Goal: Information Seeking & Learning: Understand process/instructions

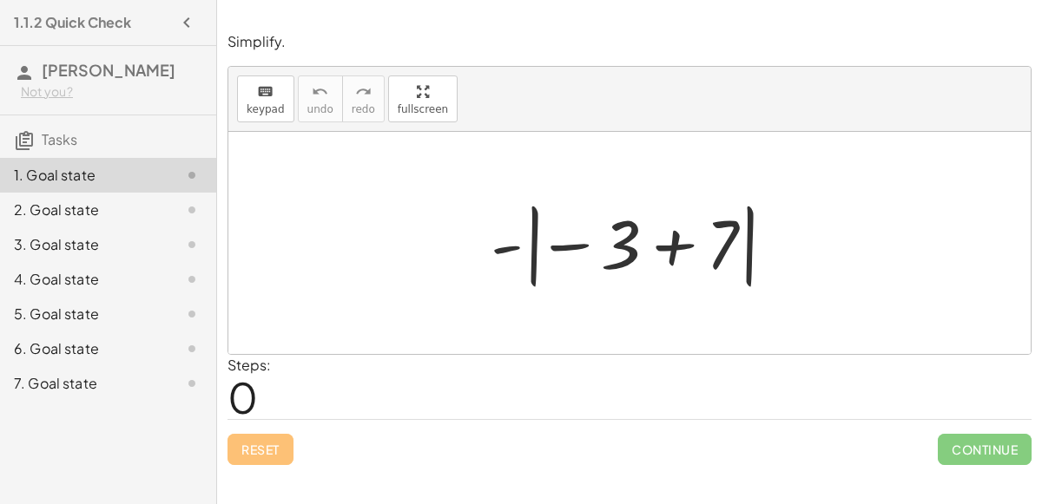
click at [627, 233] on div at bounding box center [636, 243] width 309 height 96
click at [550, 241] on div at bounding box center [636, 243] width 309 height 96
click at [617, 256] on div at bounding box center [636, 243] width 309 height 96
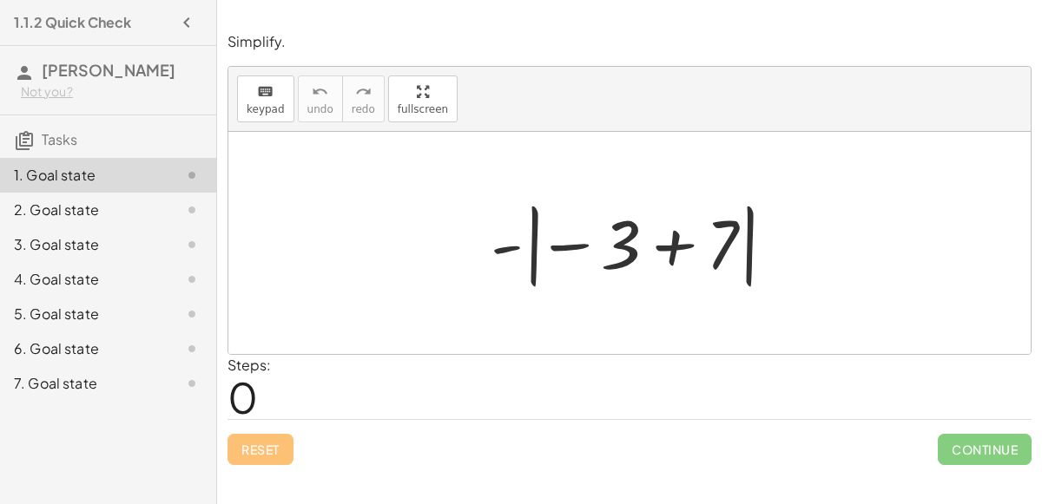
click at [617, 256] on div at bounding box center [636, 243] width 309 height 96
click at [673, 247] on div at bounding box center [636, 243] width 309 height 96
click at [673, 247] on div at bounding box center [636, 243] width 146 height 96
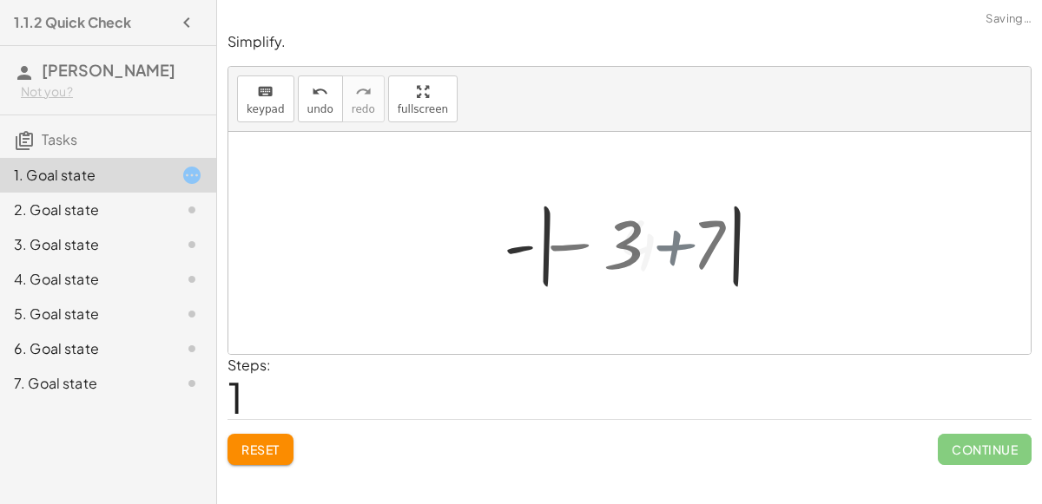
click at [673, 247] on div at bounding box center [636, 243] width 146 height 96
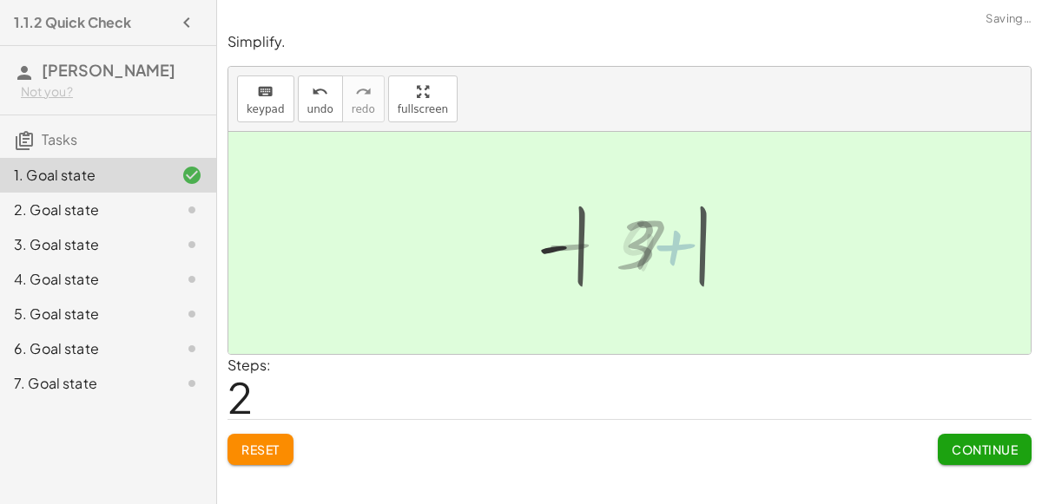
click at [673, 247] on div at bounding box center [636, 243] width 118 height 86
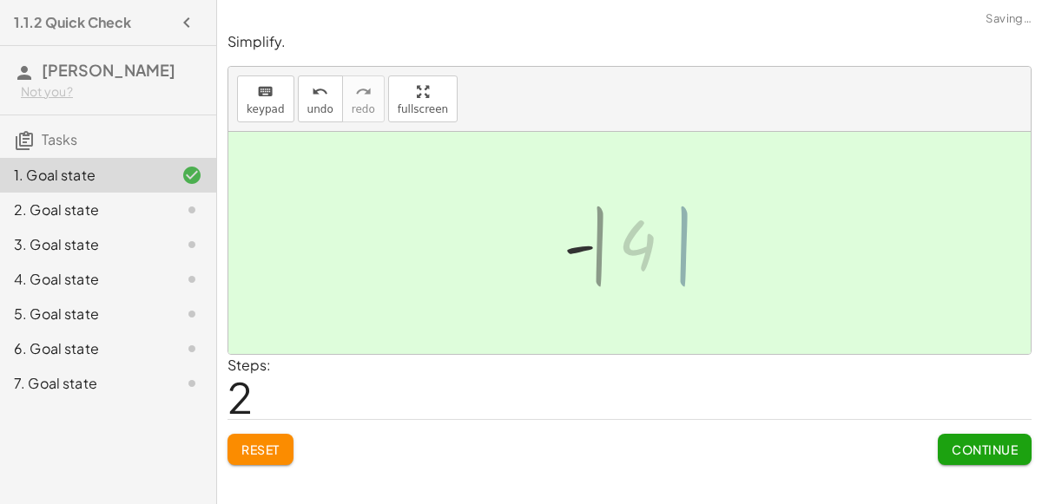
click at [673, 247] on div at bounding box center [636, 243] width 118 height 86
click at [625, 232] on div at bounding box center [636, 243] width 118 height 86
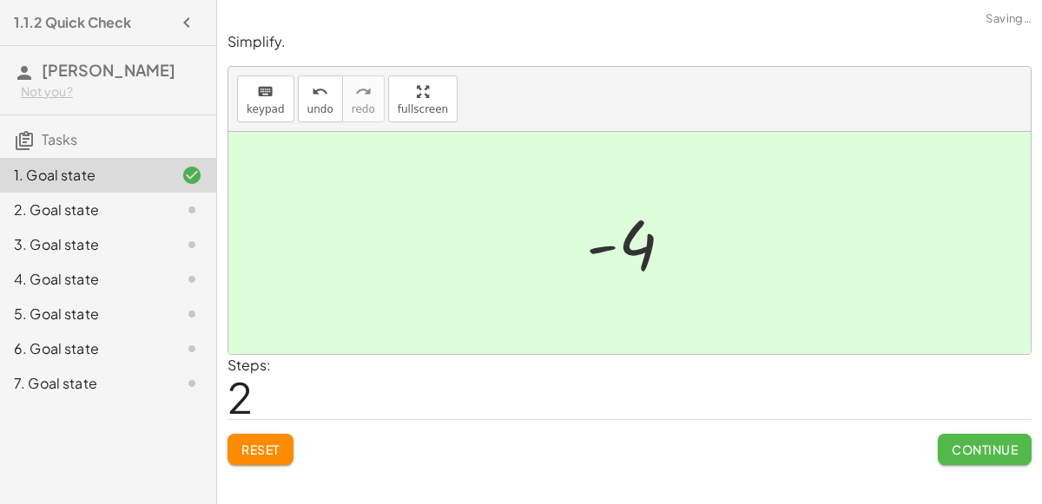
click at [964, 442] on span "Continue" at bounding box center [984, 450] width 66 height 16
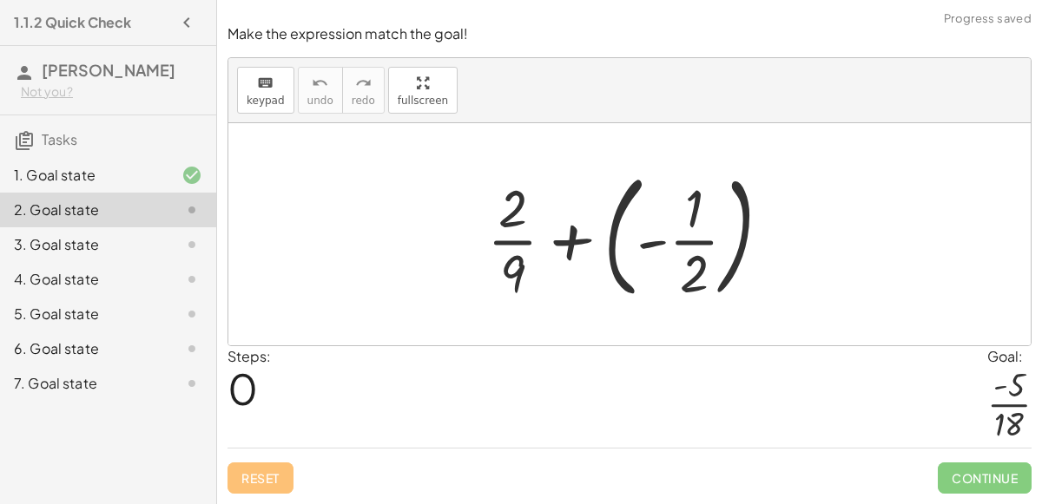
click at [627, 236] on div at bounding box center [635, 234] width 315 height 144
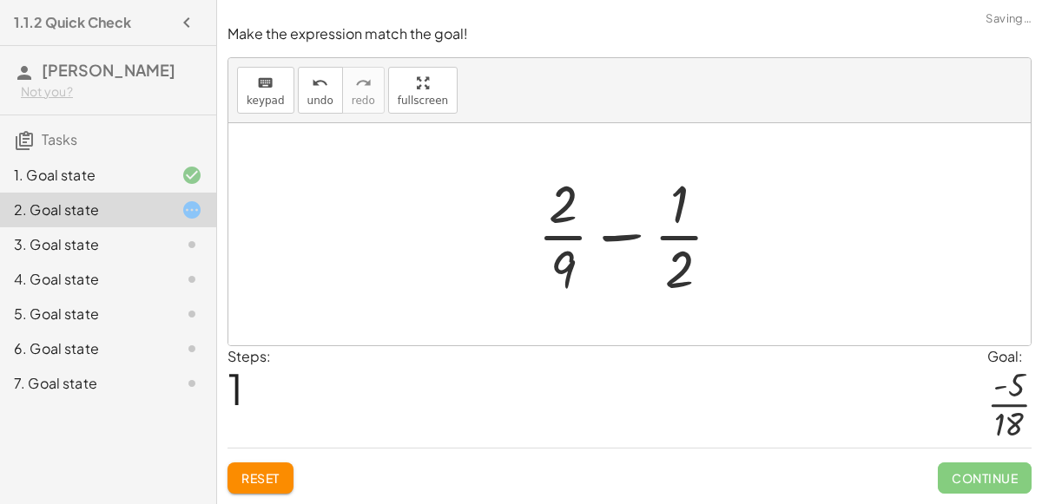
click at [608, 238] on div at bounding box center [636, 235] width 215 height 134
click at [547, 271] on div at bounding box center [636, 235] width 215 height 134
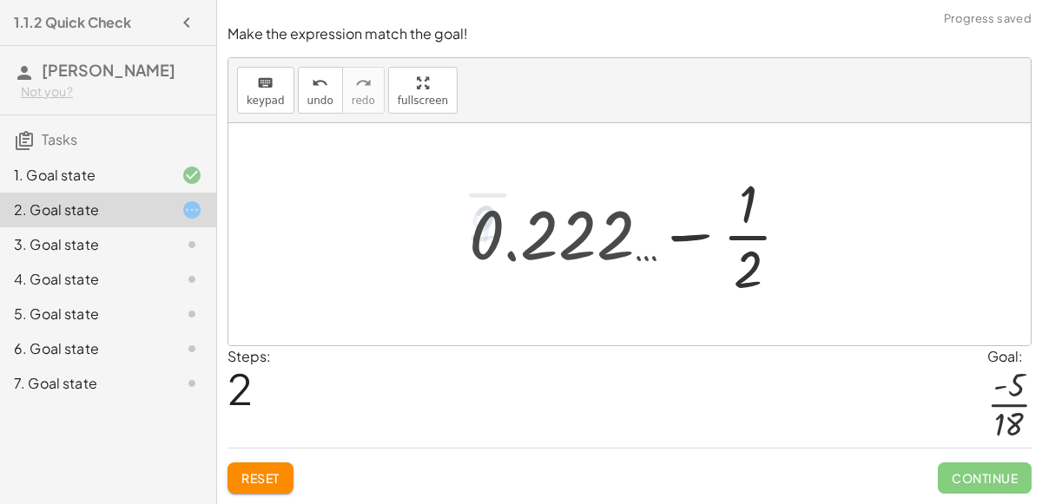
click at [617, 253] on div at bounding box center [636, 235] width 352 height 134
click at [667, 236] on div at bounding box center [636, 235] width 352 height 134
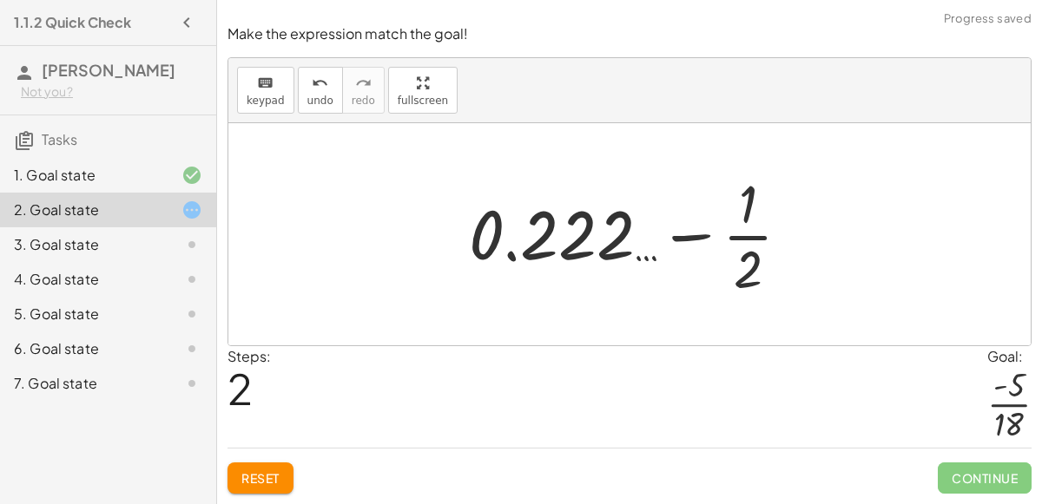
click at [667, 236] on div at bounding box center [636, 235] width 352 height 134
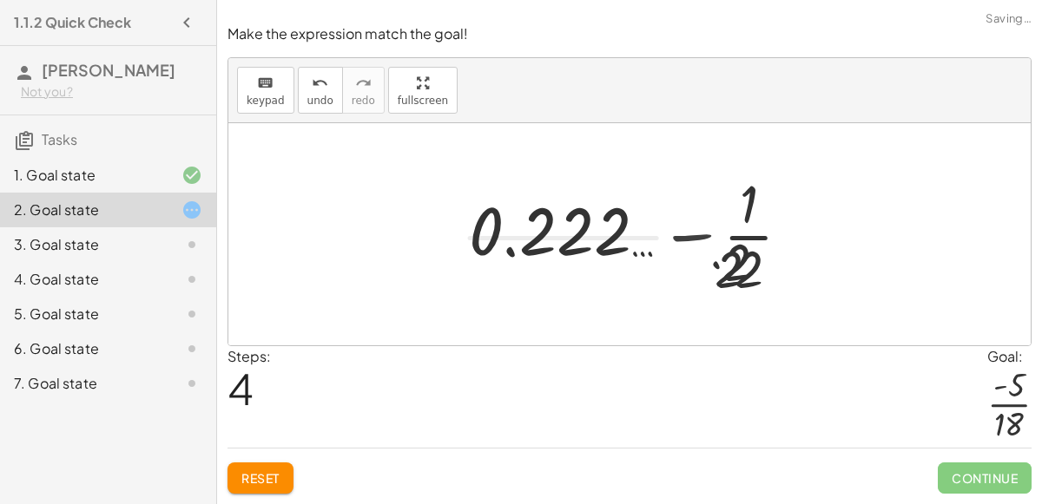
click at [667, 236] on div at bounding box center [636, 235] width 319 height 134
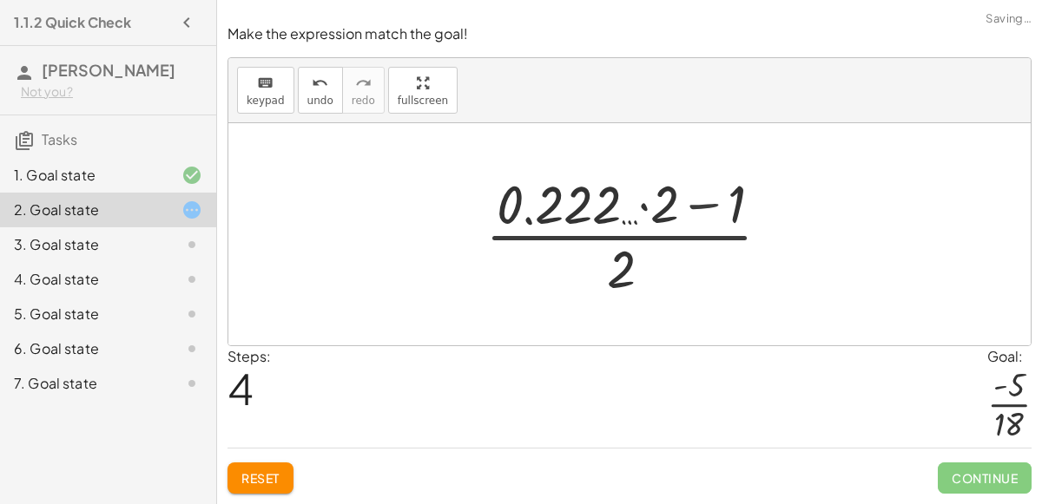
click at [667, 236] on div at bounding box center [636, 235] width 319 height 134
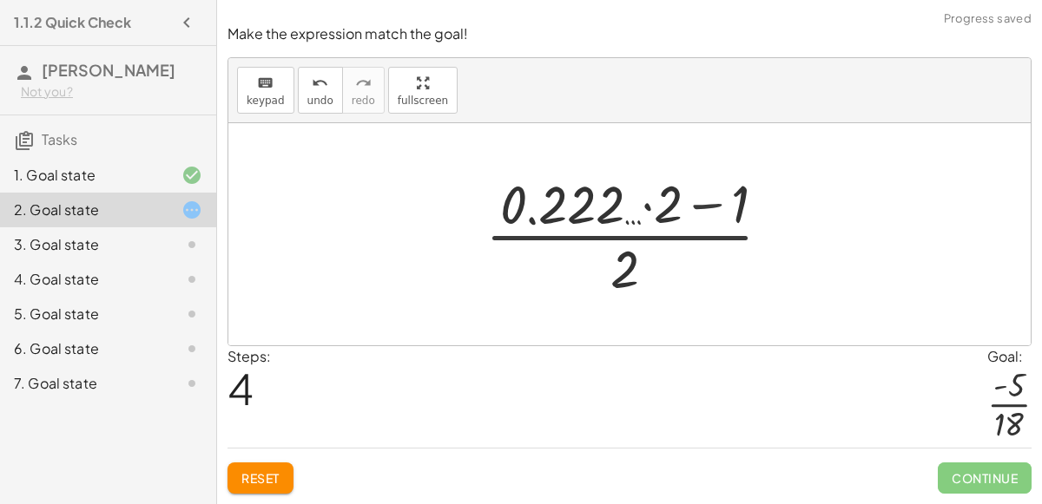
click at [667, 236] on div at bounding box center [636, 235] width 319 height 134
click at [615, 210] on div at bounding box center [636, 235] width 319 height 134
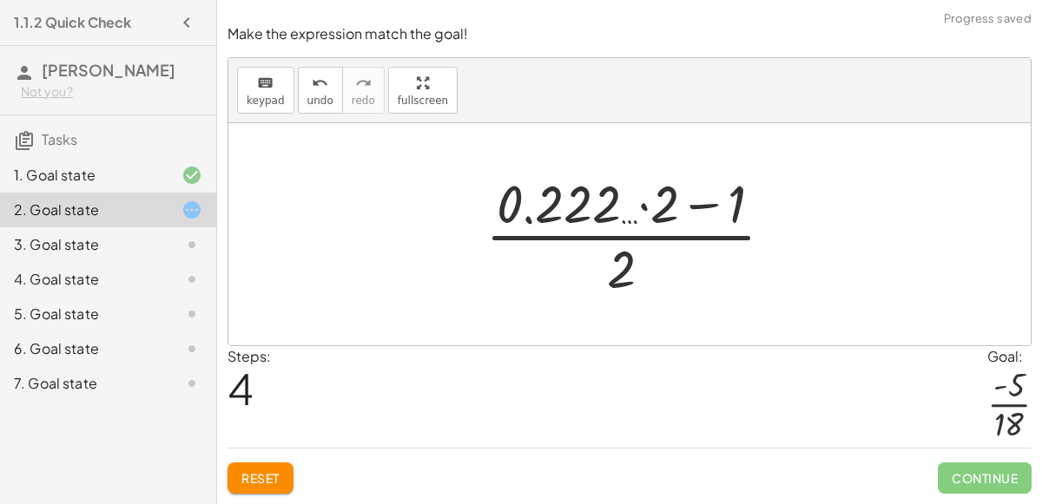
click at [615, 210] on div at bounding box center [636, 235] width 319 height 134
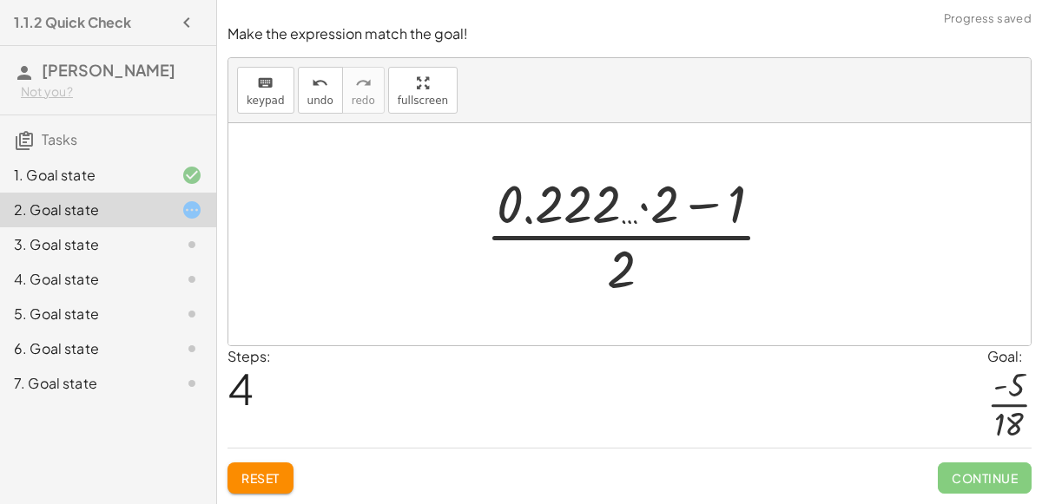
click at [615, 210] on div at bounding box center [636, 235] width 319 height 134
click at [315, 95] on button "undo undo" at bounding box center [320, 90] width 45 height 47
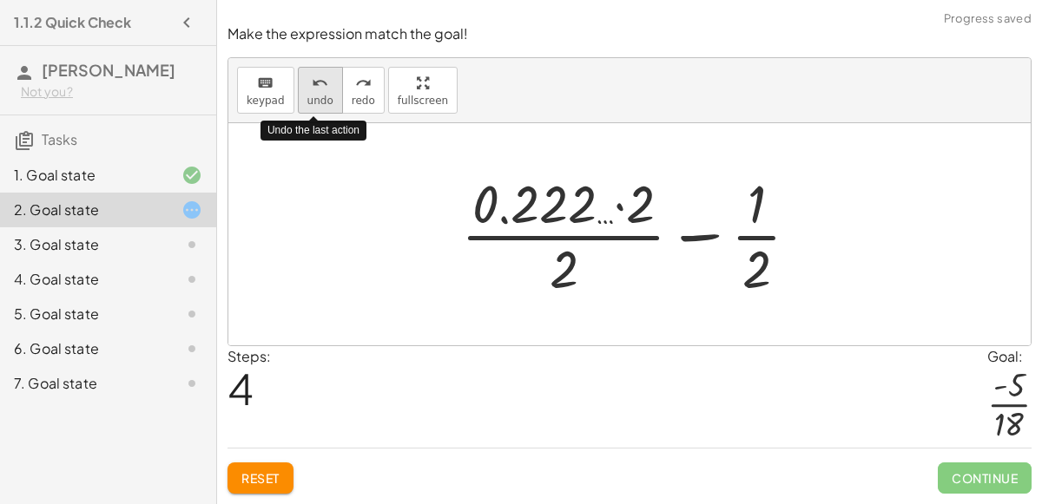
click at [315, 95] on button "undo undo" at bounding box center [320, 90] width 45 height 47
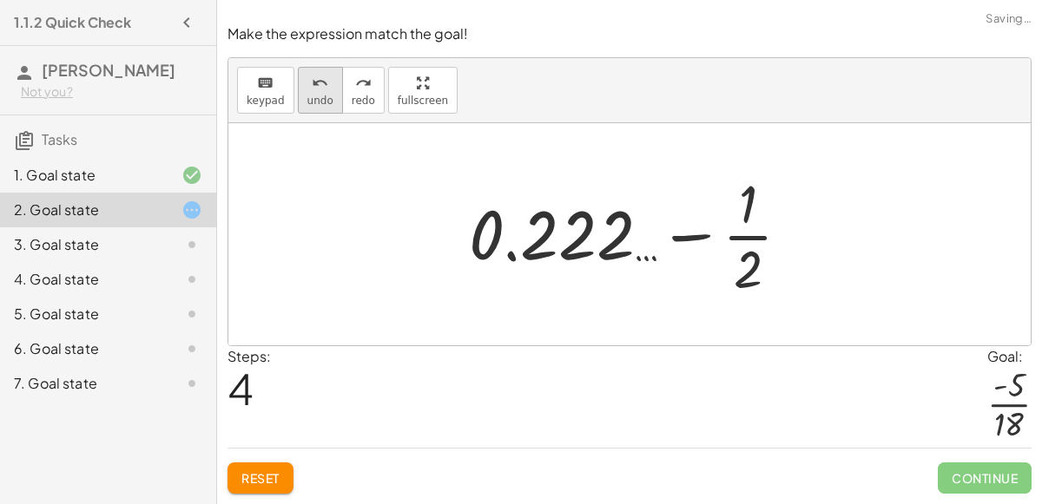
click at [319, 103] on span "undo" at bounding box center [320, 101] width 26 height 12
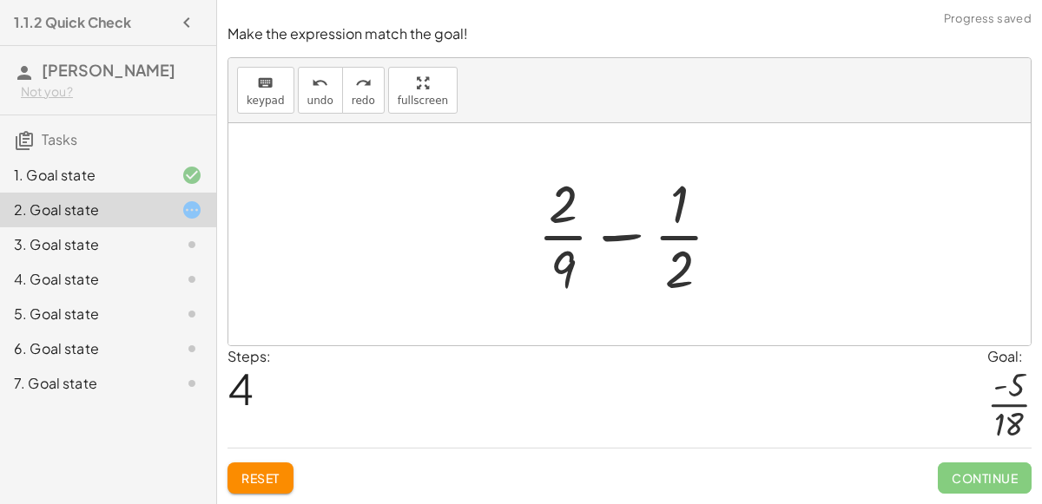
click at [617, 237] on div at bounding box center [636, 235] width 215 height 134
click at [617, 237] on div at bounding box center [636, 235] width 293 height 134
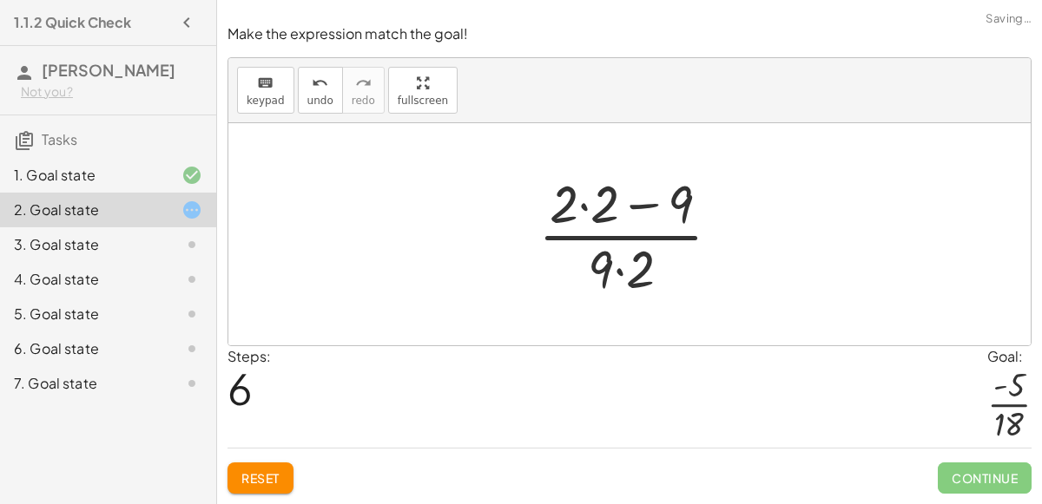
click at [617, 237] on div at bounding box center [636, 235] width 214 height 134
click at [588, 208] on div at bounding box center [636, 235] width 214 height 134
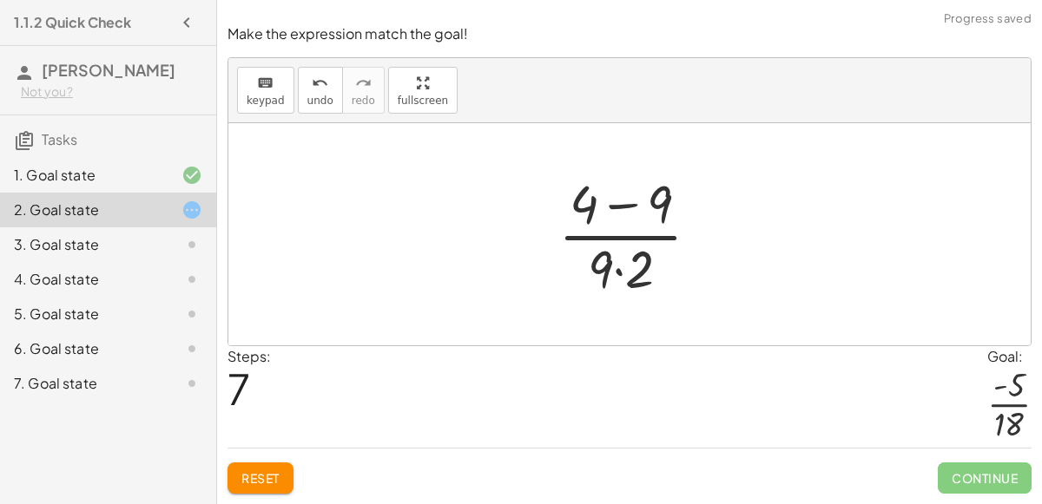
click at [623, 285] on div at bounding box center [635, 235] width 173 height 134
click at [595, 193] on div at bounding box center [635, 235] width 173 height 134
click at [652, 200] on div at bounding box center [635, 235] width 173 height 134
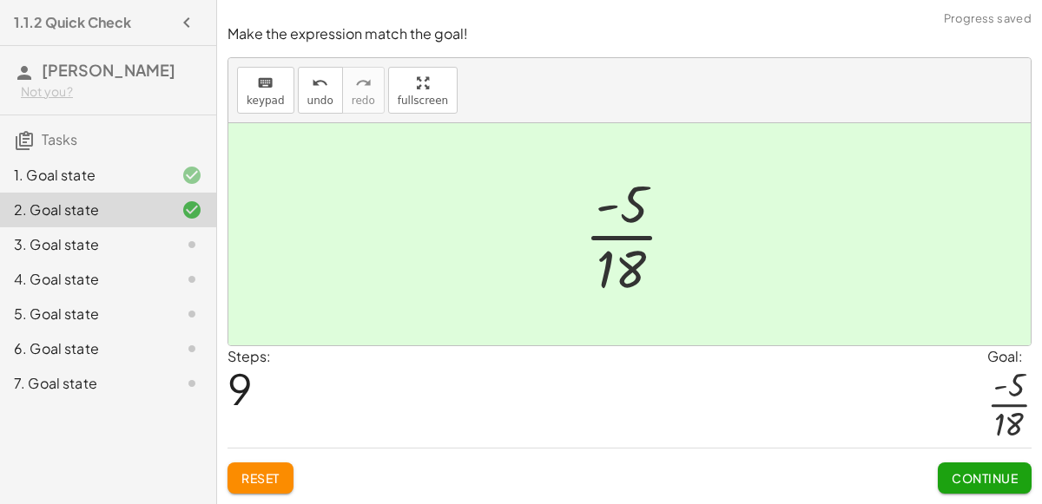
click at [965, 469] on button "Continue" at bounding box center [984, 478] width 94 height 31
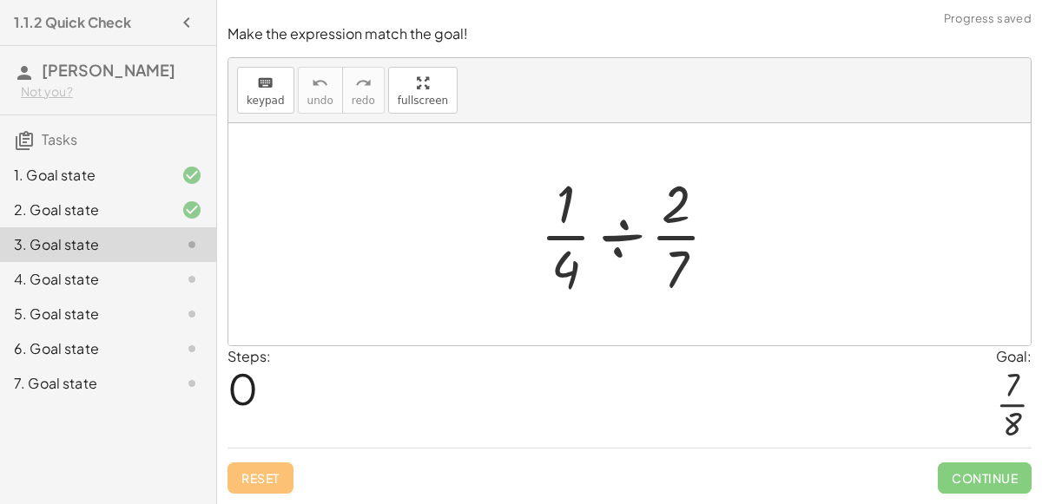
click at [628, 249] on div at bounding box center [635, 235] width 209 height 134
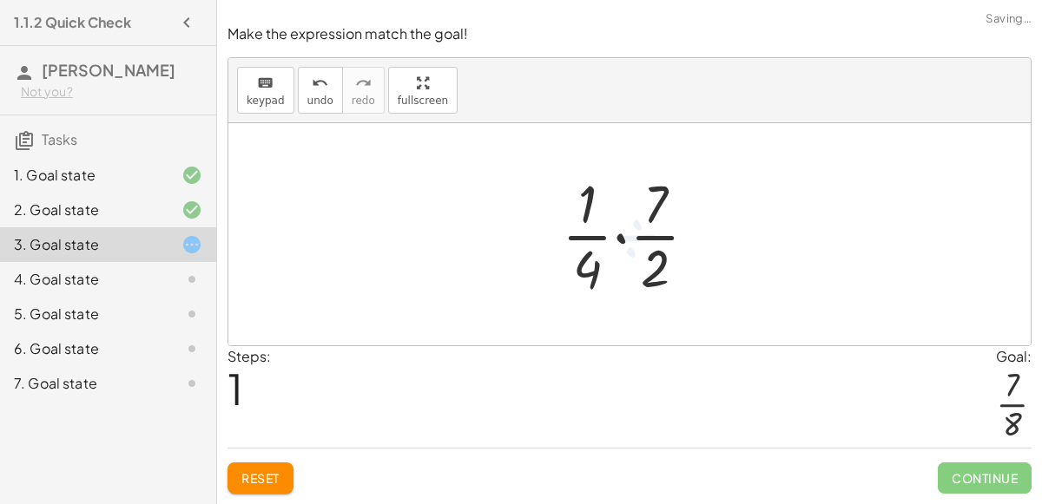
click at [626, 248] on div at bounding box center [636, 235] width 167 height 134
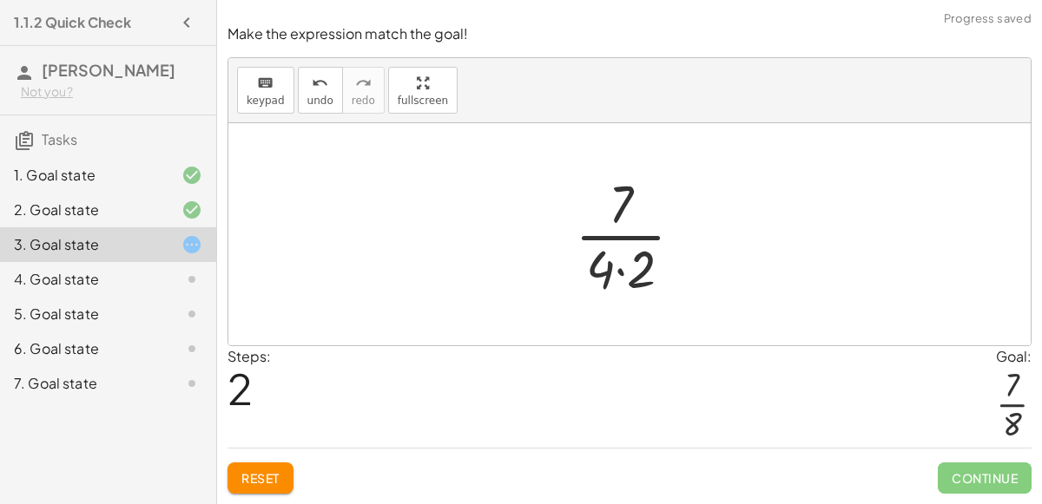
click at [608, 237] on div at bounding box center [636, 235] width 140 height 134
click at [608, 275] on div at bounding box center [636, 235] width 140 height 134
click at [613, 282] on div at bounding box center [636, 235] width 140 height 134
click at [641, 272] on div at bounding box center [636, 235] width 140 height 134
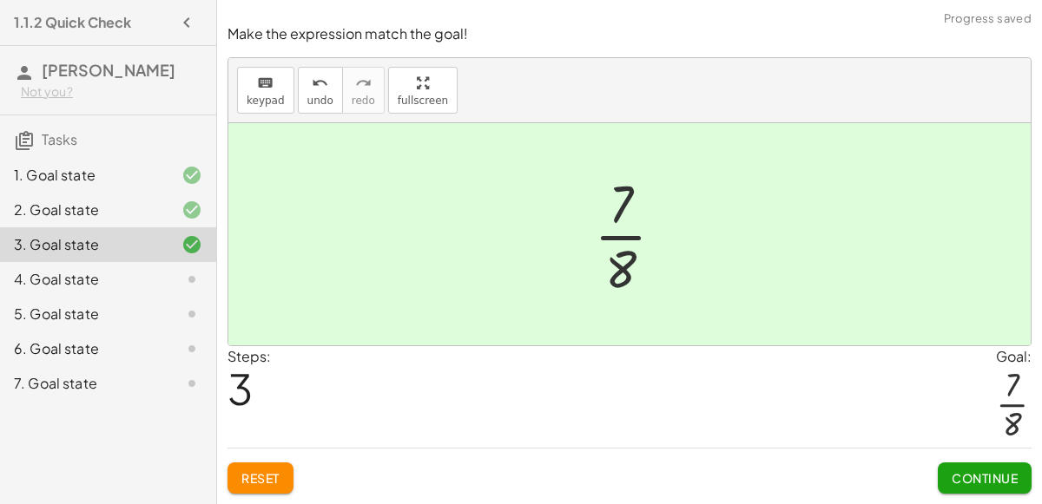
click at [965, 487] on button "Continue" at bounding box center [984, 478] width 94 height 31
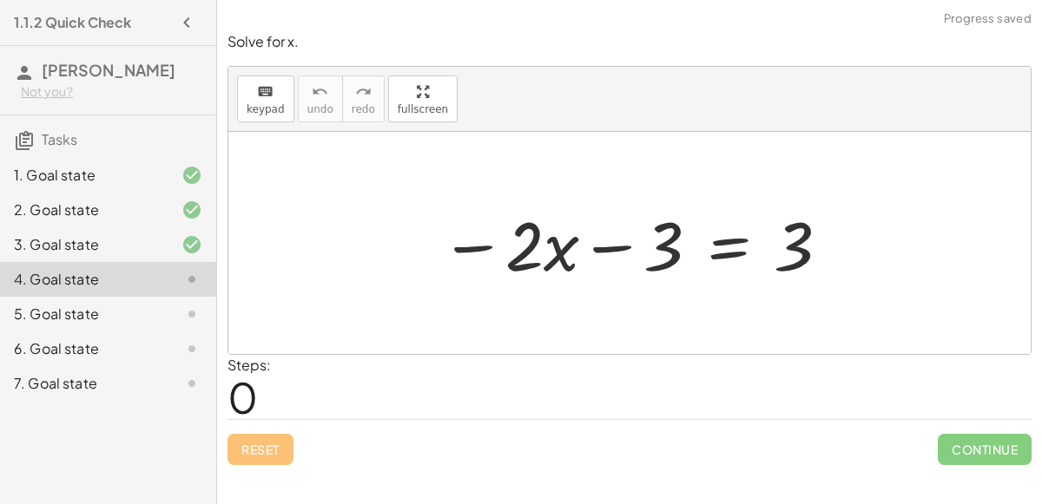
click at [625, 239] on div at bounding box center [635, 243] width 409 height 89
click at [634, 207] on div at bounding box center [635, 243] width 409 height 89
click at [638, 220] on div at bounding box center [635, 243] width 409 height 89
click at [575, 238] on div at bounding box center [635, 243] width 409 height 89
click at [766, 249] on div at bounding box center [635, 243] width 409 height 89
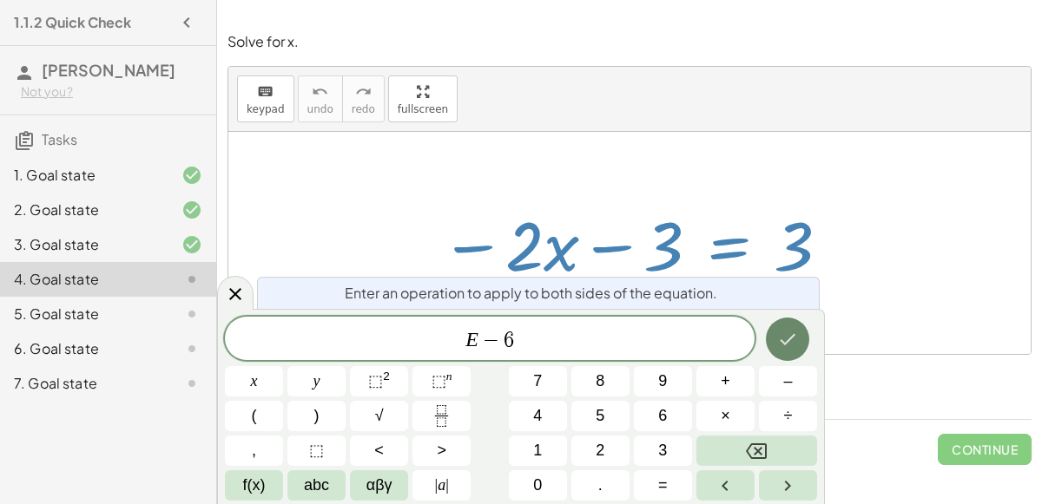
click at [775, 341] on button "Done" at bounding box center [787, 339] width 43 height 43
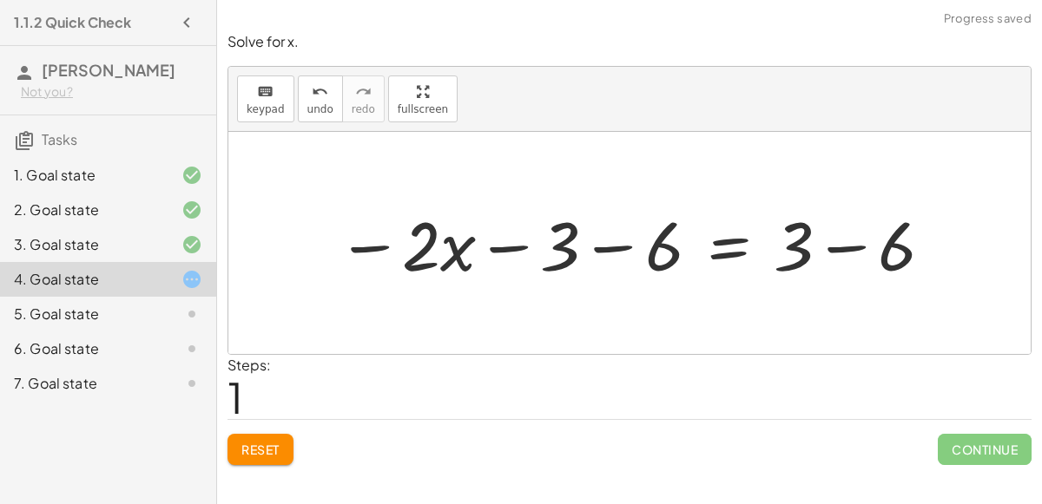
click at [793, 233] on div at bounding box center [636, 243] width 616 height 89
click at [853, 240] on div at bounding box center [636, 243] width 616 height 89
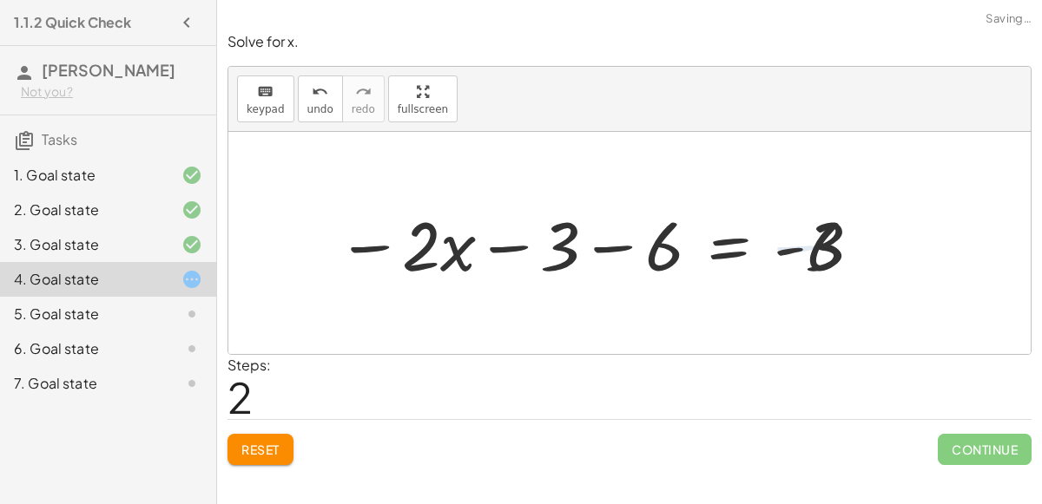
click at [614, 251] on div at bounding box center [600, 243] width 544 height 89
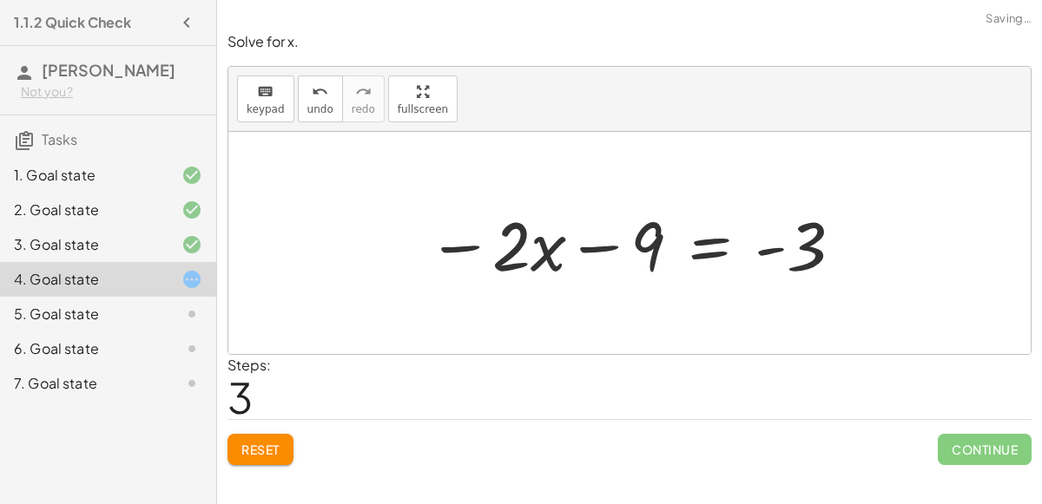
click at [655, 229] on div at bounding box center [635, 243] width 435 height 89
click at [312, 121] on div "keyboard keypad undo [PERSON_NAME] redo fullscreen" at bounding box center [629, 99] width 802 height 65
click at [313, 107] on span "undo" at bounding box center [320, 109] width 26 height 12
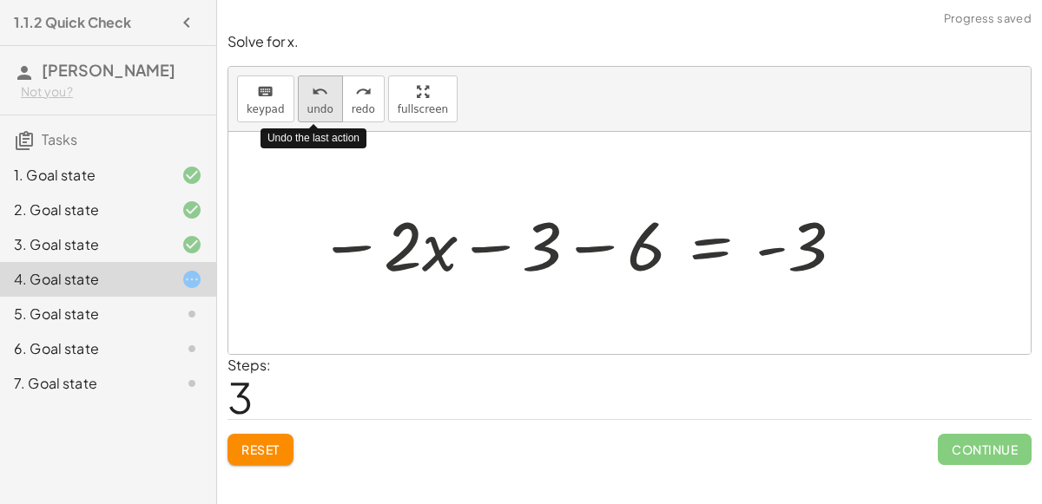
click at [313, 107] on span "undo" at bounding box center [320, 109] width 26 height 12
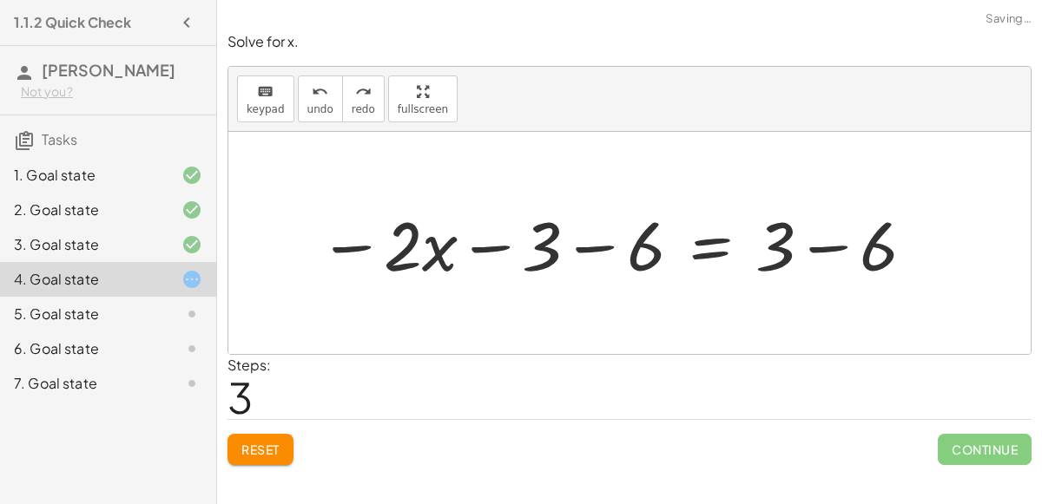
click at [263, 442] on span "Reset" at bounding box center [260, 450] width 38 height 16
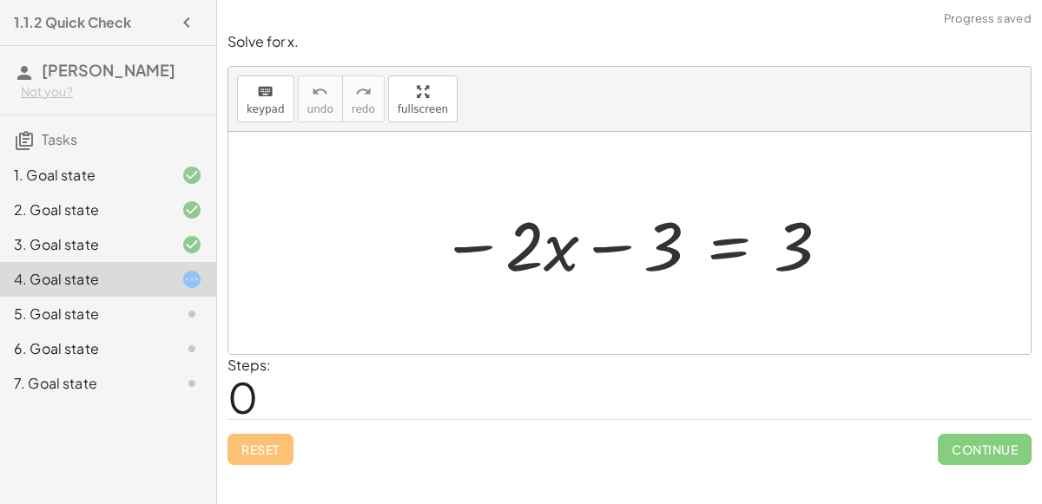
click at [659, 238] on div at bounding box center [635, 243] width 409 height 89
click at [782, 247] on div at bounding box center [635, 243] width 409 height 89
click at [799, 258] on div at bounding box center [635, 243] width 409 height 89
click at [646, 253] on div at bounding box center [635, 243] width 409 height 89
click at [577, 233] on div at bounding box center [635, 243] width 409 height 89
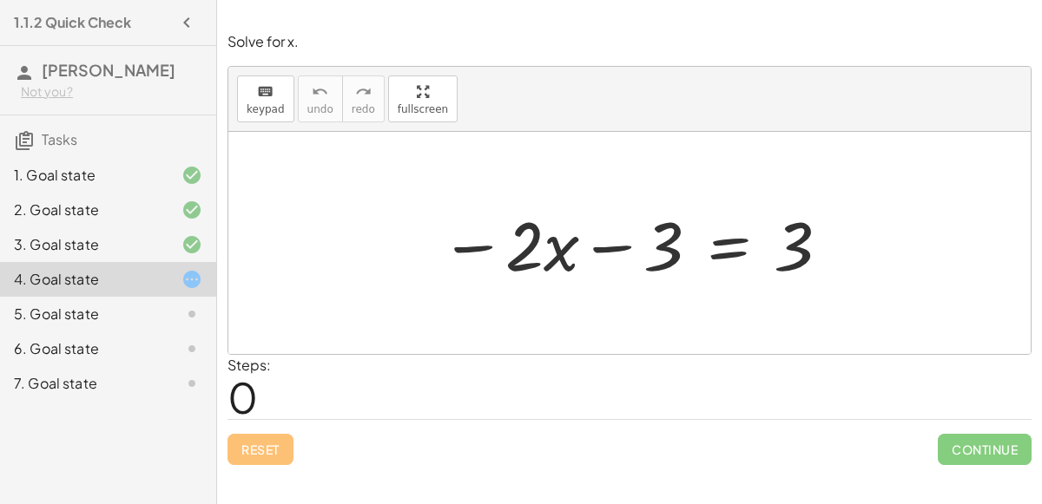
click at [536, 264] on div at bounding box center [635, 243] width 409 height 89
click at [628, 274] on div at bounding box center [635, 243] width 409 height 89
click at [252, 109] on span "keypad" at bounding box center [266, 109] width 38 height 12
click at [237, 89] on button "keyboard keypad" at bounding box center [265, 99] width 57 height 47
click at [646, 238] on div at bounding box center [635, 243] width 409 height 89
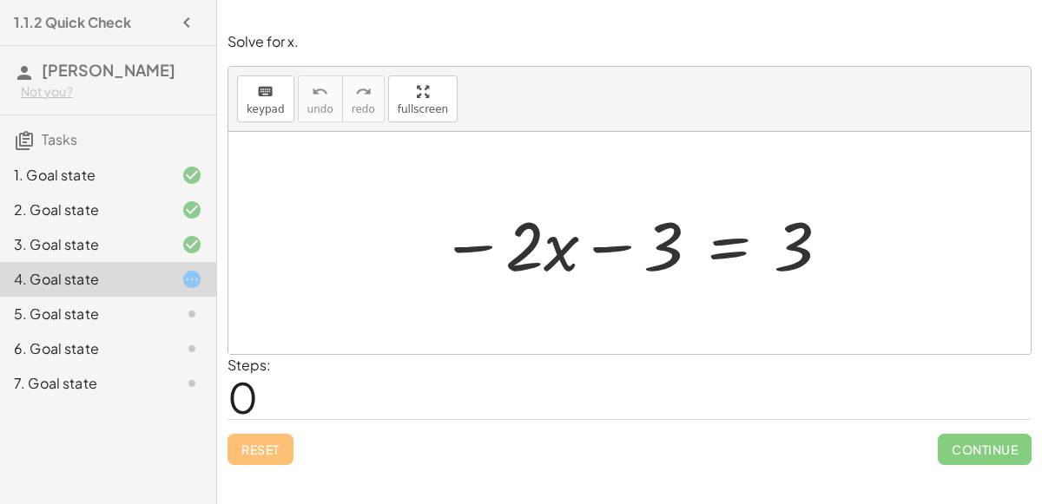
click at [708, 242] on div at bounding box center [635, 243] width 409 height 89
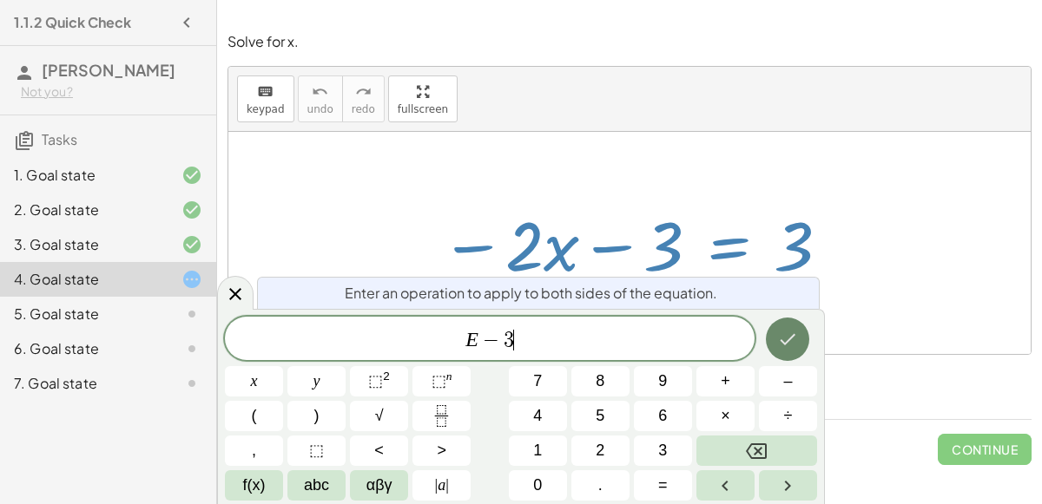
click at [777, 342] on icon "Done" at bounding box center [787, 339] width 21 height 21
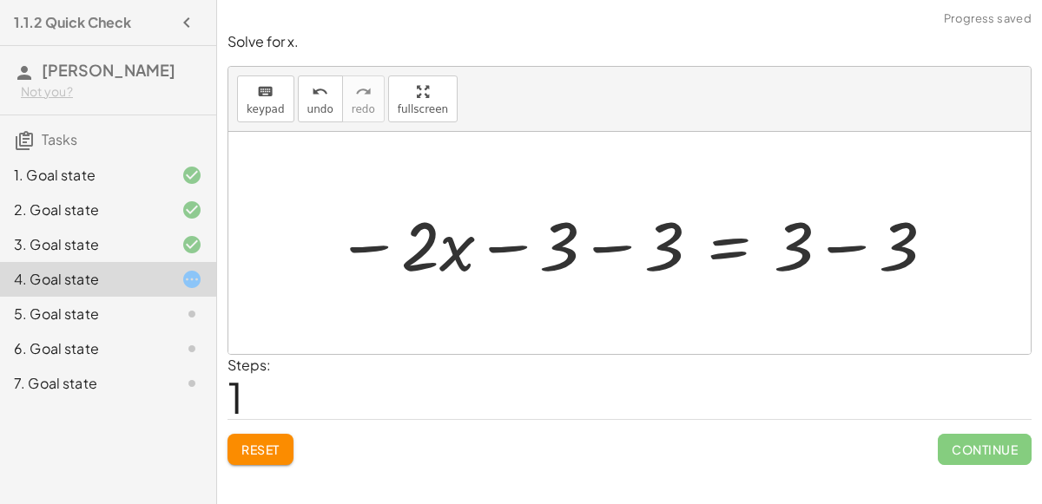
click at [597, 230] on div at bounding box center [636, 243] width 618 height 89
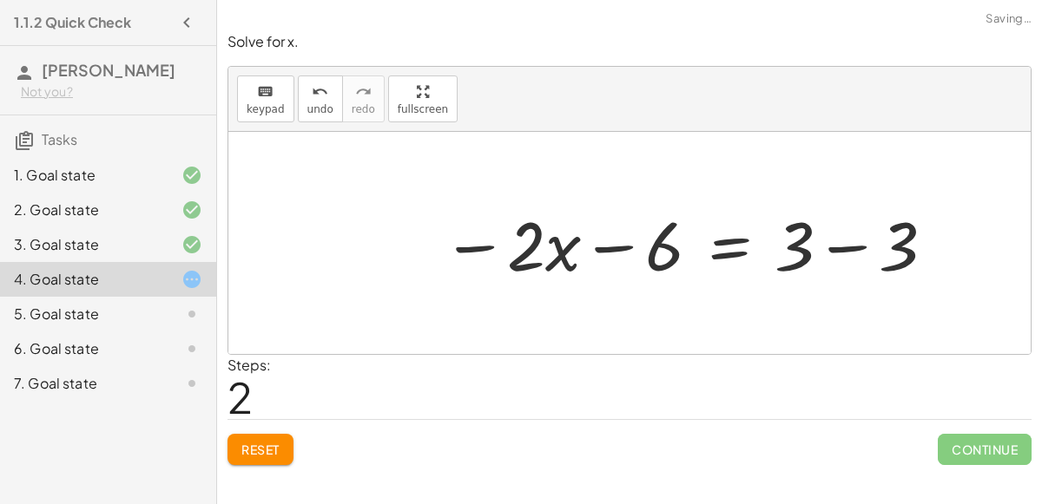
click at [665, 247] on div at bounding box center [689, 243] width 512 height 89
click at [825, 249] on div at bounding box center [689, 243] width 512 height 89
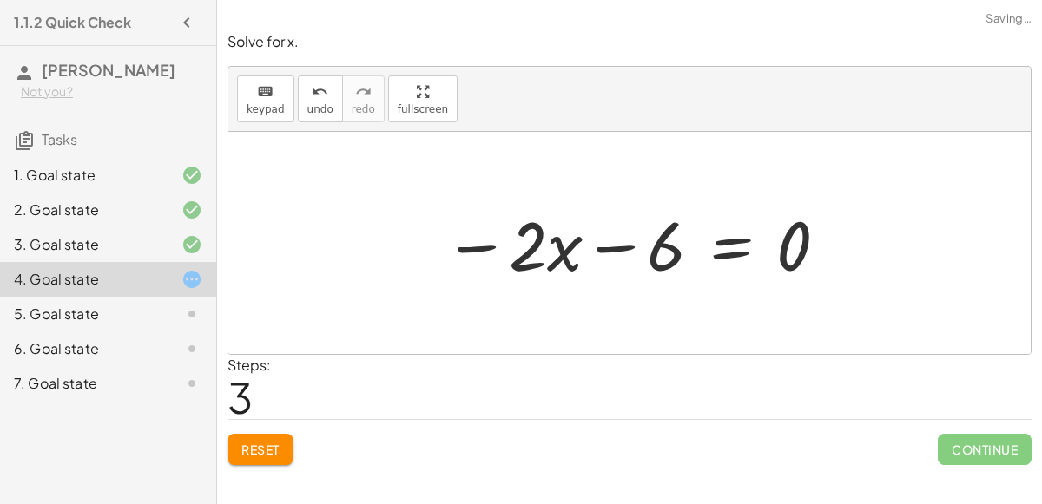
click at [644, 240] on div at bounding box center [636, 243] width 403 height 89
click at [552, 244] on div at bounding box center [636, 243] width 403 height 89
click at [300, 93] on button "undo undo" at bounding box center [320, 99] width 45 height 47
click at [269, 453] on span "Reset" at bounding box center [260, 450] width 38 height 16
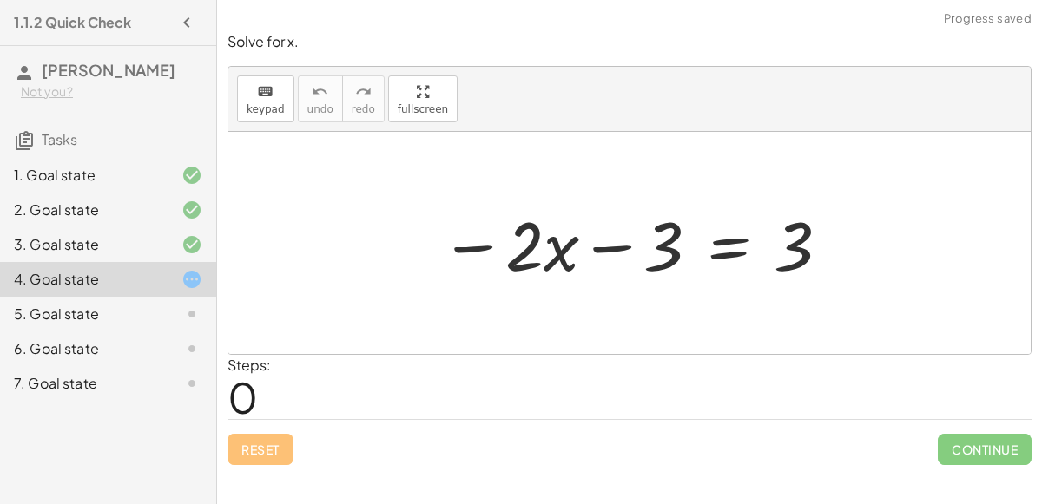
click at [634, 266] on div at bounding box center [635, 243] width 409 height 89
click at [692, 242] on div at bounding box center [635, 243] width 409 height 89
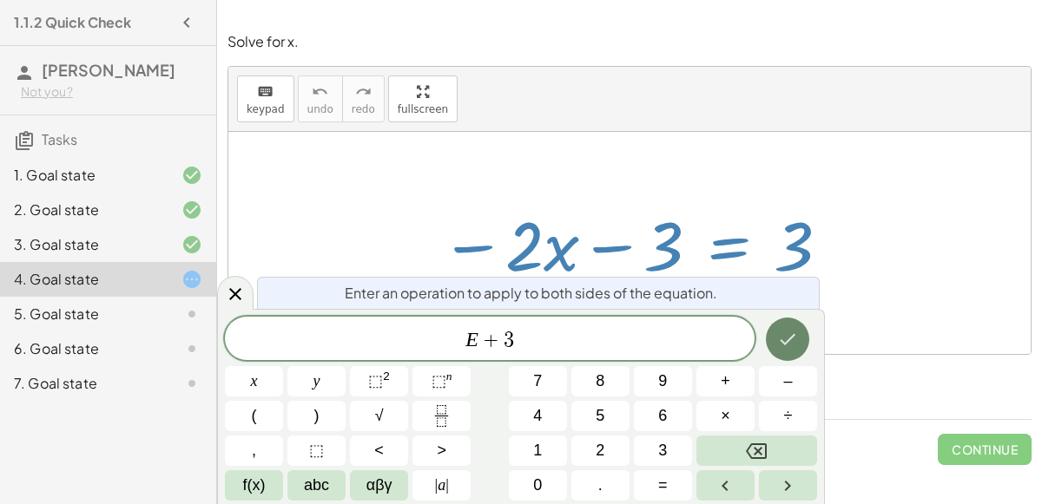
click at [796, 343] on icon "Done" at bounding box center [787, 339] width 21 height 21
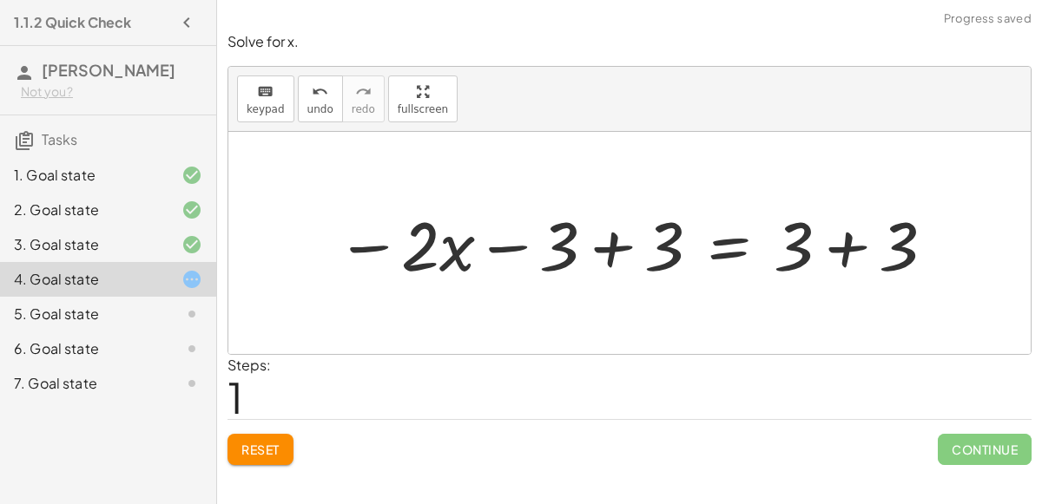
click at [563, 241] on div at bounding box center [636, 243] width 618 height 89
click at [627, 257] on div at bounding box center [636, 243] width 618 height 89
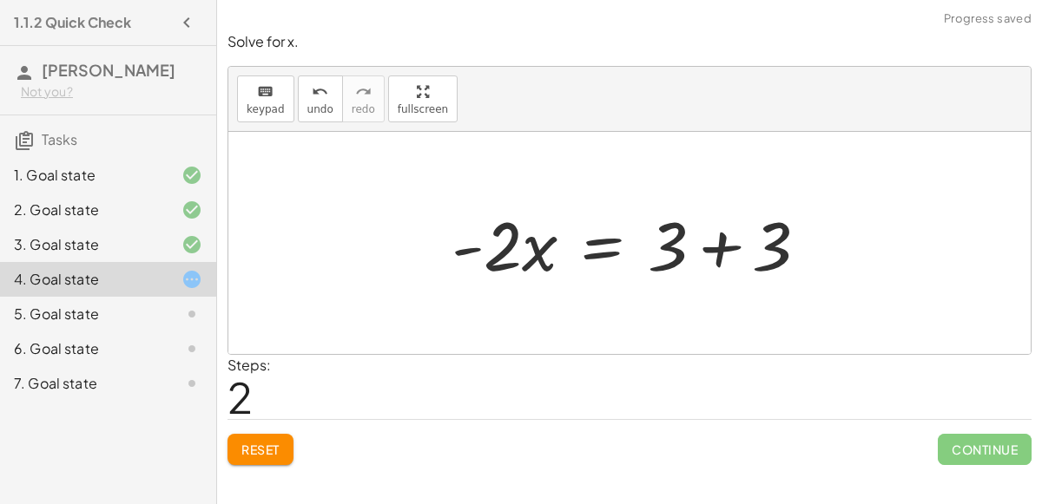
click at [702, 240] on div at bounding box center [637, 243] width 388 height 89
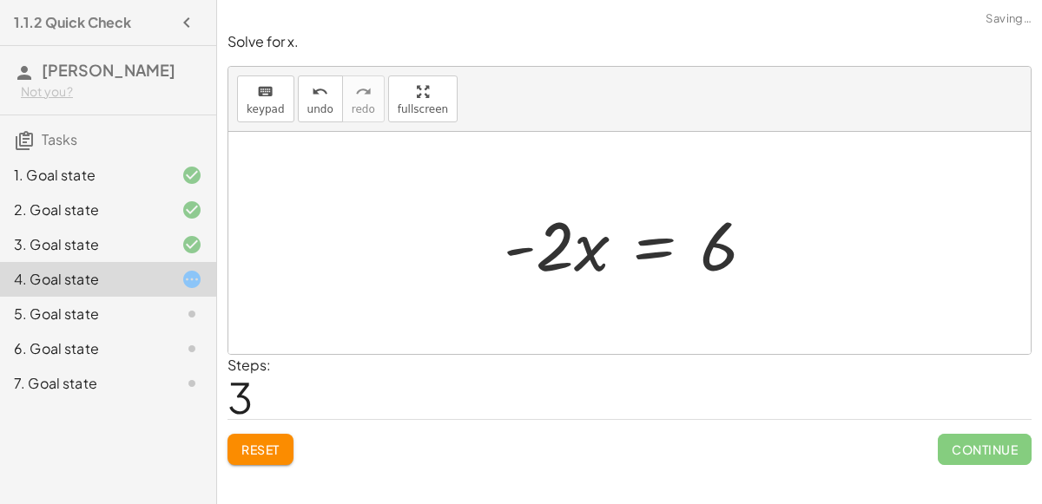
click at [550, 247] on div at bounding box center [636, 243] width 282 height 89
drag, startPoint x: 570, startPoint y: 249, endPoint x: 619, endPoint y: 345, distance: 107.9
click at [619, 345] on div "− · 2 · x − 3 = 3 − · 2 · x − 3 + 3 = + 3 + 3 − · 2 · x + 0 = + 3 + 3 · - 2 · x…" at bounding box center [629, 243] width 802 height 222
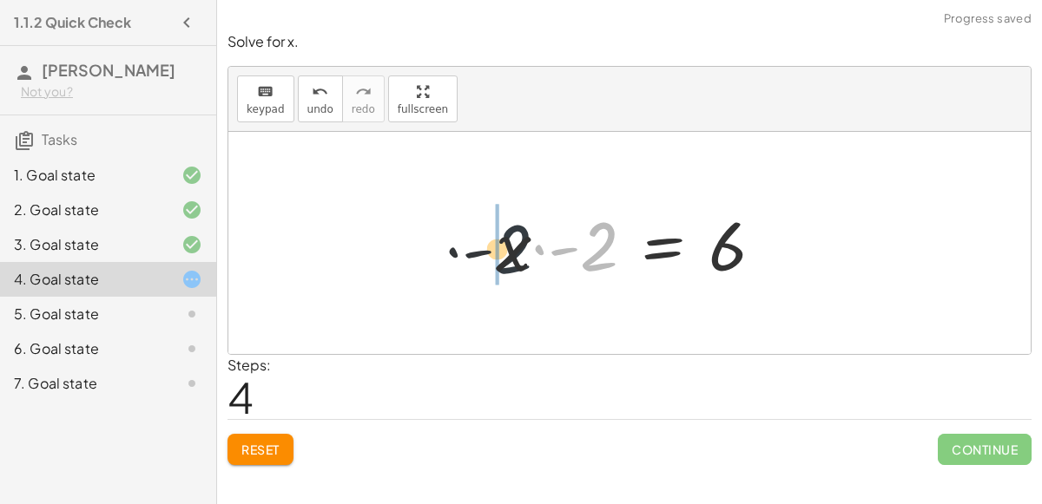
drag, startPoint x: 588, startPoint y: 247, endPoint x: 479, endPoint y: 251, distance: 109.4
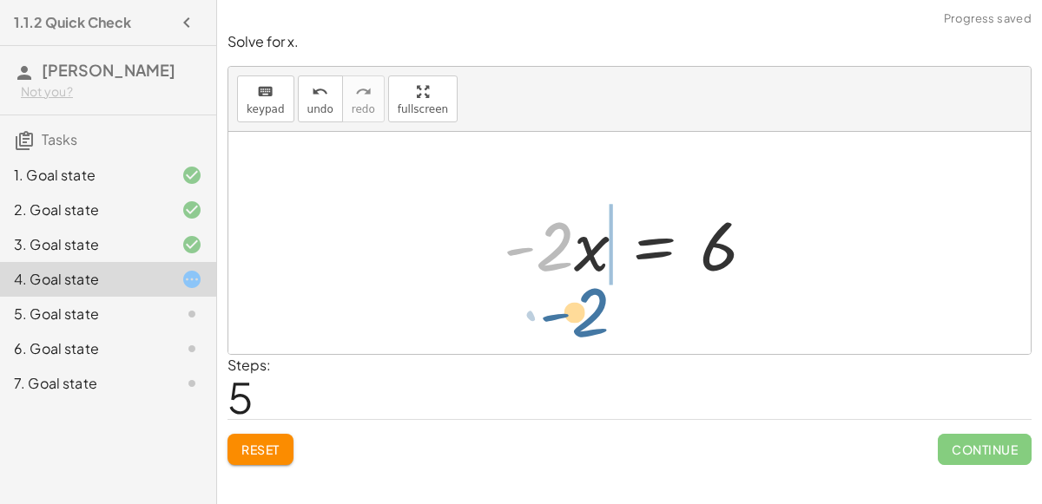
drag, startPoint x: 556, startPoint y: 244, endPoint x: 602, endPoint y: 306, distance: 77.6
click at [602, 306] on div "− · 2 · x − 3 = 3 − · 2 · x − 3 + 3 = + 3 + 3 − · 2 · x + 0 = + 3 + 3 · - 2 · x…" at bounding box center [629, 243] width 802 height 222
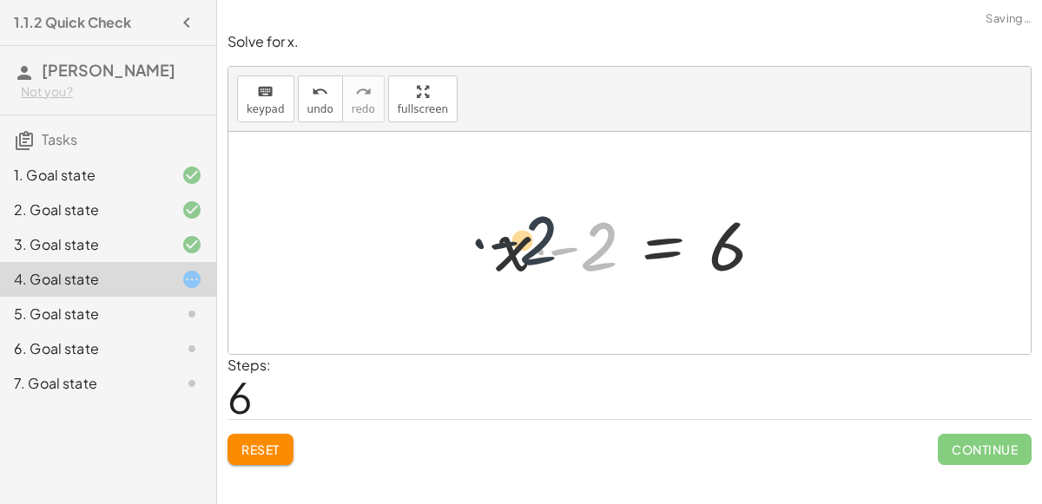
drag, startPoint x: 583, startPoint y: 243, endPoint x: 489, endPoint y: 239, distance: 94.7
click at [489, 239] on div at bounding box center [636, 243] width 299 height 89
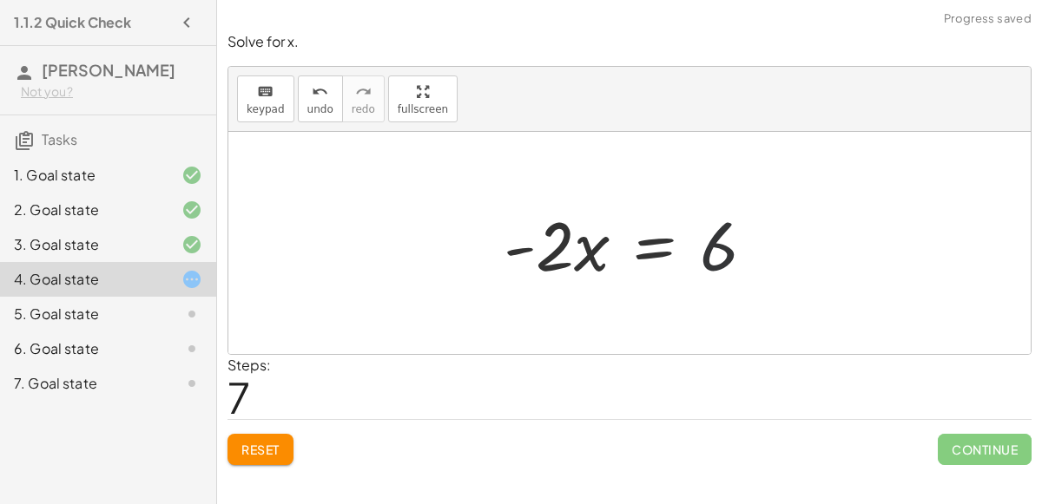
click at [756, 233] on div at bounding box center [636, 243] width 282 height 89
drag, startPoint x: 721, startPoint y: 244, endPoint x: 563, endPoint y: 299, distance: 167.2
click at [571, 252] on div at bounding box center [636, 243] width 282 height 89
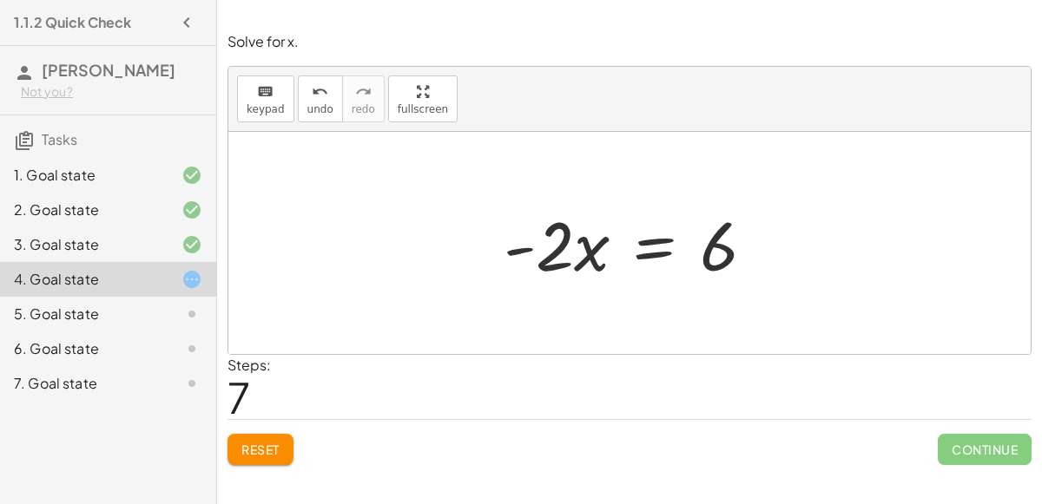
click at [653, 236] on div at bounding box center [636, 243] width 282 height 89
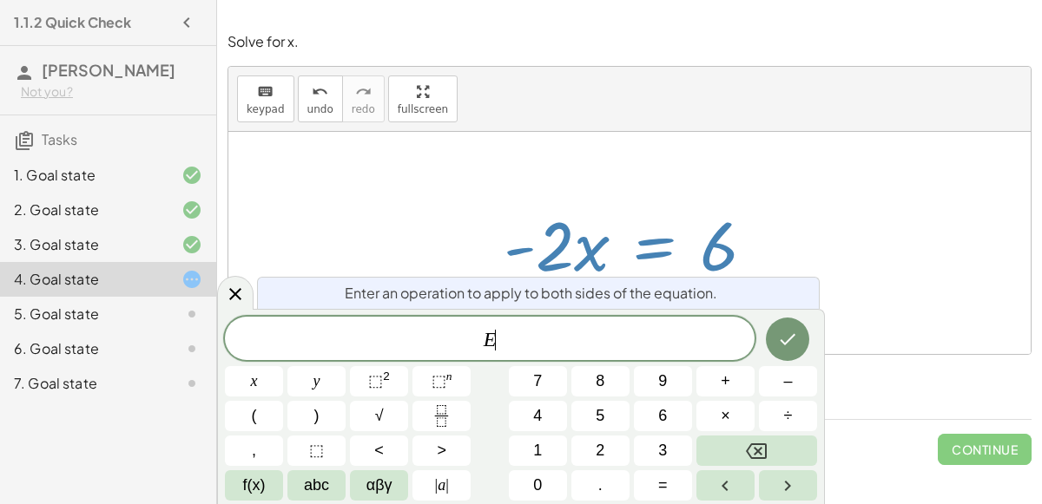
click at [653, 236] on div at bounding box center [636, 243] width 282 height 89
click at [25, 262] on div "2. Goal state" at bounding box center [108, 279] width 216 height 35
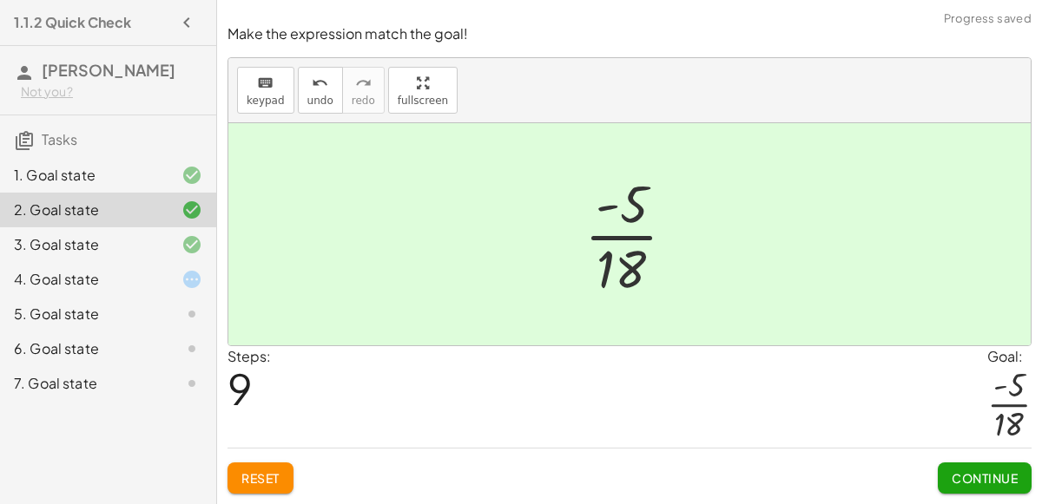
click at [35, 276] on div "4. Goal state" at bounding box center [84, 279] width 140 height 21
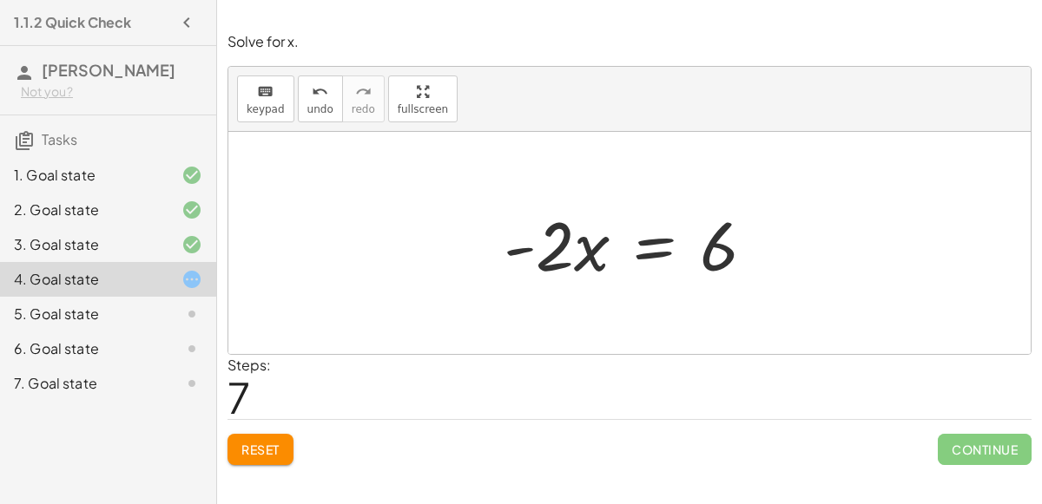
click at [596, 253] on div at bounding box center [636, 243] width 282 height 89
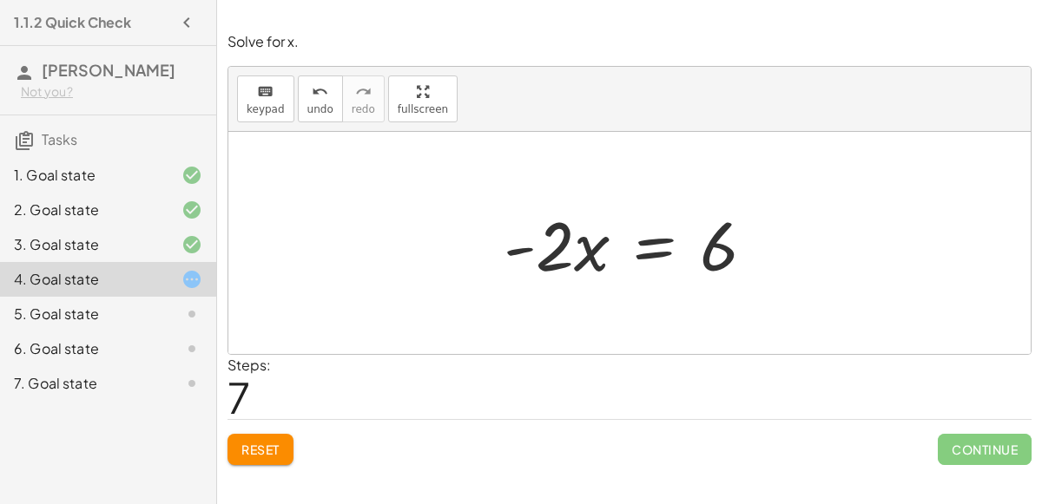
click at [645, 249] on div at bounding box center [636, 243] width 282 height 89
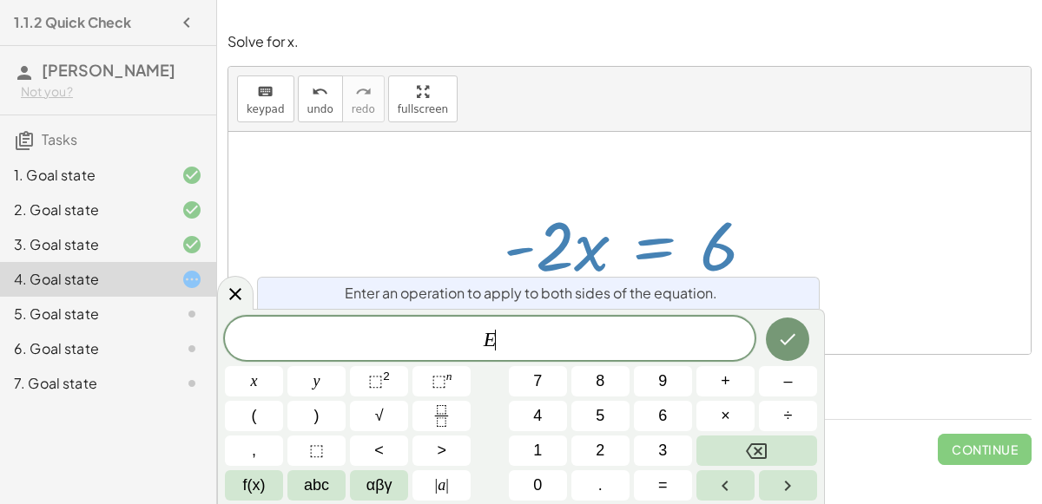
click at [645, 249] on div at bounding box center [636, 243] width 282 height 89
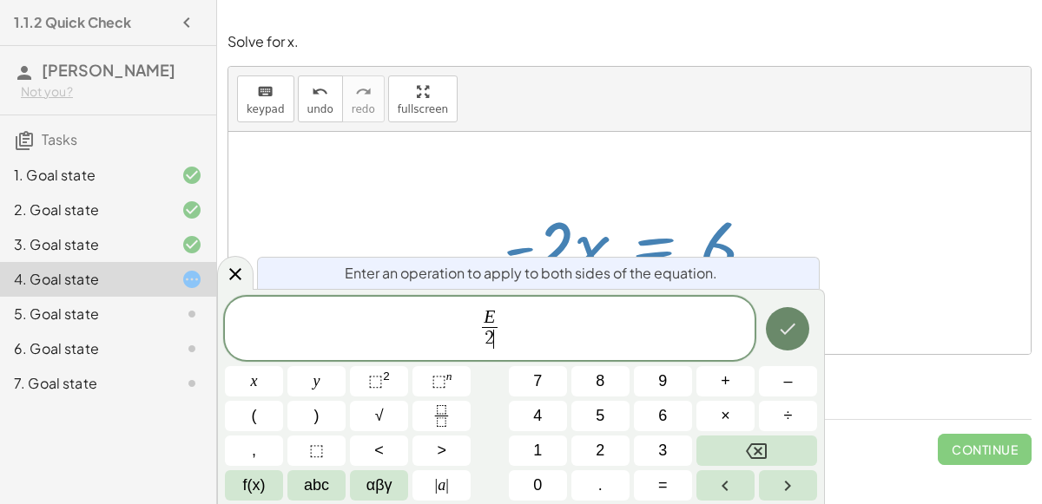
click at [789, 336] on icon "Done" at bounding box center [787, 329] width 21 height 21
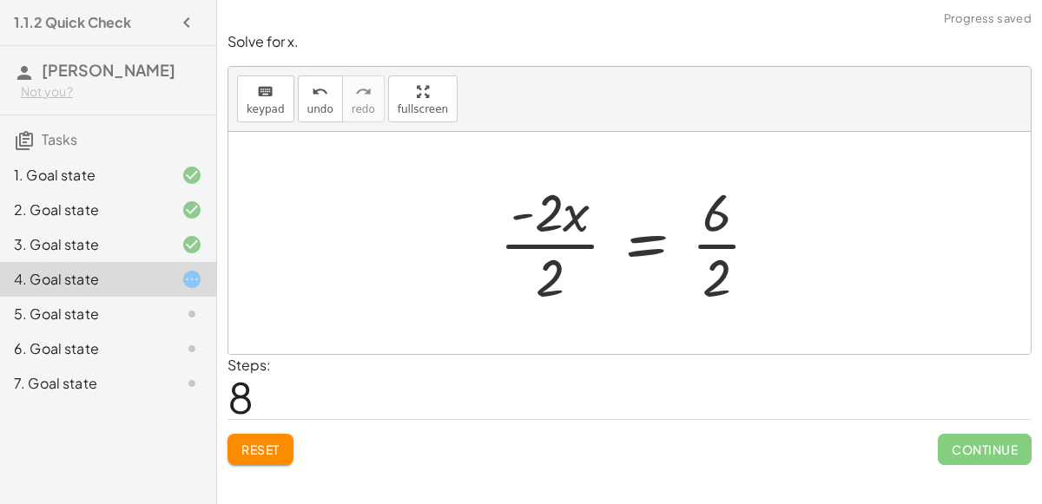
click at [557, 235] on div at bounding box center [636, 243] width 292 height 134
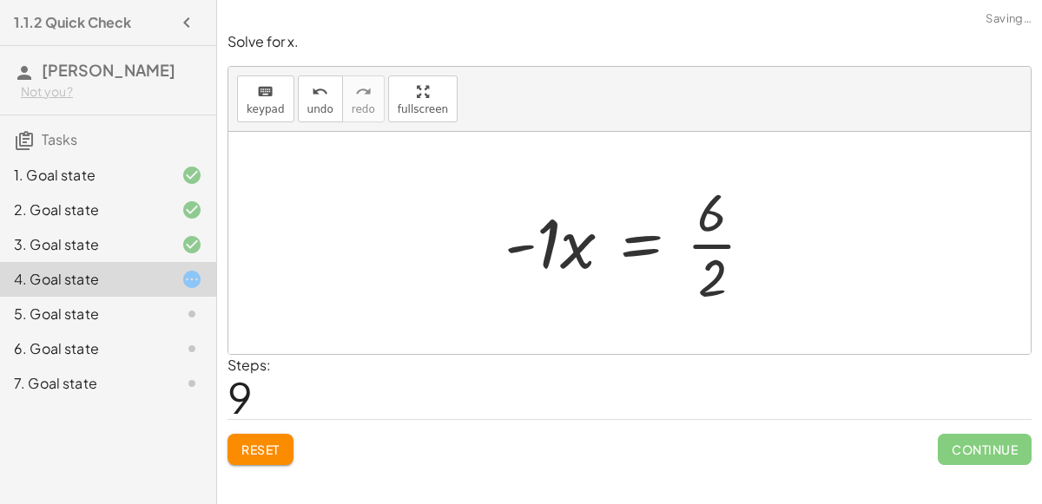
click at [541, 244] on div at bounding box center [636, 243] width 281 height 134
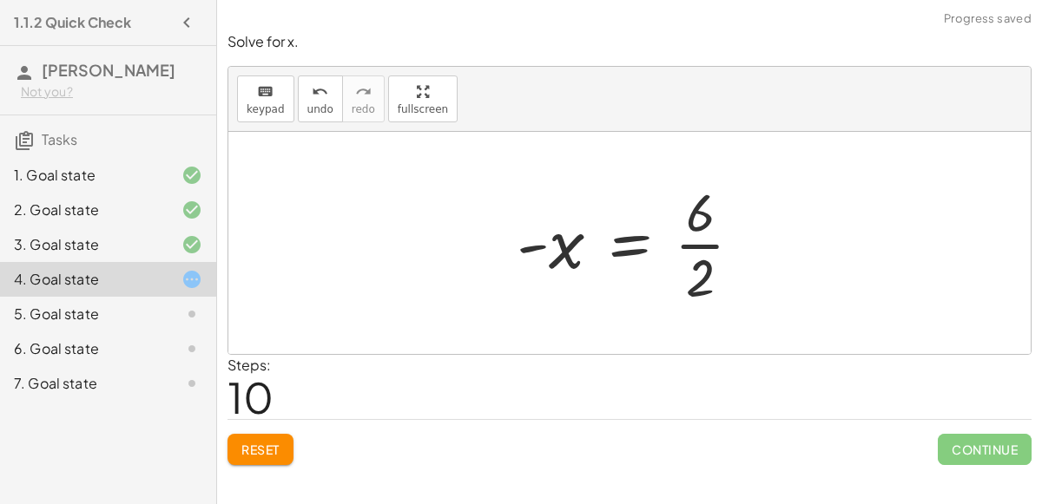
click at [687, 232] on div at bounding box center [636, 243] width 257 height 134
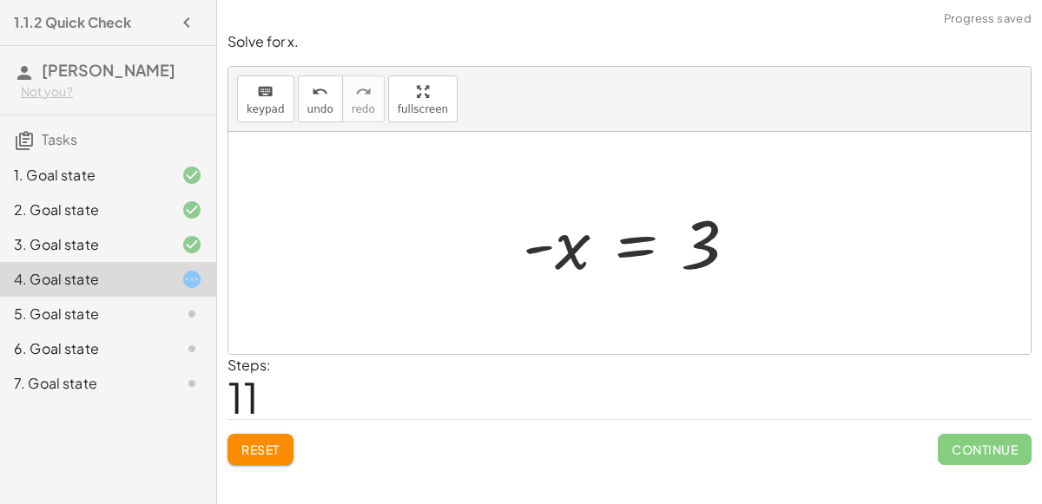
click at [605, 247] on div at bounding box center [636, 243] width 245 height 86
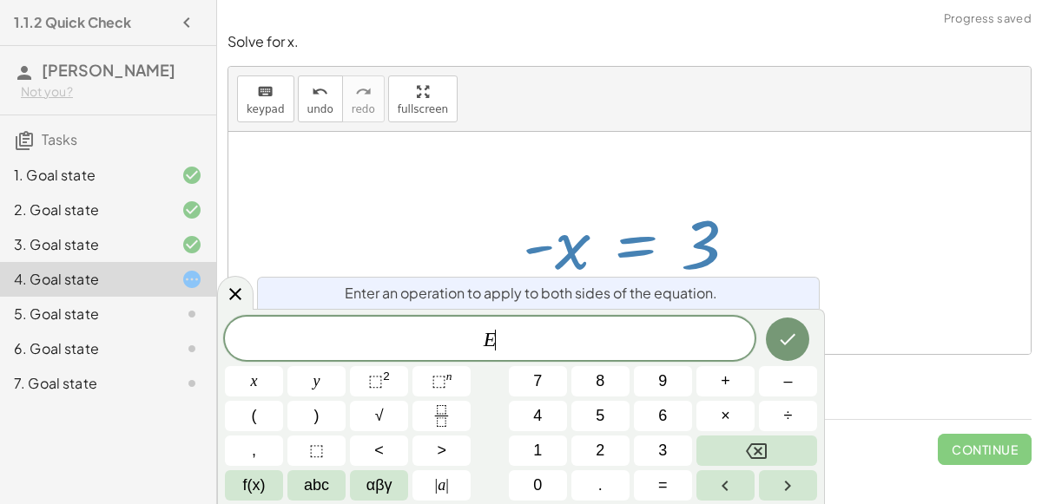
click at [631, 246] on div at bounding box center [636, 243] width 245 height 86
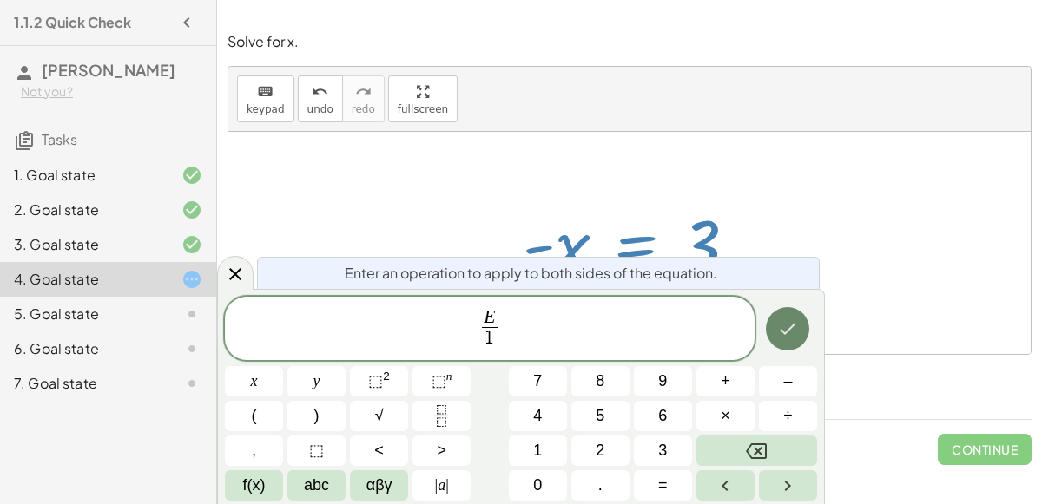
click at [774, 327] on button "Done" at bounding box center [787, 328] width 43 height 43
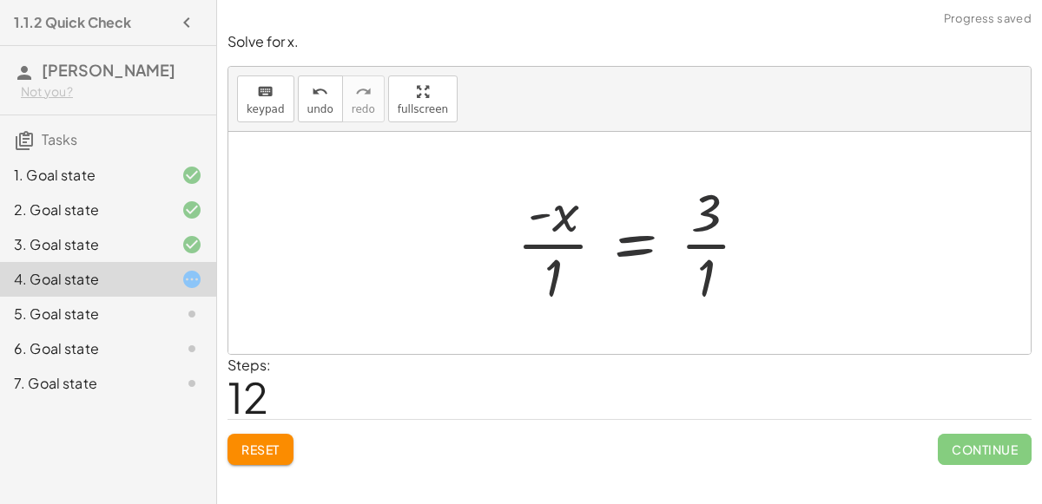
click at [562, 303] on div at bounding box center [639, 243] width 263 height 134
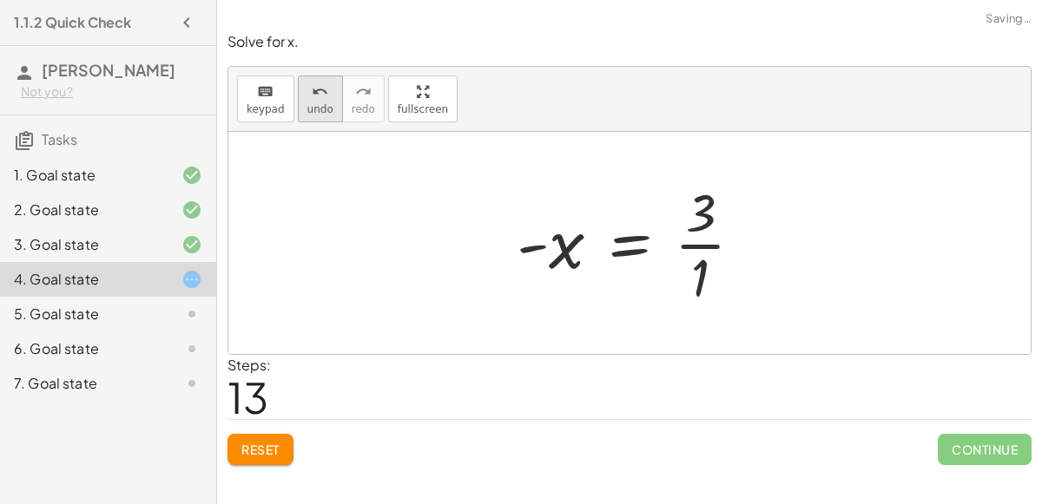
click at [307, 86] on div "undo" at bounding box center [320, 91] width 26 height 21
click at [307, 99] on div "undo" at bounding box center [320, 91] width 26 height 21
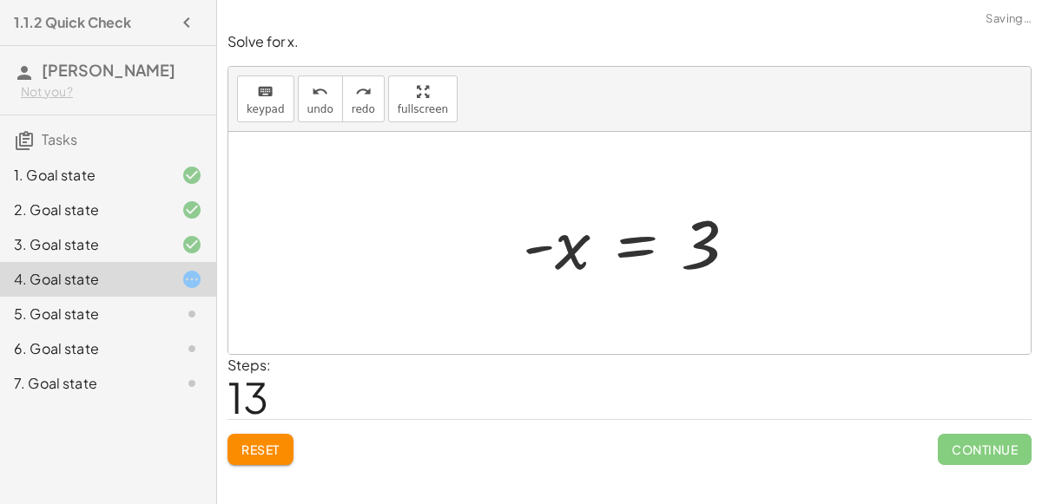
click at [657, 245] on div at bounding box center [636, 243] width 245 height 86
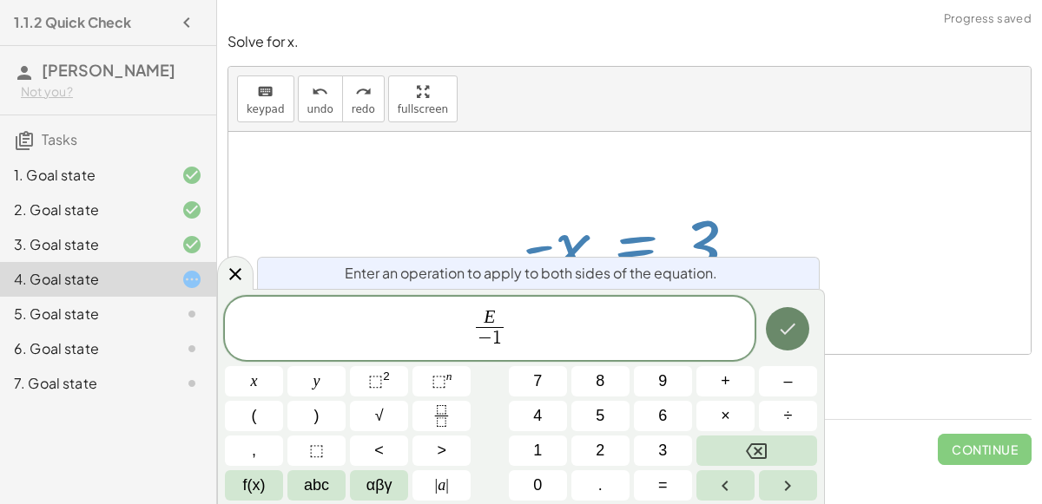
click at [803, 326] on button "Done" at bounding box center [787, 328] width 43 height 43
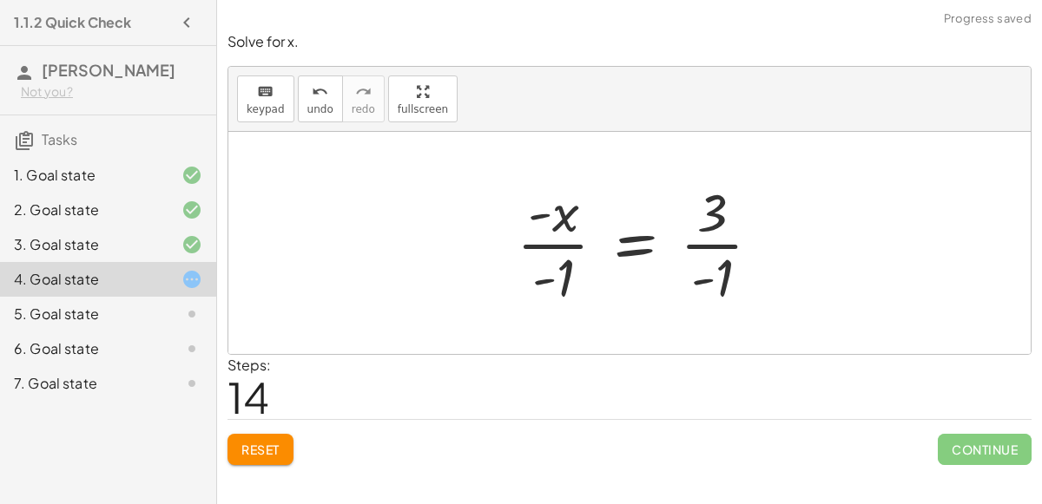
click at [547, 234] on div at bounding box center [646, 243] width 276 height 134
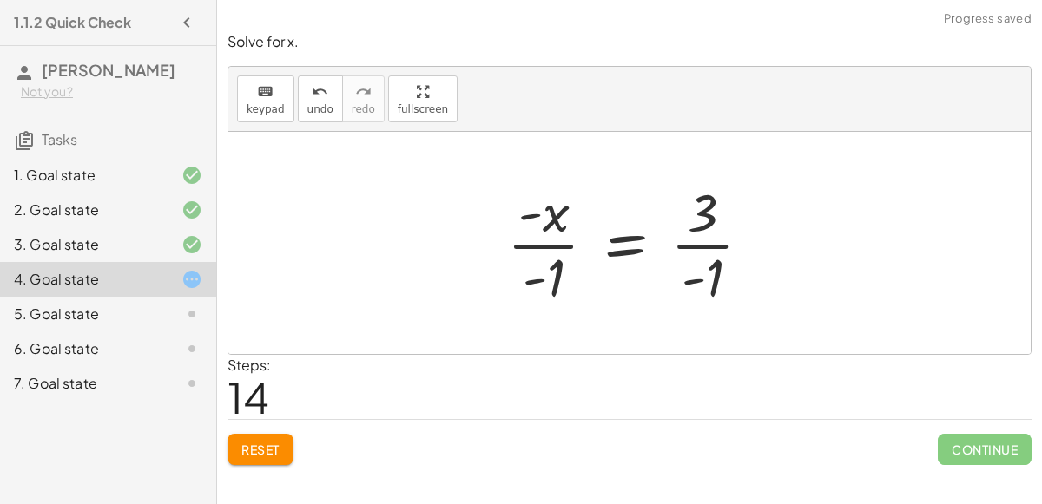
click at [550, 217] on div at bounding box center [636, 243] width 276 height 134
click at [554, 247] on div at bounding box center [636, 243] width 276 height 134
click at [545, 293] on div at bounding box center [636, 243] width 276 height 134
click at [709, 253] on div at bounding box center [636, 243] width 276 height 134
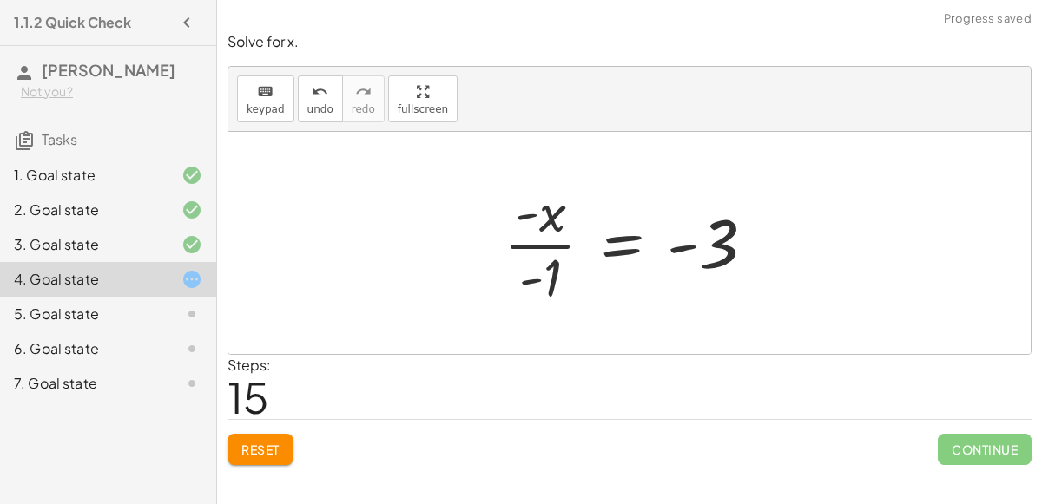
click at [553, 236] on div at bounding box center [636, 243] width 283 height 134
click at [540, 220] on div at bounding box center [636, 243] width 283 height 134
click at [620, 251] on div at bounding box center [636, 243] width 283 height 134
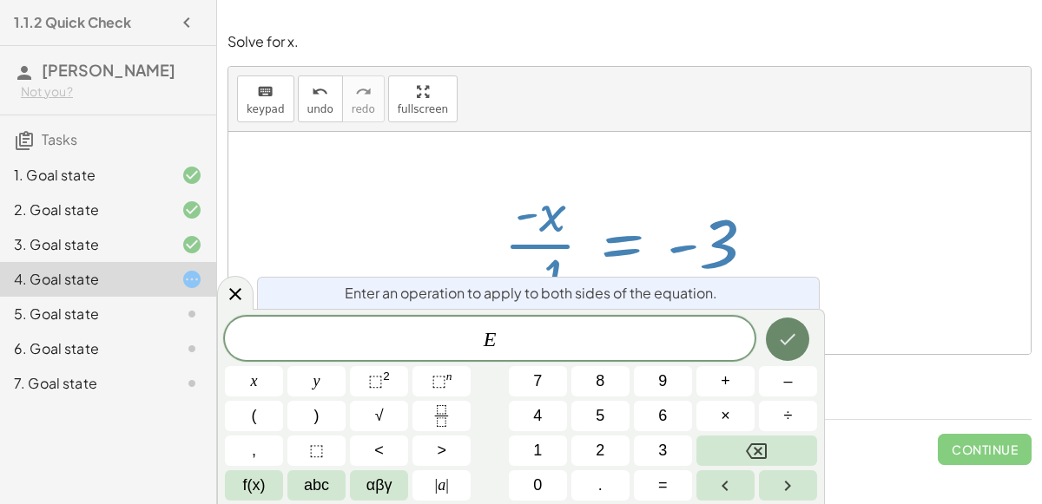
click at [781, 322] on button "Done" at bounding box center [787, 339] width 43 height 43
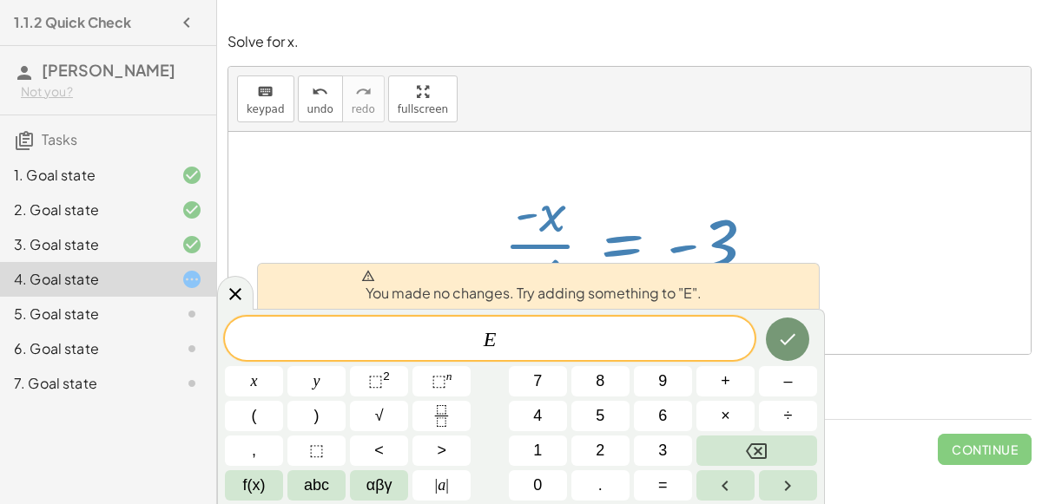
click at [512, 234] on div at bounding box center [636, 243] width 283 height 134
click at [338, 206] on div at bounding box center [629, 243] width 802 height 222
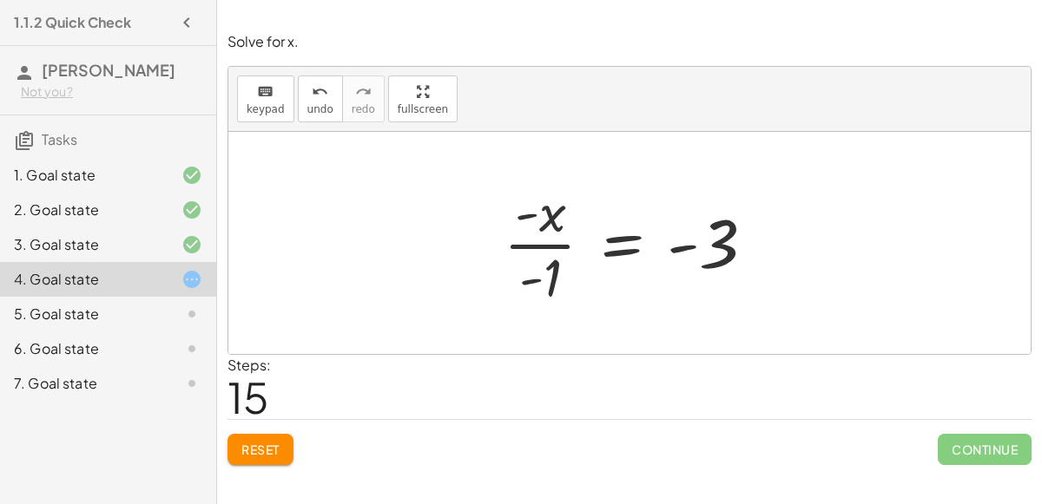
click at [535, 256] on div at bounding box center [636, 243] width 283 height 134
click at [542, 268] on div at bounding box center [636, 243] width 283 height 134
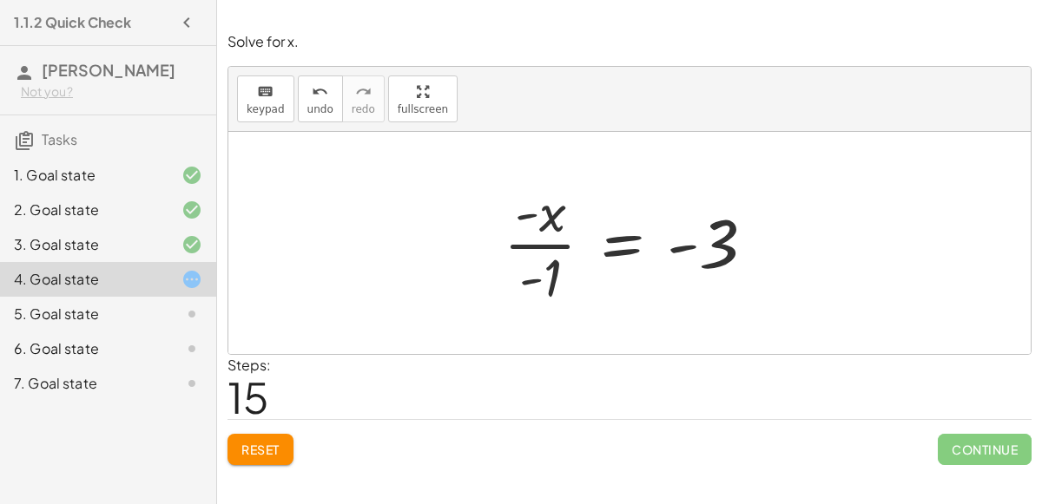
click at [542, 268] on div at bounding box center [636, 243] width 283 height 134
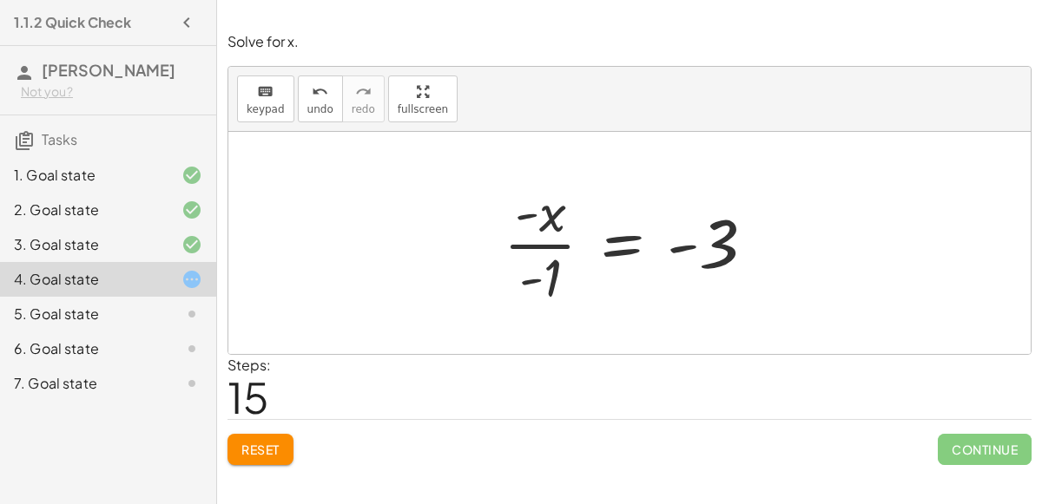
click at [542, 268] on div at bounding box center [636, 243] width 283 height 134
click at [555, 258] on div at bounding box center [636, 243] width 283 height 134
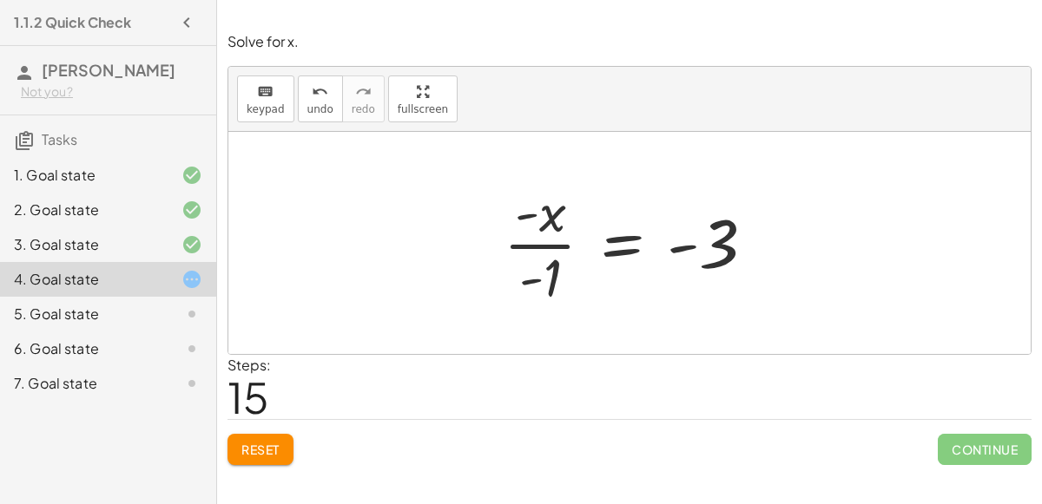
click at [555, 258] on div at bounding box center [636, 243] width 283 height 134
click at [266, 442] on span "Reset" at bounding box center [260, 450] width 38 height 16
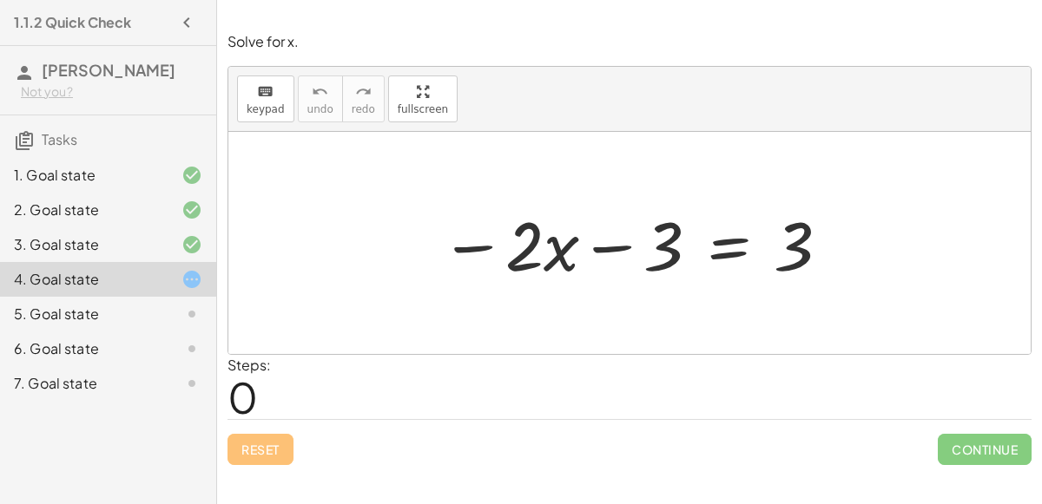
click at [634, 210] on div at bounding box center [635, 243] width 409 height 89
click at [700, 258] on div at bounding box center [635, 243] width 409 height 89
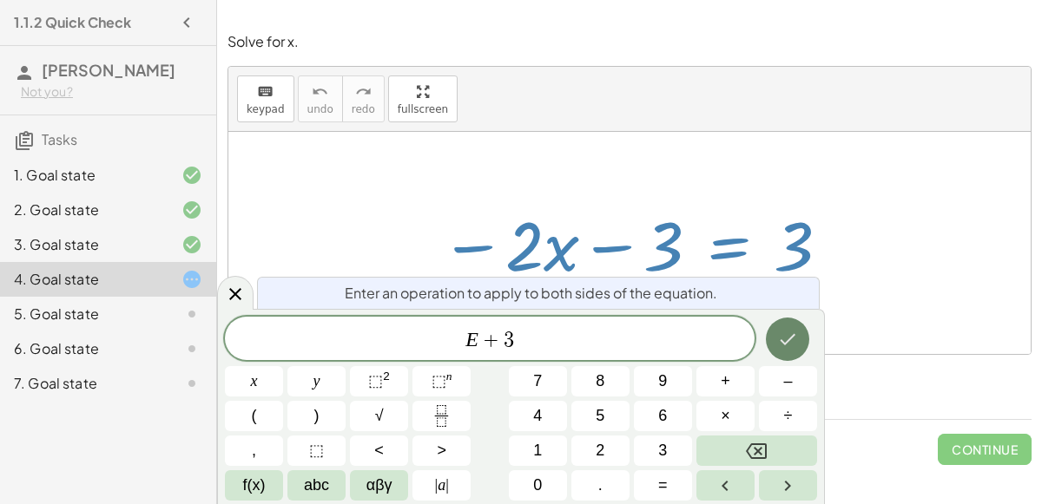
click at [785, 333] on icon "Done" at bounding box center [787, 339] width 21 height 21
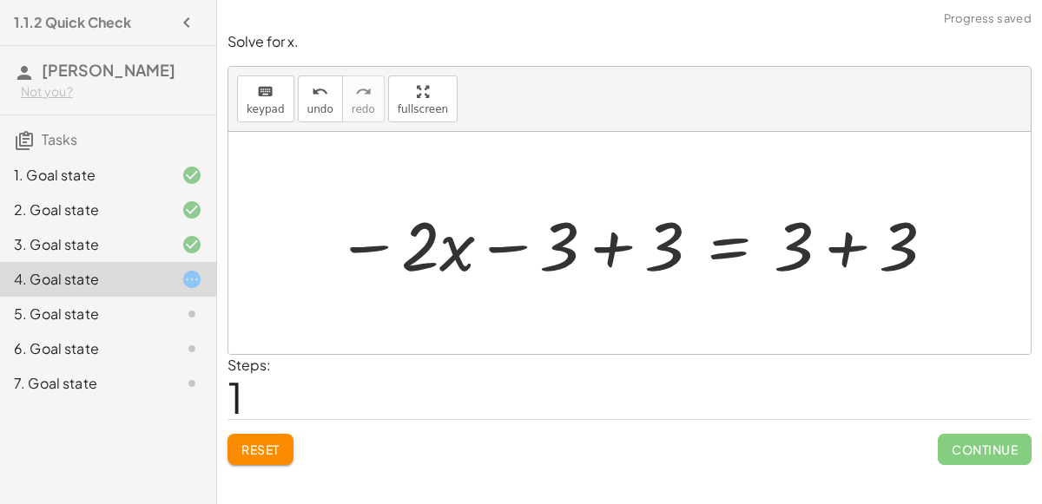
click at [558, 244] on div at bounding box center [636, 243] width 618 height 89
click at [623, 248] on div at bounding box center [636, 243] width 618 height 89
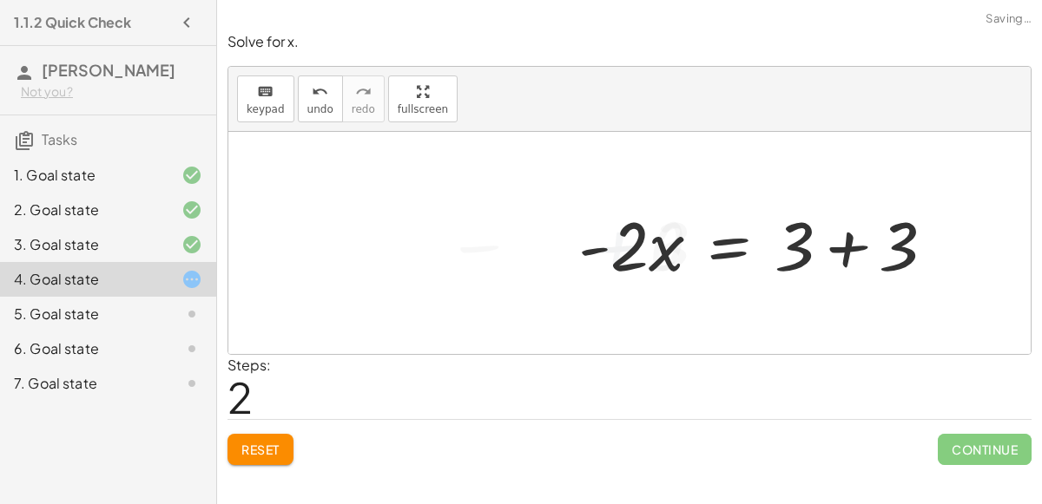
click at [850, 241] on div at bounding box center [763, 243] width 388 height 89
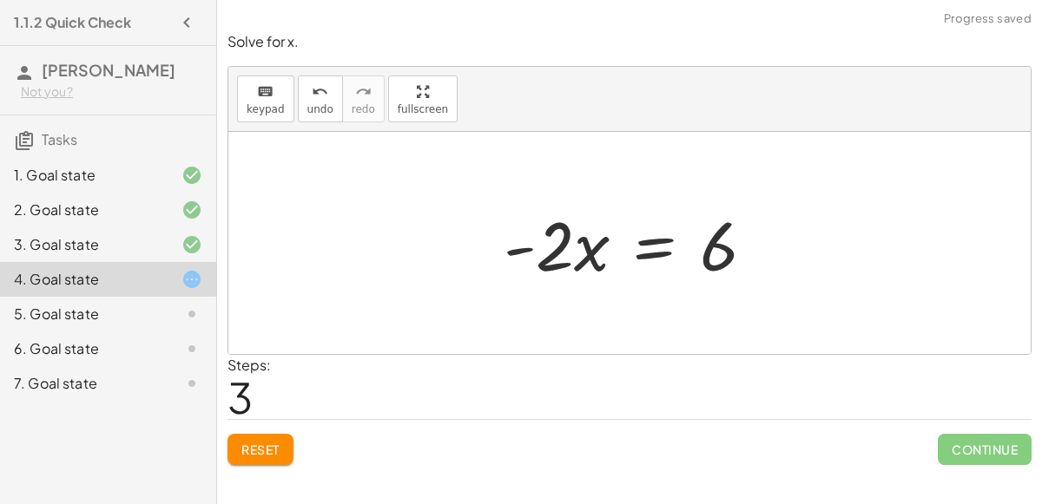
click at [720, 254] on div at bounding box center [636, 243] width 282 height 89
click at [516, 246] on div at bounding box center [636, 243] width 282 height 89
click at [652, 233] on div at bounding box center [636, 243] width 282 height 89
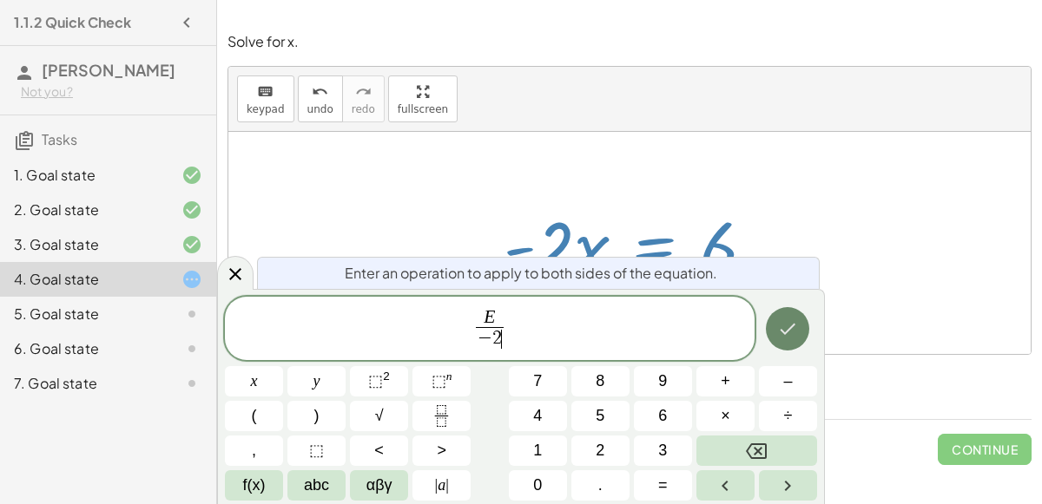
click at [786, 325] on icon "Done" at bounding box center [787, 329] width 21 height 21
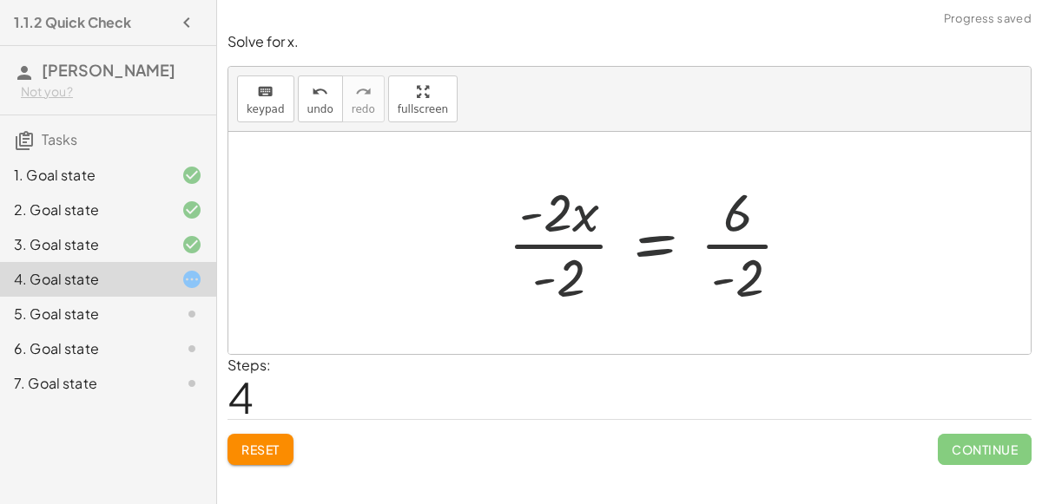
click at [431, 251] on div at bounding box center [629, 243] width 802 height 222
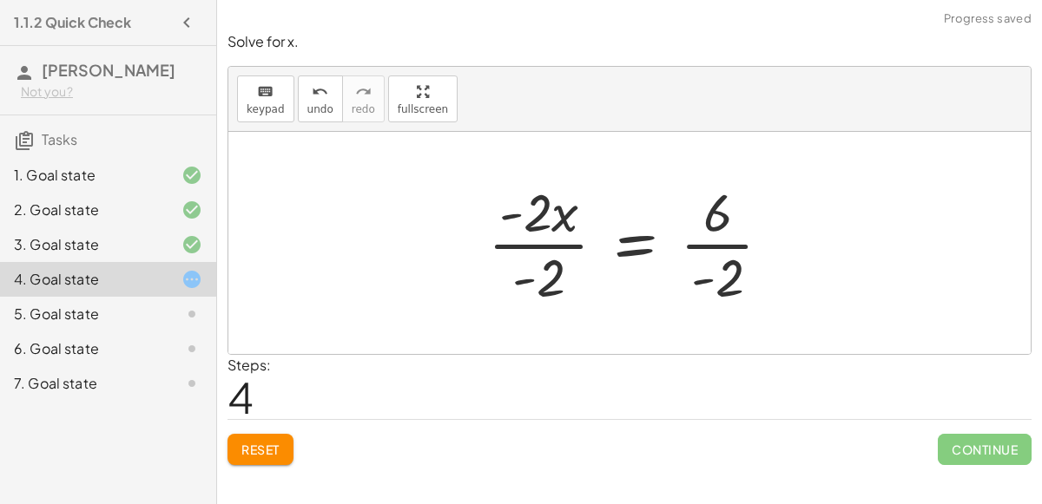
click at [552, 240] on div at bounding box center [636, 243] width 315 height 134
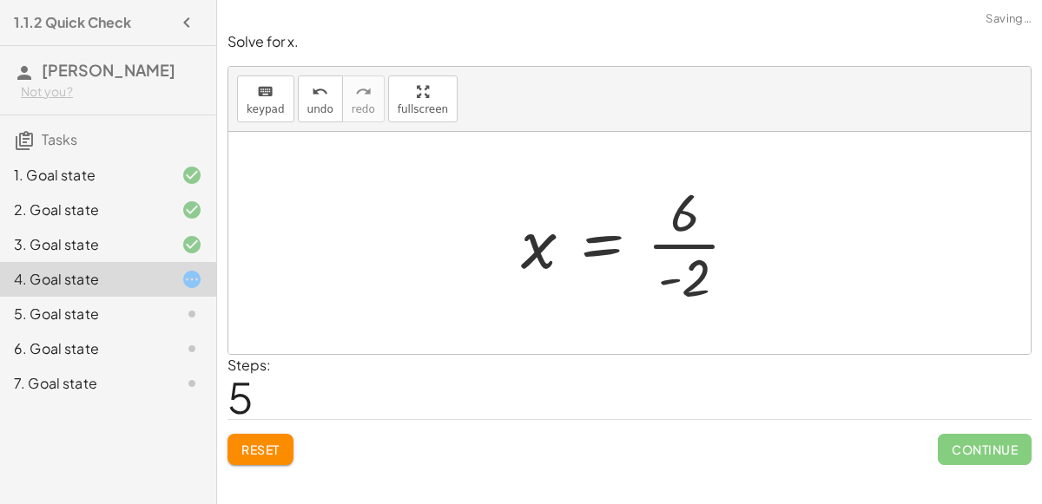
click at [696, 241] on div at bounding box center [636, 243] width 248 height 134
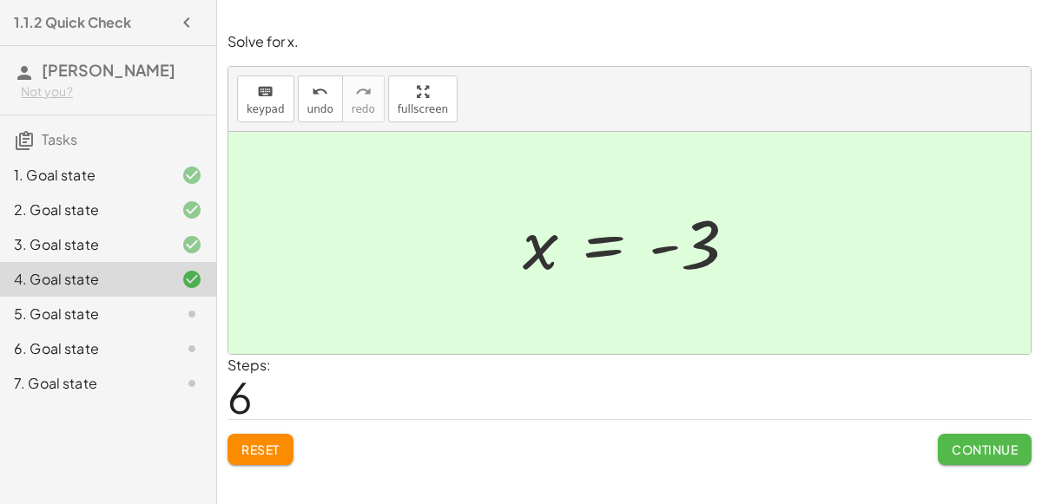
click at [963, 457] on button "Continue" at bounding box center [984, 449] width 94 height 31
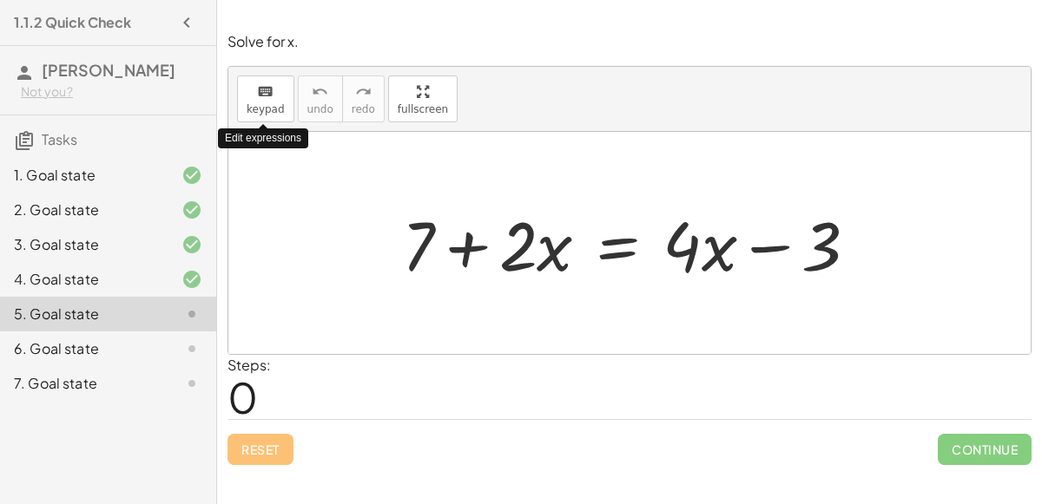
click at [587, 406] on div "Steps: 0" at bounding box center [629, 387] width 804 height 64
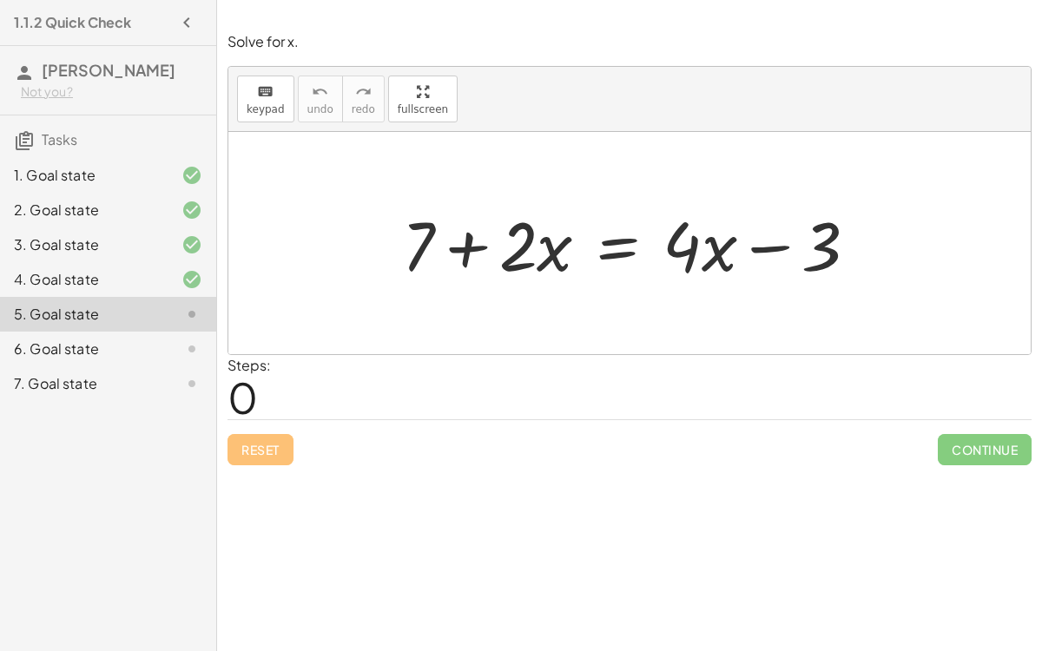
click at [470, 240] on div at bounding box center [636, 243] width 487 height 89
drag, startPoint x: 542, startPoint y: 257, endPoint x: 708, endPoint y: 245, distance: 166.2
click at [708, 245] on div at bounding box center [636, 243] width 487 height 89
drag, startPoint x: 524, startPoint y: 243, endPoint x: 593, endPoint y: 244, distance: 68.6
click at [593, 244] on div at bounding box center [636, 243] width 487 height 89
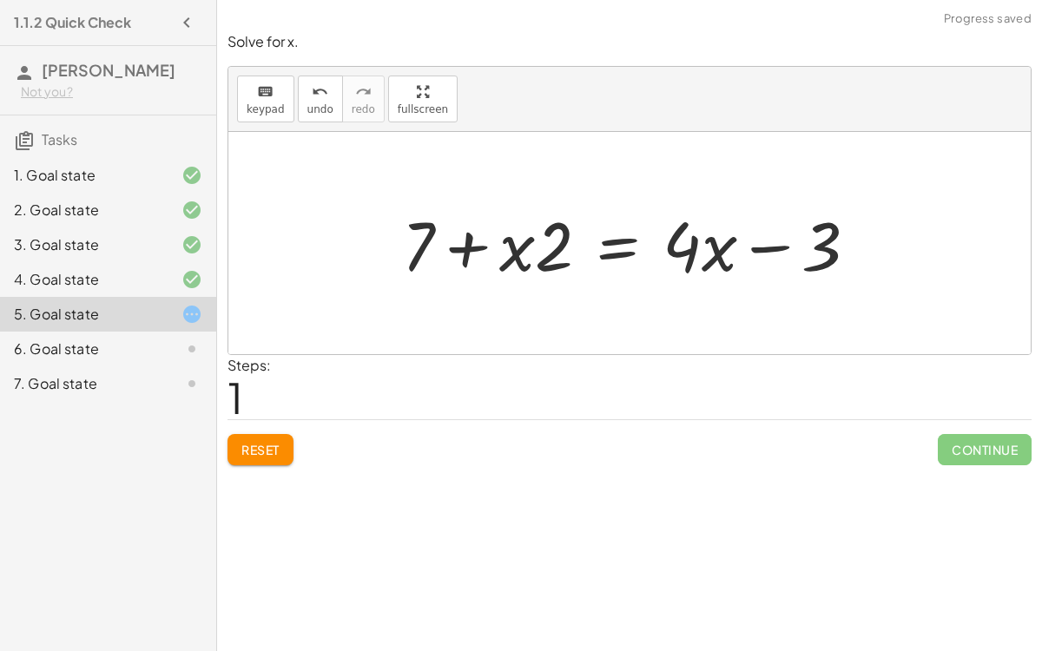
click at [524, 242] on div at bounding box center [636, 243] width 487 height 89
drag, startPoint x: 829, startPoint y: 243, endPoint x: 806, endPoint y: 249, distance: 23.4
click at [806, 249] on div at bounding box center [636, 243] width 487 height 89
click at [771, 245] on div at bounding box center [636, 243] width 487 height 89
click at [239, 453] on button "Reset" at bounding box center [260, 449] width 66 height 31
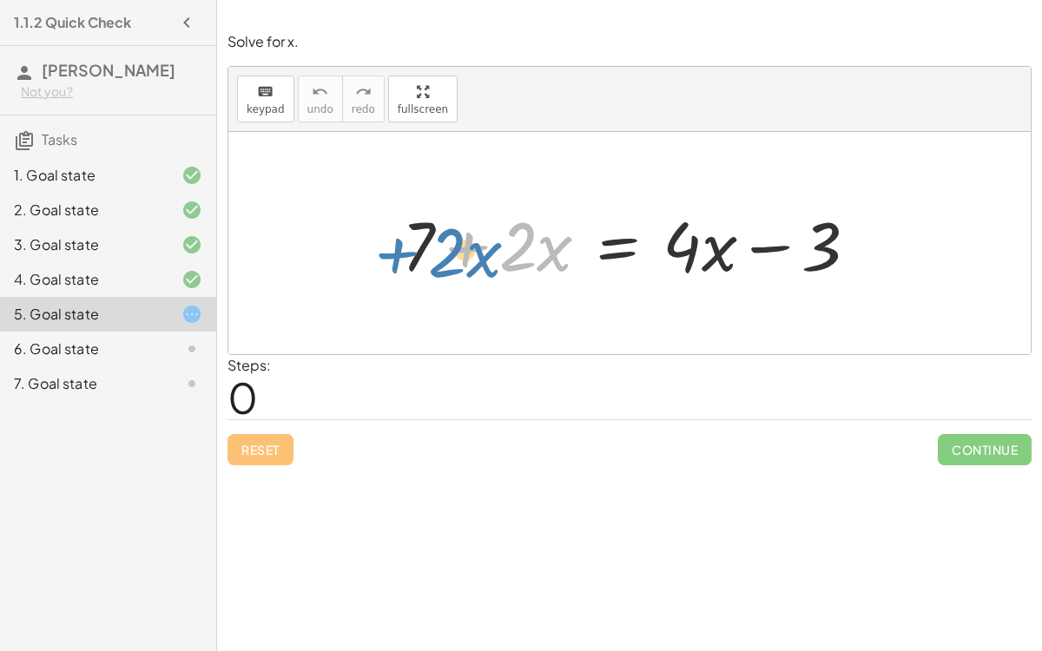
drag, startPoint x: 456, startPoint y: 248, endPoint x: 374, endPoint y: 253, distance: 81.7
click at [374, 253] on div "+ · 2 · x + 7 + · 2 · x = + · 4 · x − 3" at bounding box center [629, 243] width 802 height 222
click at [457, 243] on div at bounding box center [636, 243] width 487 height 89
drag, startPoint x: 550, startPoint y: 253, endPoint x: 565, endPoint y: 247, distance: 15.6
click at [565, 247] on div at bounding box center [636, 243] width 487 height 89
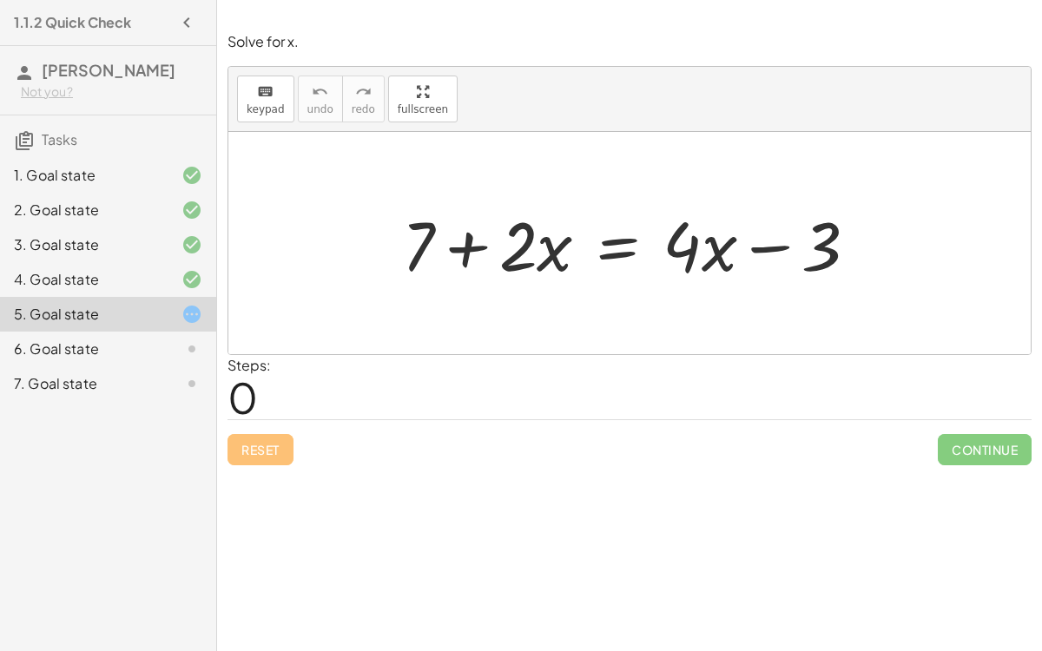
click at [615, 248] on div at bounding box center [636, 243] width 487 height 89
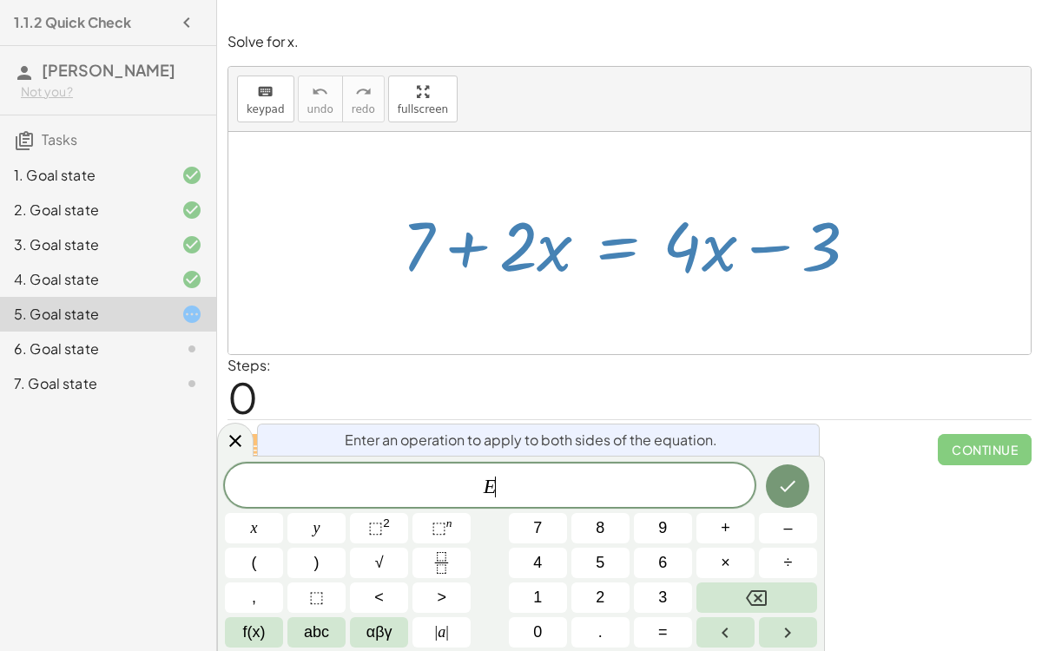
click at [615, 248] on div at bounding box center [636, 243] width 487 height 89
click at [238, 431] on icon at bounding box center [235, 441] width 21 height 21
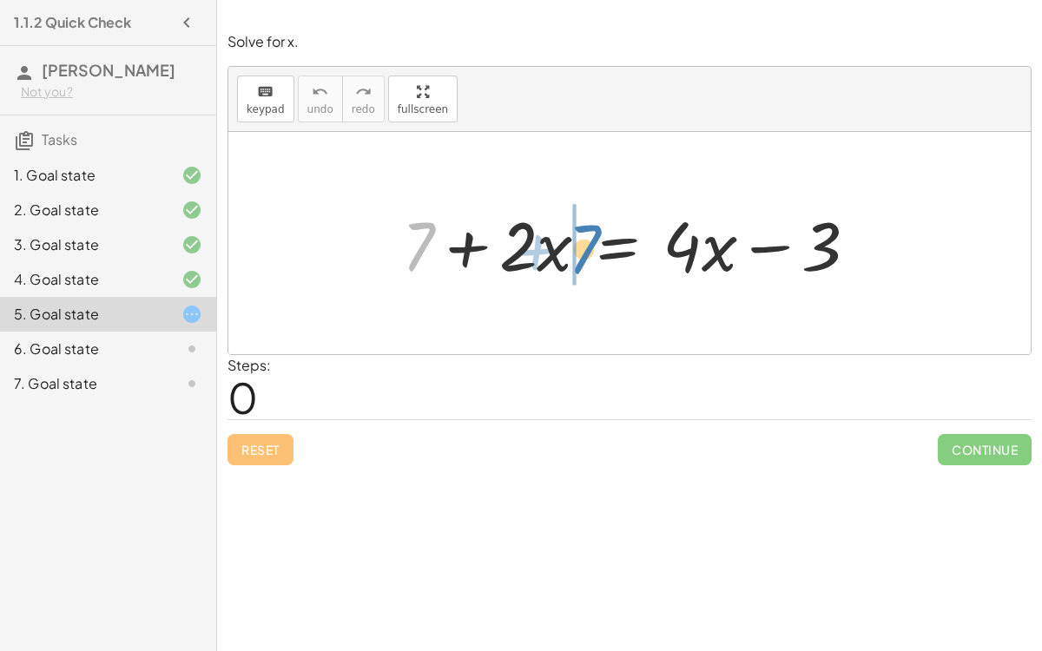
drag, startPoint x: 416, startPoint y: 241, endPoint x: 572, endPoint y: 243, distance: 156.2
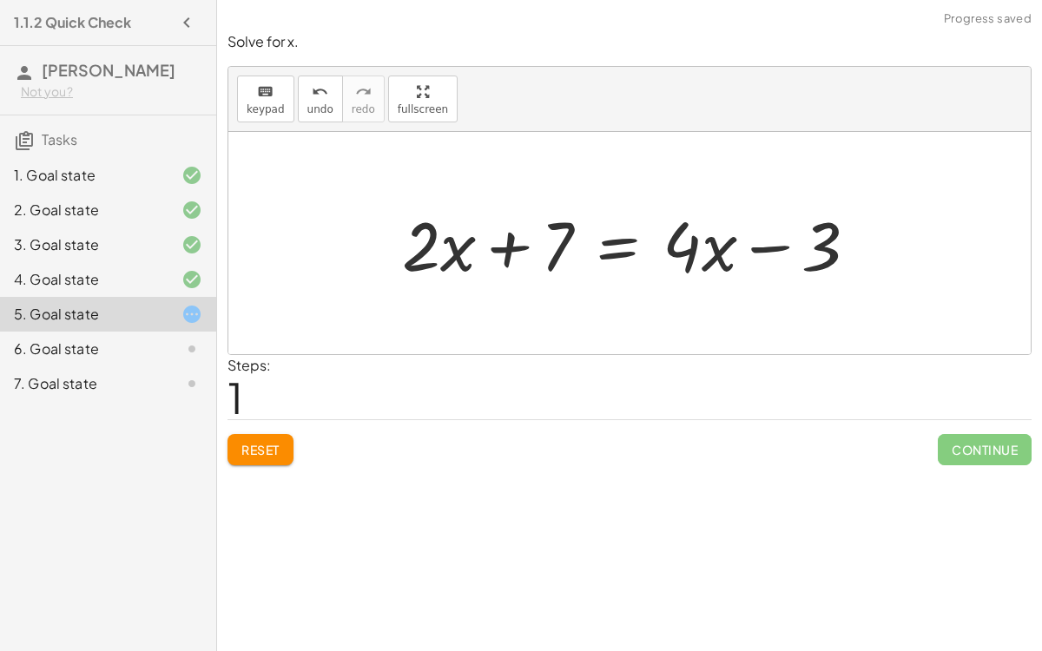
click at [519, 245] on div at bounding box center [636, 243] width 487 height 89
drag, startPoint x: 784, startPoint y: 247, endPoint x: 640, endPoint y: 244, distance: 144.1
click at [640, 244] on div at bounding box center [636, 243] width 487 height 89
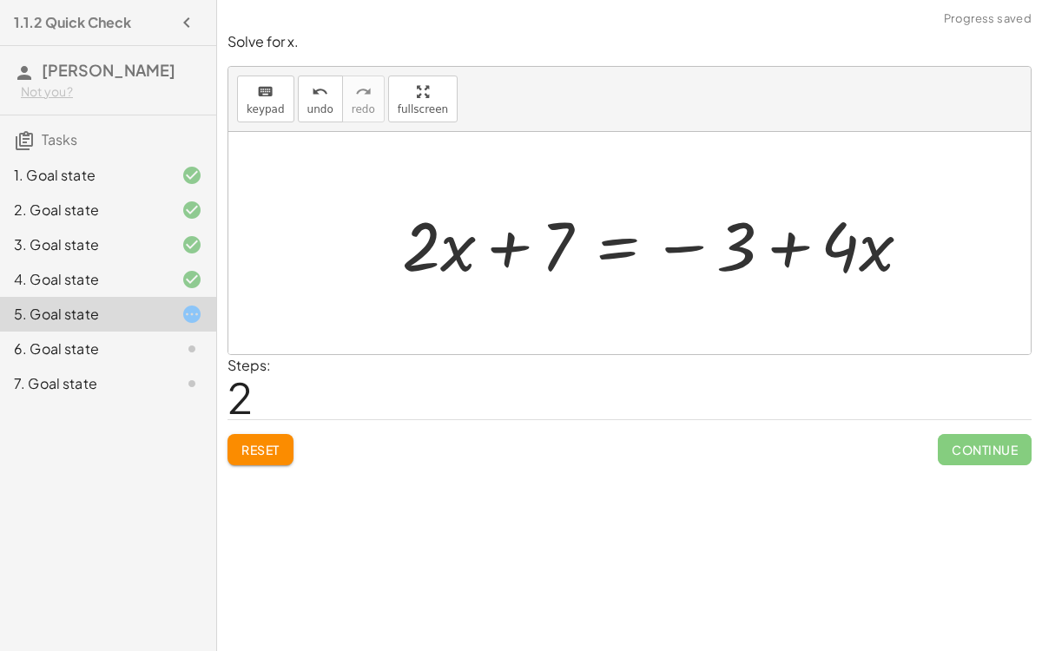
click at [673, 247] on div at bounding box center [663, 243] width 540 height 89
click at [782, 250] on div at bounding box center [663, 243] width 540 height 89
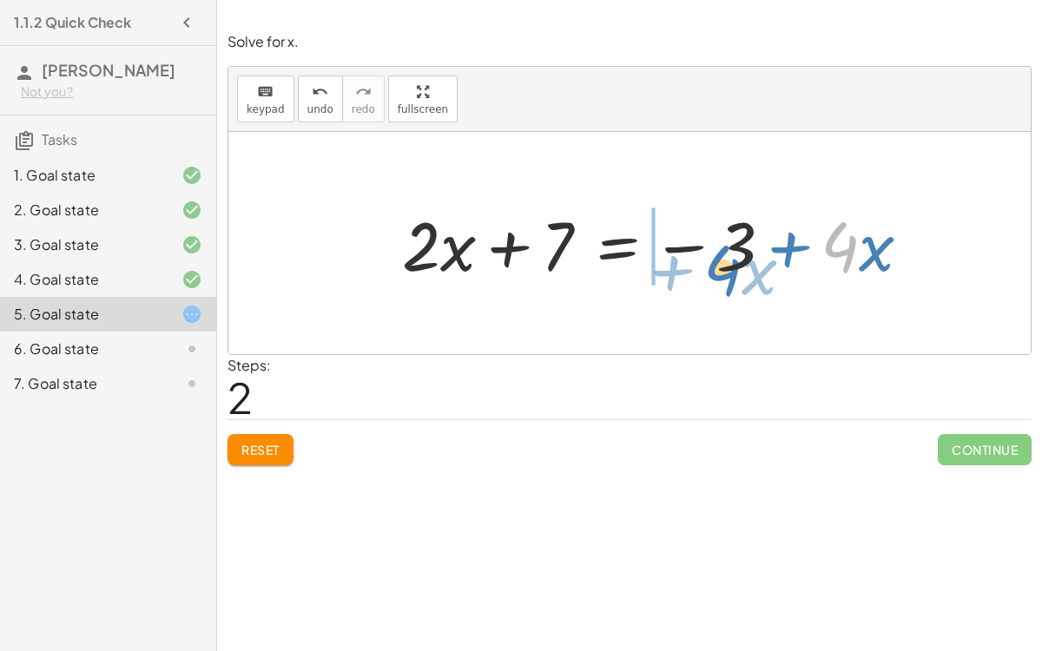
drag, startPoint x: 851, startPoint y: 247, endPoint x: 695, endPoint y: 267, distance: 157.5
click at [695, 267] on div at bounding box center [663, 243] width 540 height 89
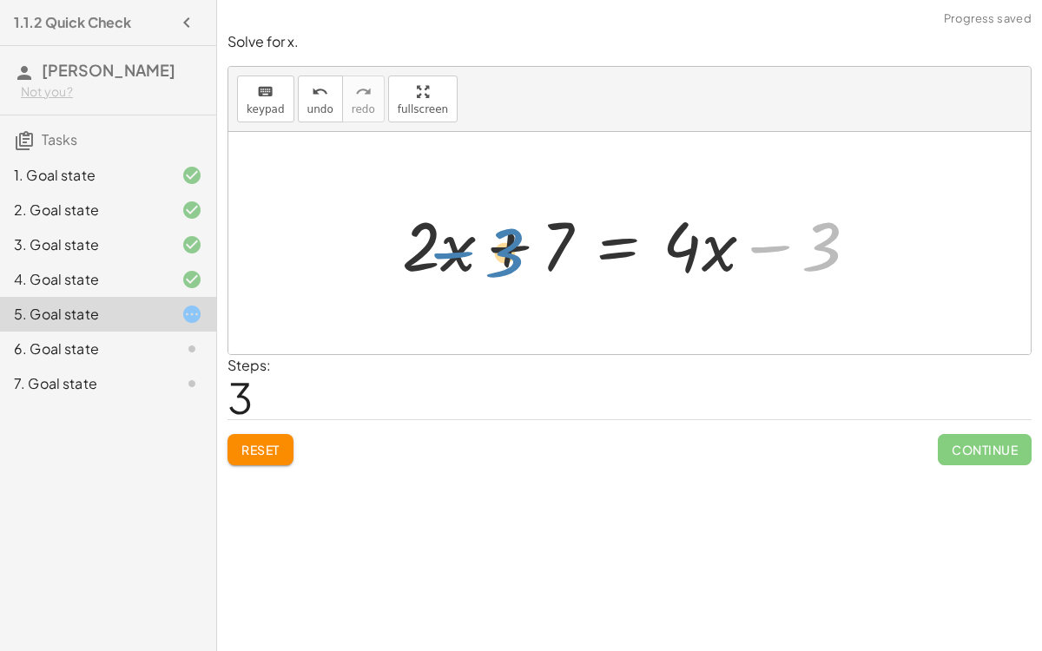
drag, startPoint x: 762, startPoint y: 247, endPoint x: 393, endPoint y: 245, distance: 368.9
click at [393, 245] on div at bounding box center [636, 243] width 487 height 89
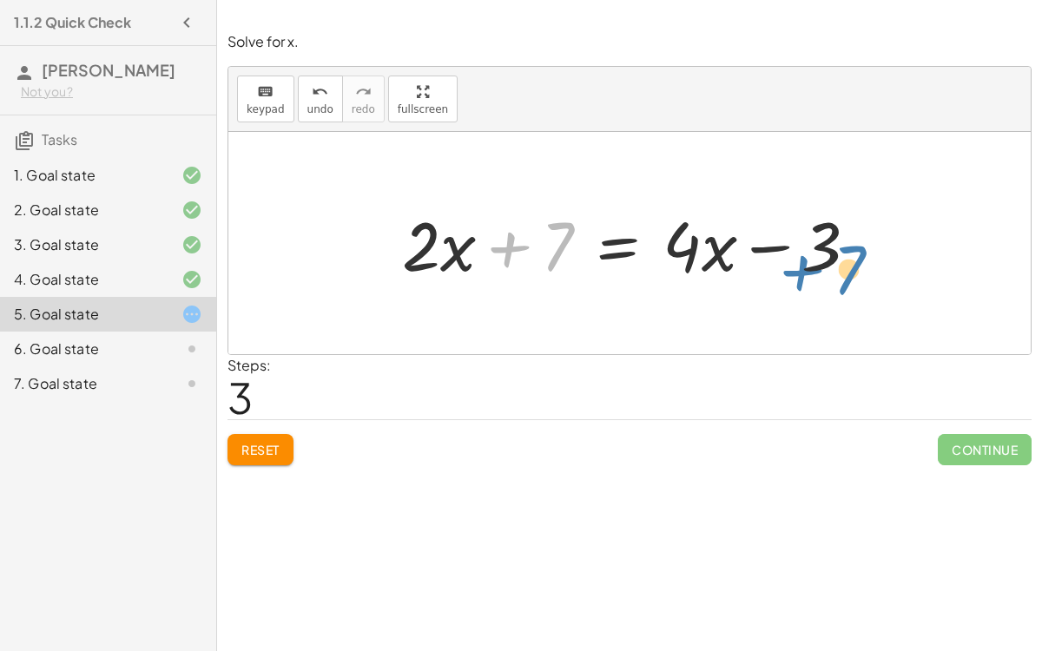
drag, startPoint x: 504, startPoint y: 245, endPoint x: 815, endPoint y: 240, distance: 310.8
click at [815, 240] on div at bounding box center [636, 243] width 487 height 89
click at [615, 250] on div at bounding box center [636, 243] width 487 height 89
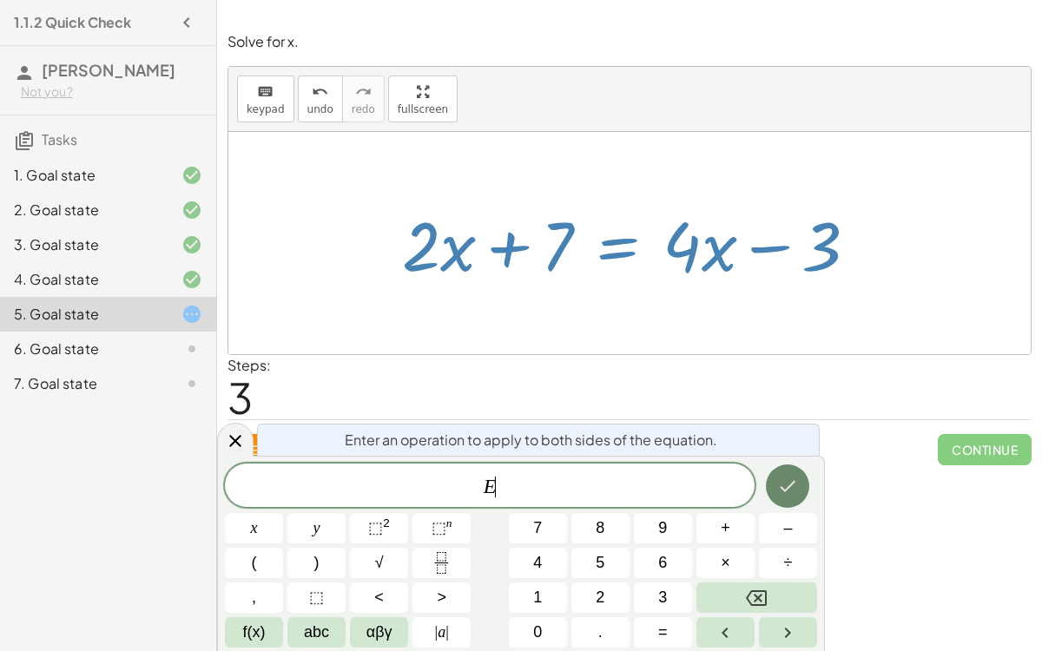
click at [791, 503] on button "Done" at bounding box center [787, 485] width 43 height 43
click at [536, 503] on span "1" at bounding box center [537, 597] width 9 height 23
click at [777, 496] on button "Done" at bounding box center [787, 485] width 43 height 43
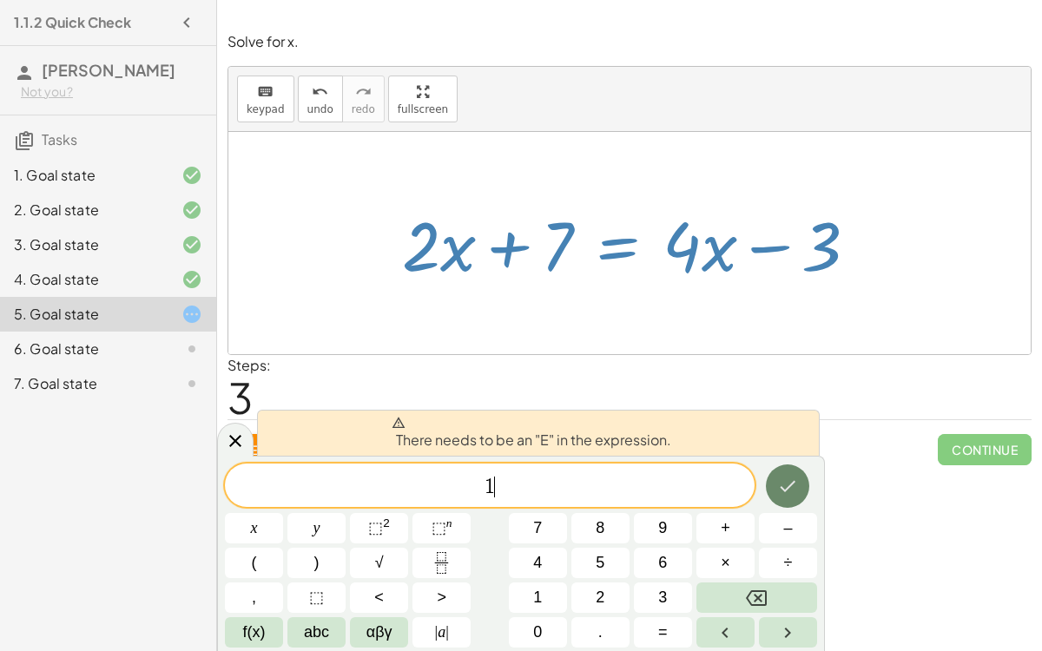
click at [777, 496] on button "Done" at bounding box center [787, 485] width 43 height 43
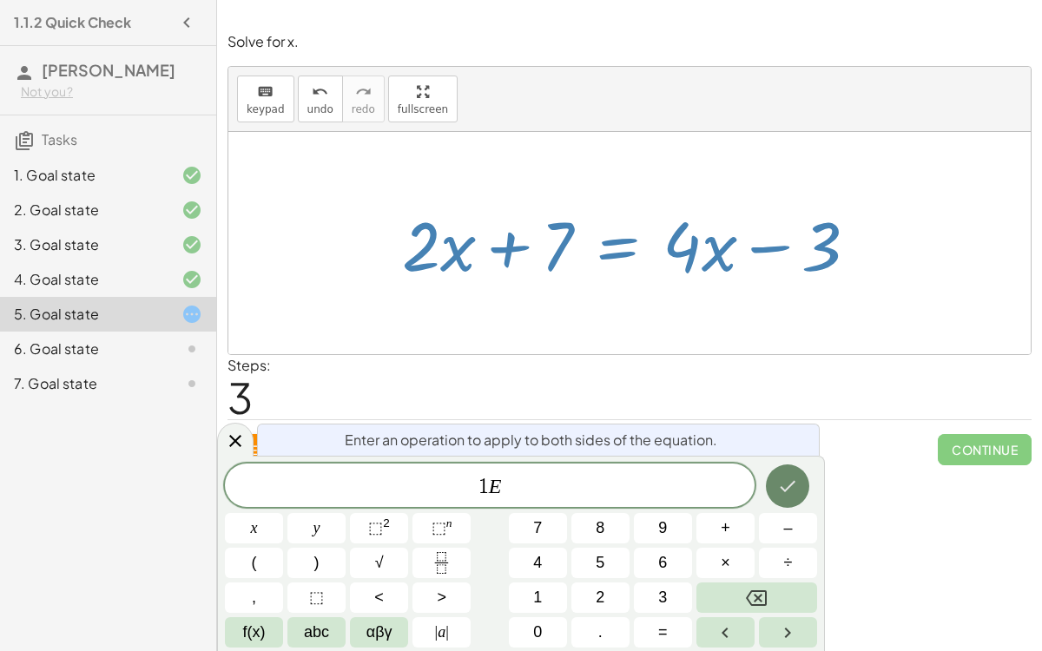
click at [773, 497] on button "Done" at bounding box center [787, 485] width 43 height 43
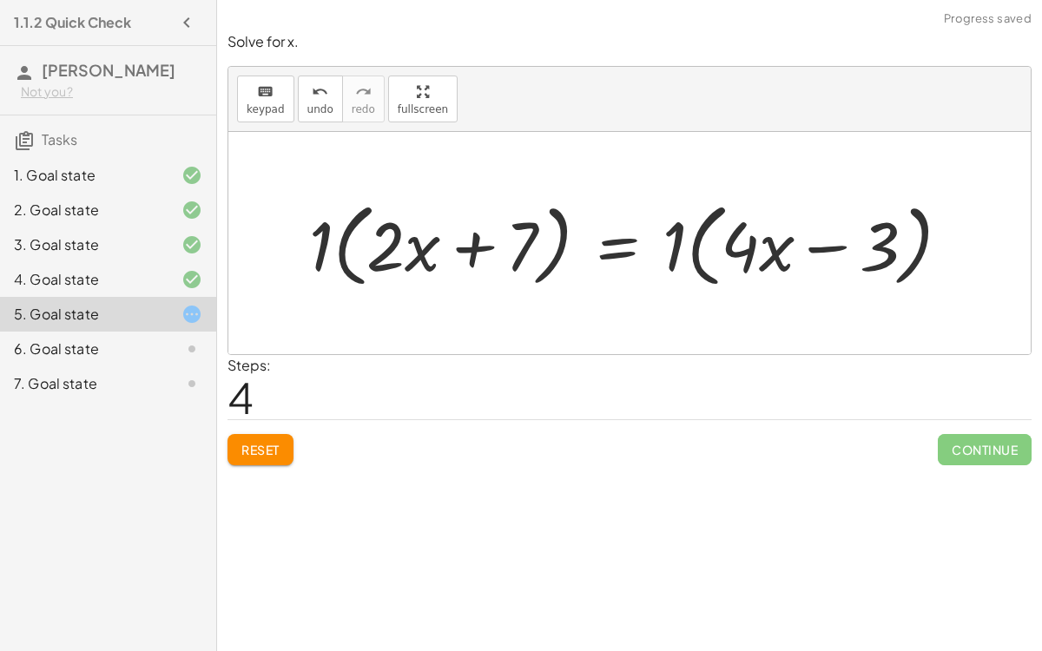
click at [340, 252] on div at bounding box center [636, 244] width 673 height 100
click at [275, 442] on span "Reset" at bounding box center [260, 450] width 38 height 16
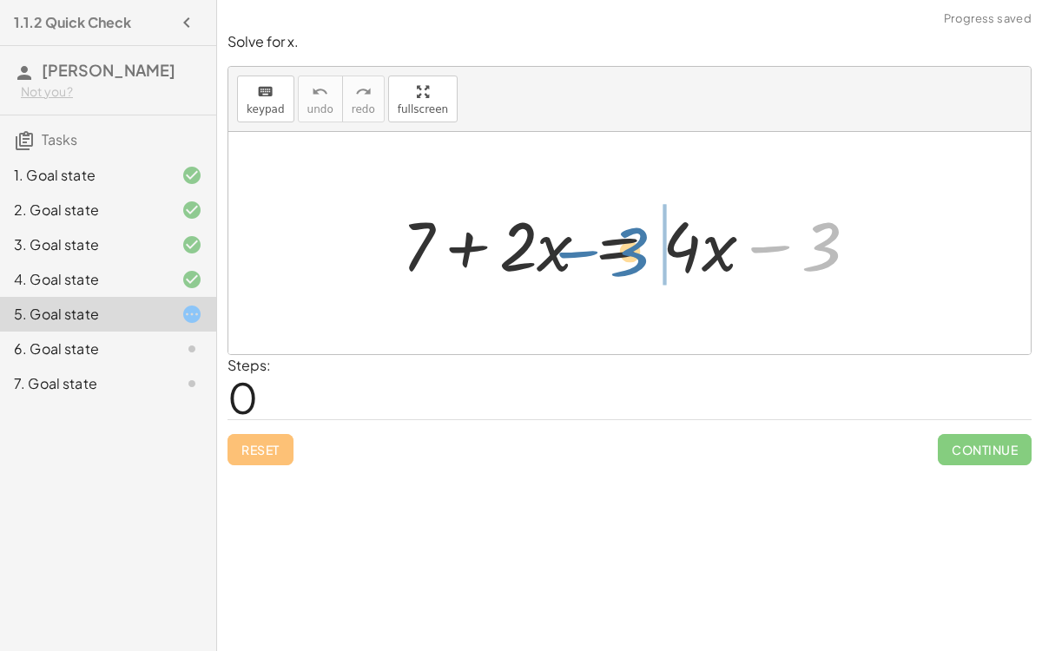
drag, startPoint x: 813, startPoint y: 244, endPoint x: 638, endPoint y: 251, distance: 175.5
click at [638, 251] on div at bounding box center [636, 243] width 487 height 89
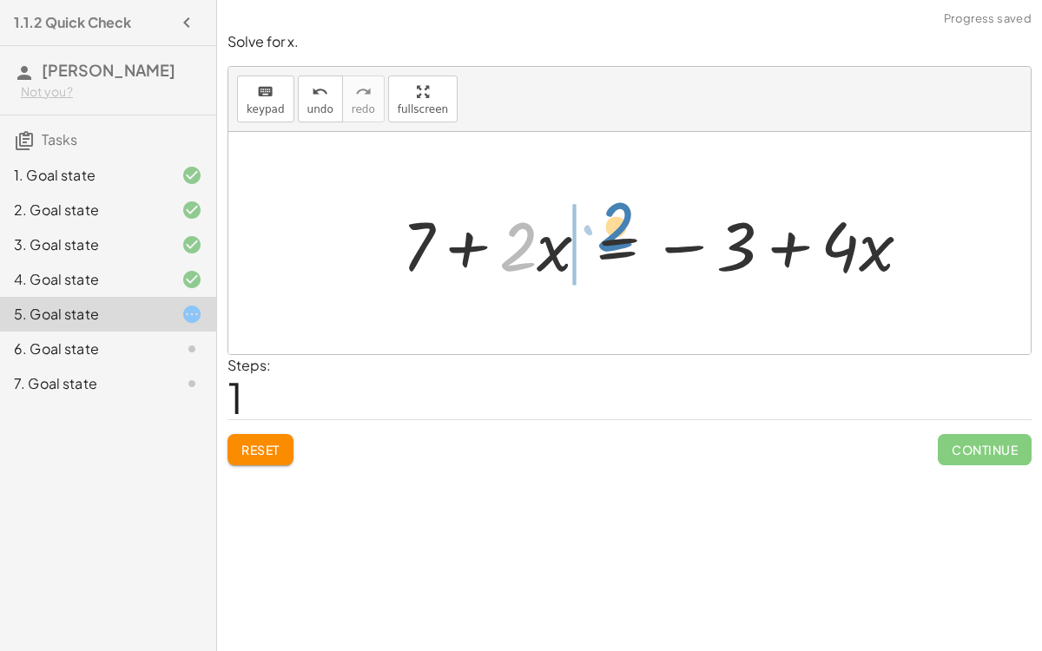
drag, startPoint x: 521, startPoint y: 254, endPoint x: 610, endPoint y: 237, distance: 91.1
click at [610, 237] on div at bounding box center [663, 243] width 540 height 89
drag, startPoint x: 523, startPoint y: 252, endPoint x: 546, endPoint y: 258, distance: 23.4
click at [546, 258] on div at bounding box center [663, 243] width 540 height 89
click at [477, 245] on div at bounding box center [663, 243] width 540 height 89
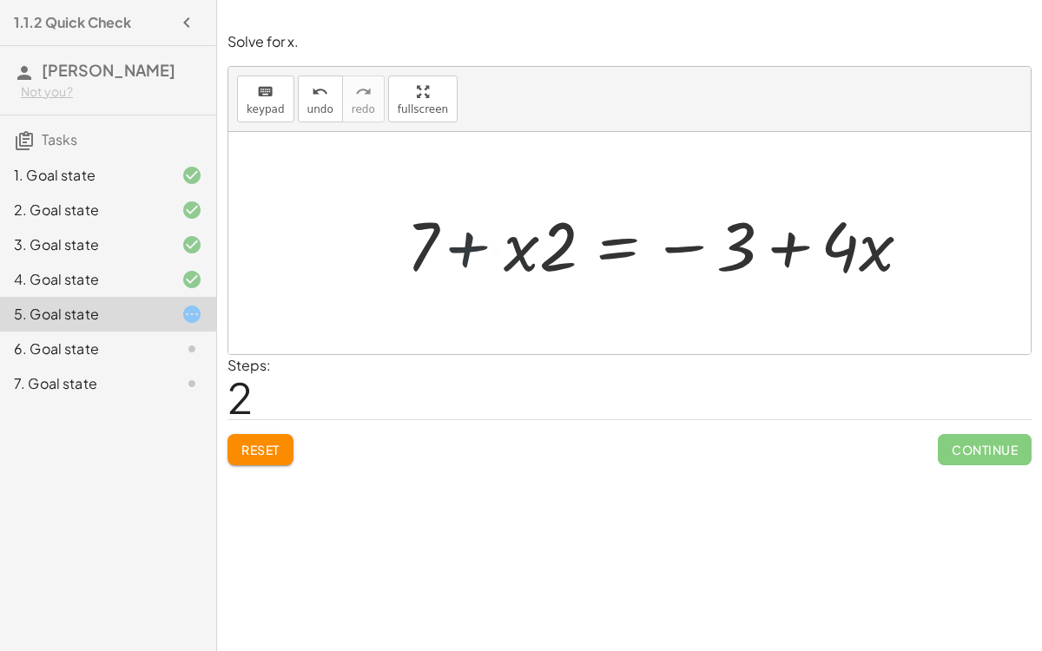
click at [477, 245] on div at bounding box center [663, 243] width 540 height 89
click at [679, 254] on div at bounding box center [663, 243] width 540 height 89
click at [687, 232] on div at bounding box center [663, 243] width 540 height 89
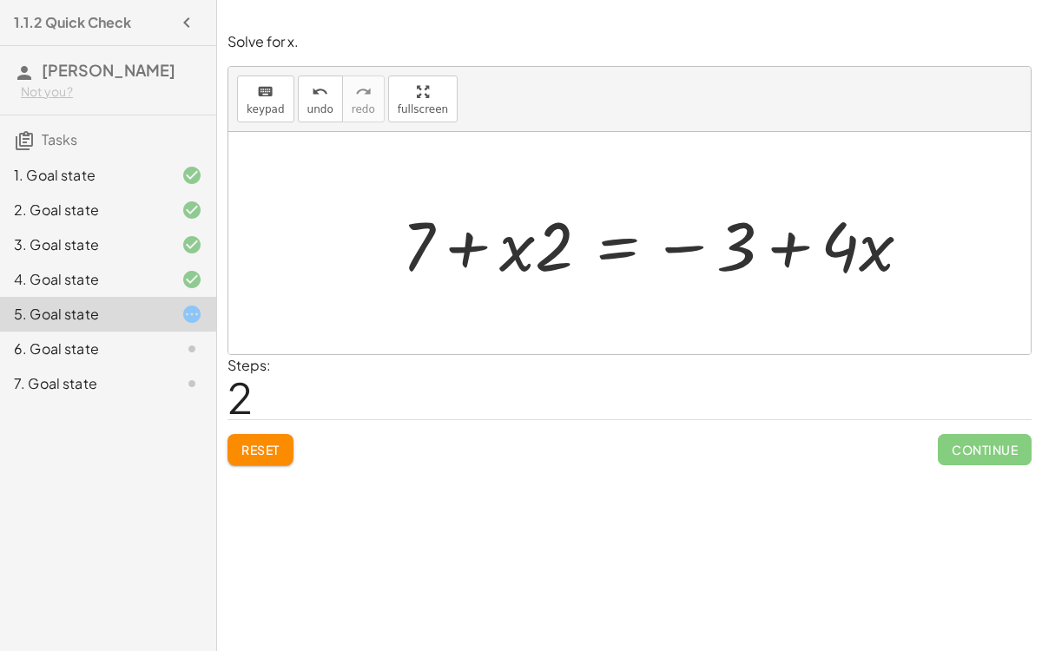
click at [687, 232] on div at bounding box center [663, 243] width 540 height 89
click at [690, 248] on div at bounding box center [663, 243] width 540 height 89
click at [792, 250] on div at bounding box center [663, 243] width 540 height 89
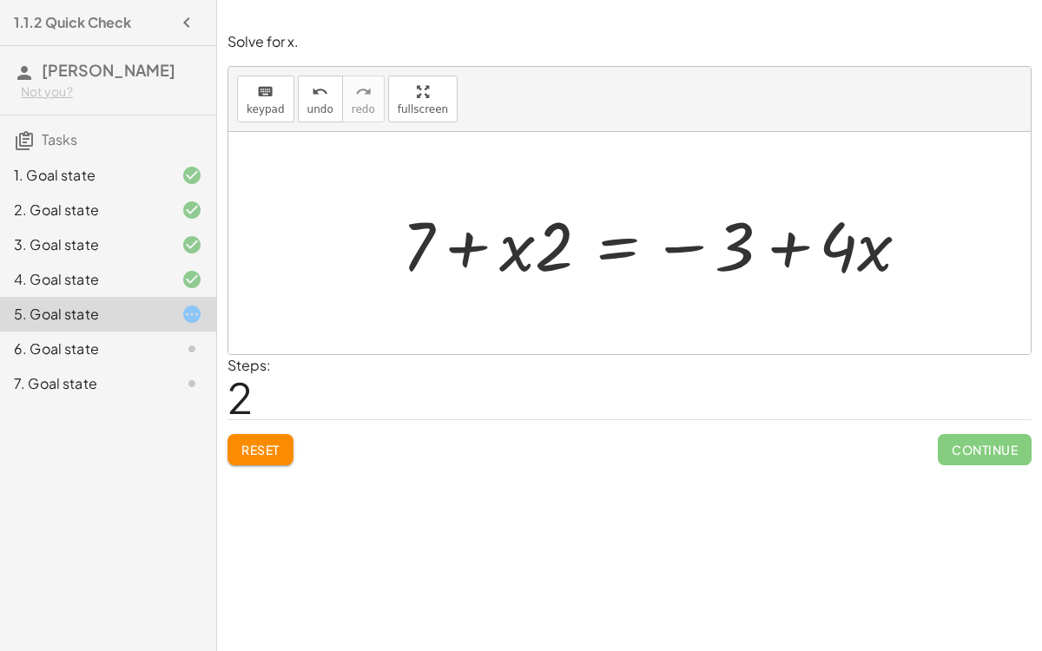
click at [792, 250] on div at bounding box center [663, 243] width 540 height 89
drag, startPoint x: 742, startPoint y: 244, endPoint x: 711, endPoint y: 278, distance: 46.1
click at [711, 278] on div at bounding box center [663, 243] width 540 height 89
click at [259, 437] on button "Reset" at bounding box center [260, 449] width 66 height 31
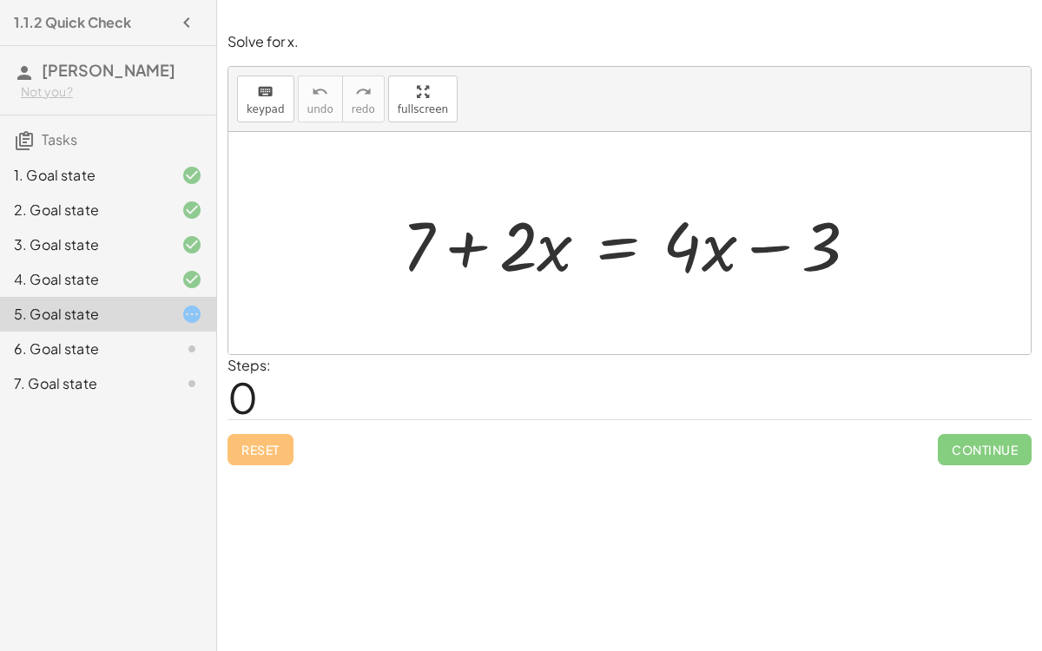
click at [615, 250] on div at bounding box center [636, 243] width 487 height 89
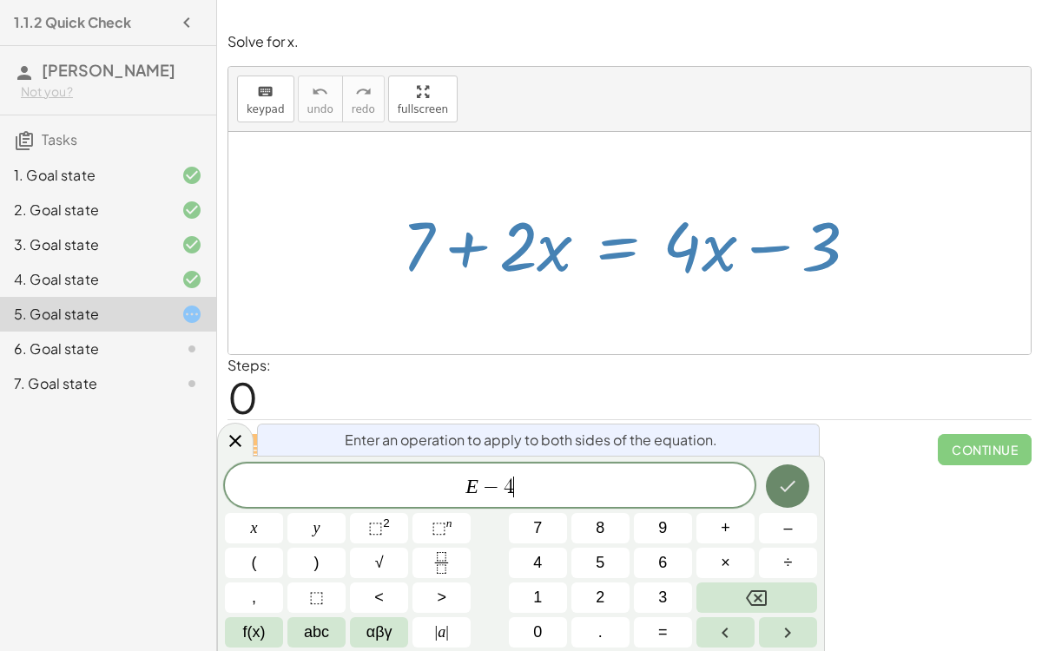
click at [777, 475] on button "Done" at bounding box center [787, 485] width 43 height 43
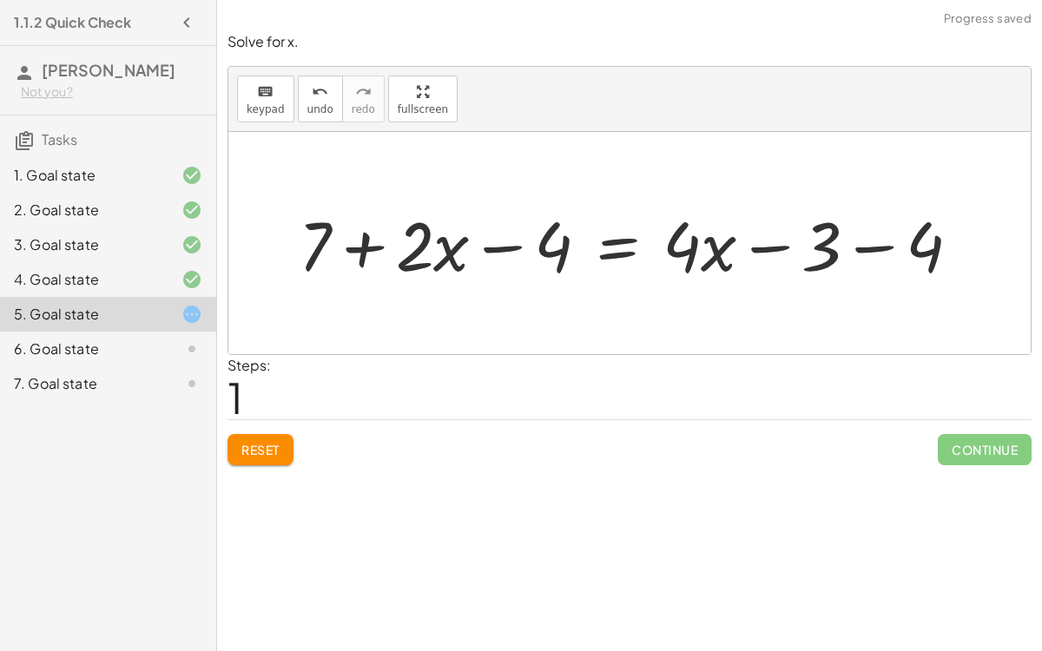
click at [869, 243] on div at bounding box center [637, 243] width 694 height 89
click at [260, 453] on span "Reset" at bounding box center [260, 450] width 38 height 16
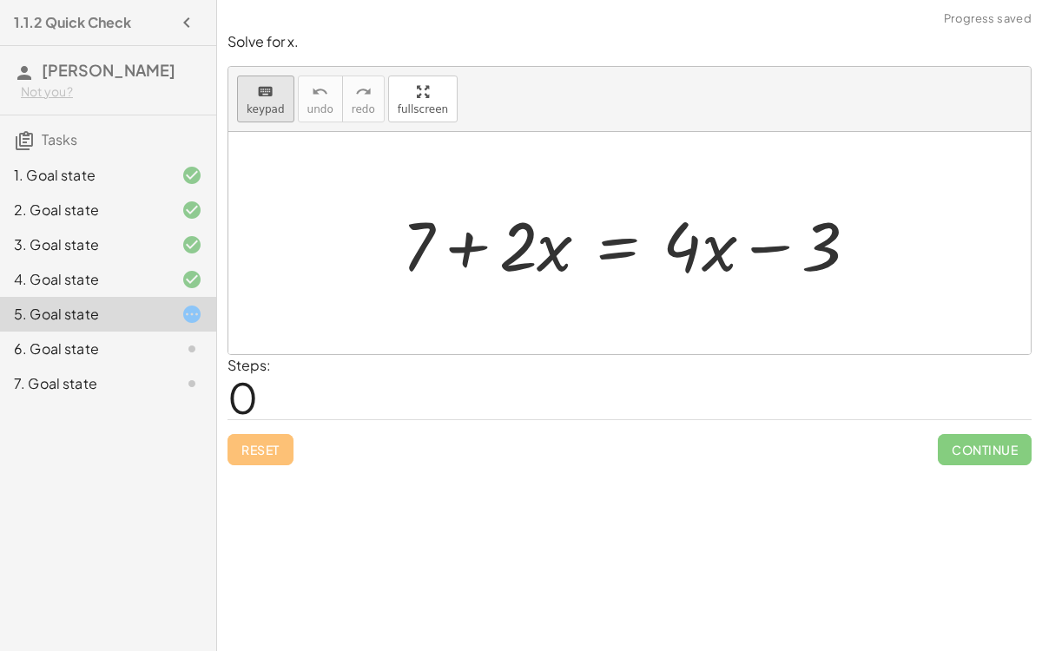
click at [269, 100] on icon "keyboard" at bounding box center [265, 92] width 16 height 21
click at [252, 129] on div "keyboard keypad undo [PERSON_NAME] redo fullscreen" at bounding box center [629, 99] width 802 height 65
click at [256, 113] on span "keypad" at bounding box center [266, 109] width 38 height 12
click at [615, 251] on div at bounding box center [636, 243] width 487 height 89
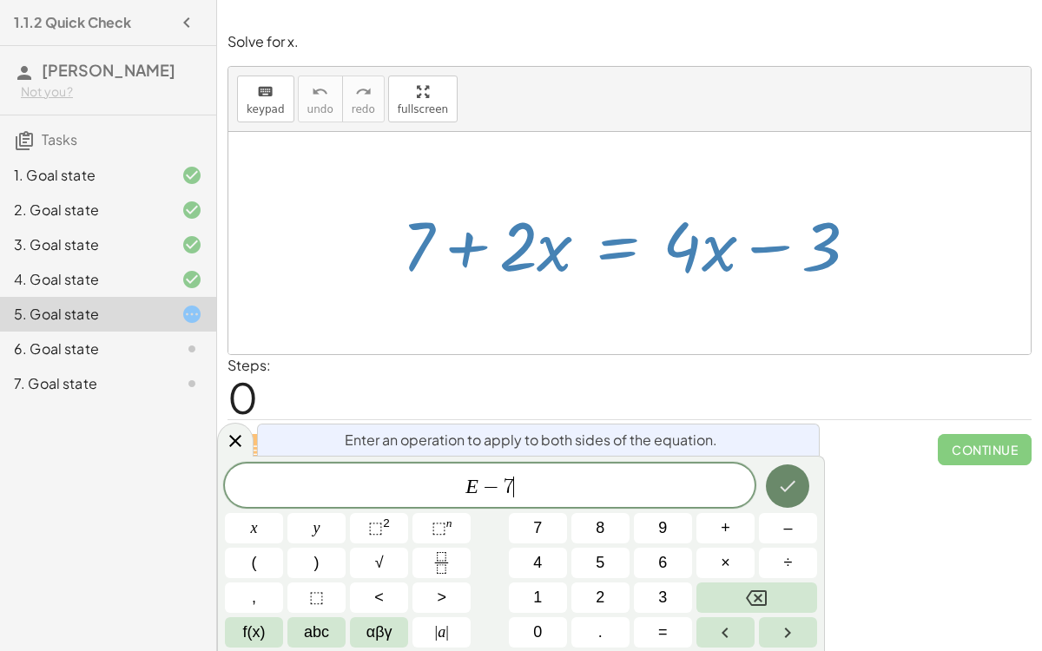
click at [778, 465] on button "Done" at bounding box center [787, 485] width 43 height 43
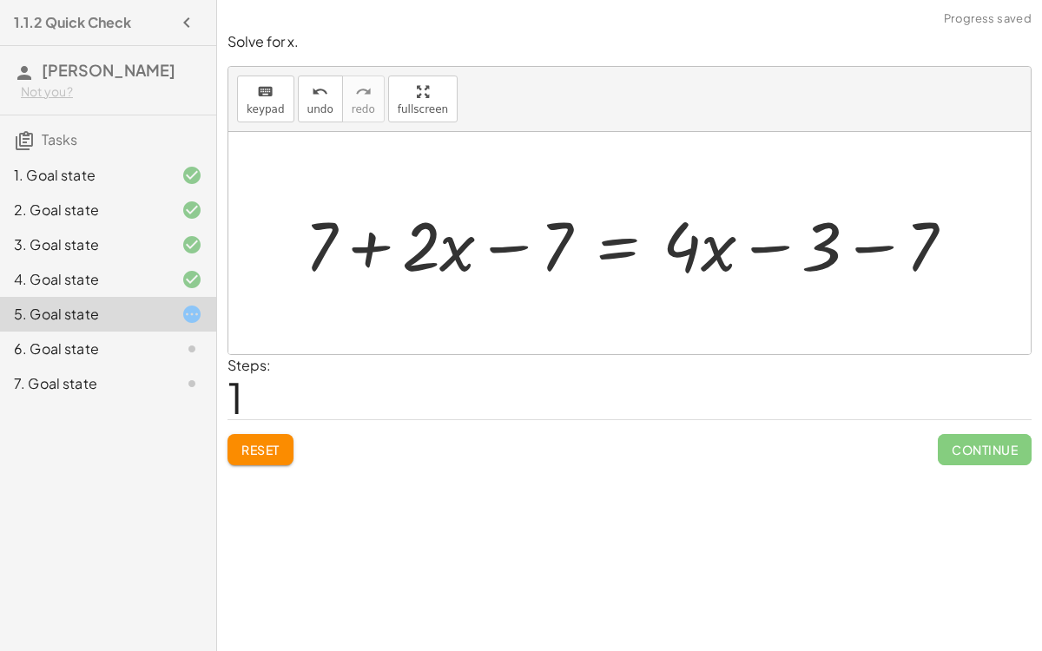
click at [345, 247] on div at bounding box center [636, 243] width 680 height 89
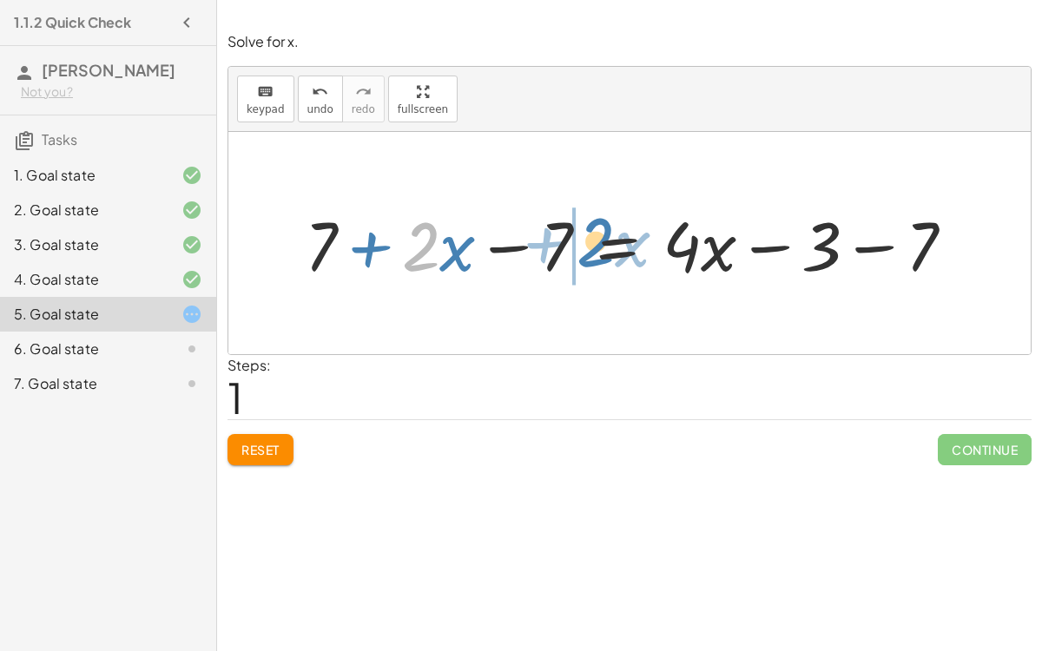
drag, startPoint x: 420, startPoint y: 251, endPoint x: 596, endPoint y: 247, distance: 176.3
click at [596, 247] on div at bounding box center [636, 243] width 680 height 89
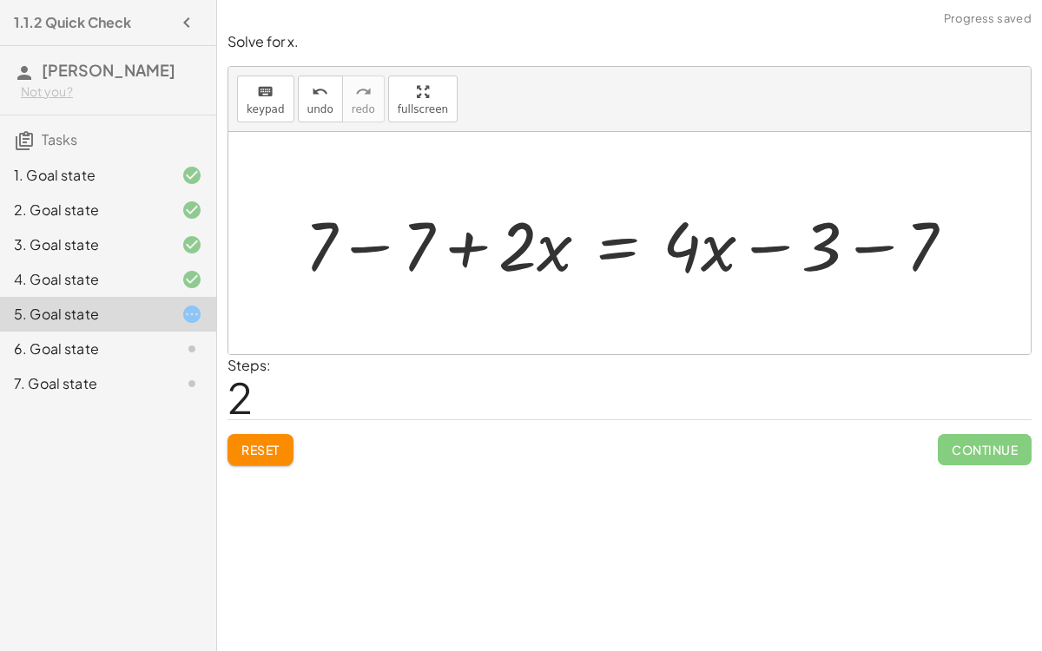
click at [414, 248] on div at bounding box center [636, 243] width 680 height 89
click at [838, 247] on div at bounding box center [733, 243] width 487 height 89
click at [869, 234] on div at bounding box center [733, 243] width 487 height 89
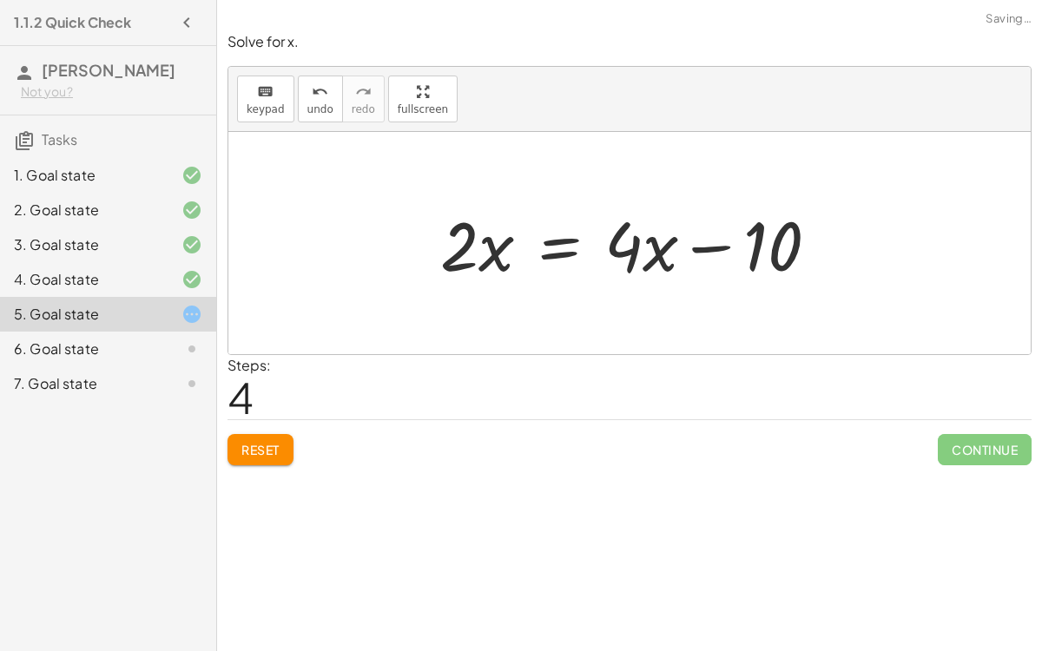
click at [706, 248] on div at bounding box center [635, 243] width 409 height 89
click at [661, 242] on div at bounding box center [635, 243] width 409 height 89
drag, startPoint x: 619, startPoint y: 251, endPoint x: 509, endPoint y: 253, distance: 109.4
click at [509, 253] on div at bounding box center [635, 243] width 409 height 89
click at [751, 236] on div at bounding box center [635, 243] width 409 height 89
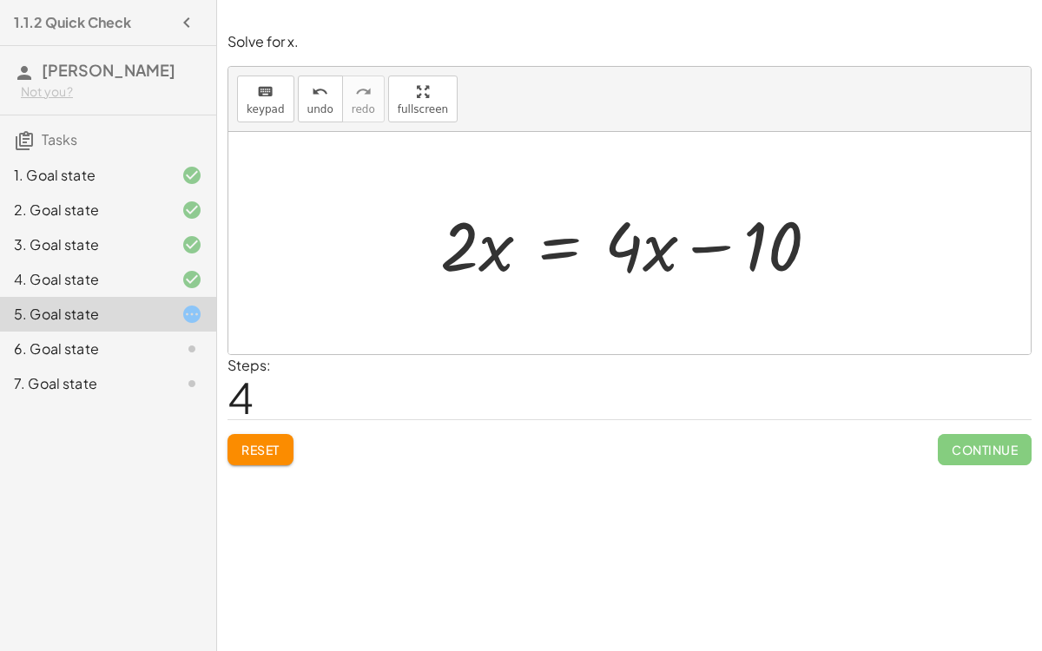
click at [722, 237] on div at bounding box center [635, 243] width 409 height 89
drag, startPoint x: 659, startPoint y: 241, endPoint x: 508, endPoint y: 267, distance: 153.3
click at [508, 267] on div at bounding box center [635, 243] width 409 height 89
drag, startPoint x: 626, startPoint y: 248, endPoint x: 481, endPoint y: 289, distance: 150.6
click at [481, 289] on div "+ 7 + · 2 · x = + · 4 · x − 3 + 7 + · 2 · x − 7 = + · 4 · x − 3 − 7 + 7 − 7 + ·…" at bounding box center [629, 243] width 431 height 98
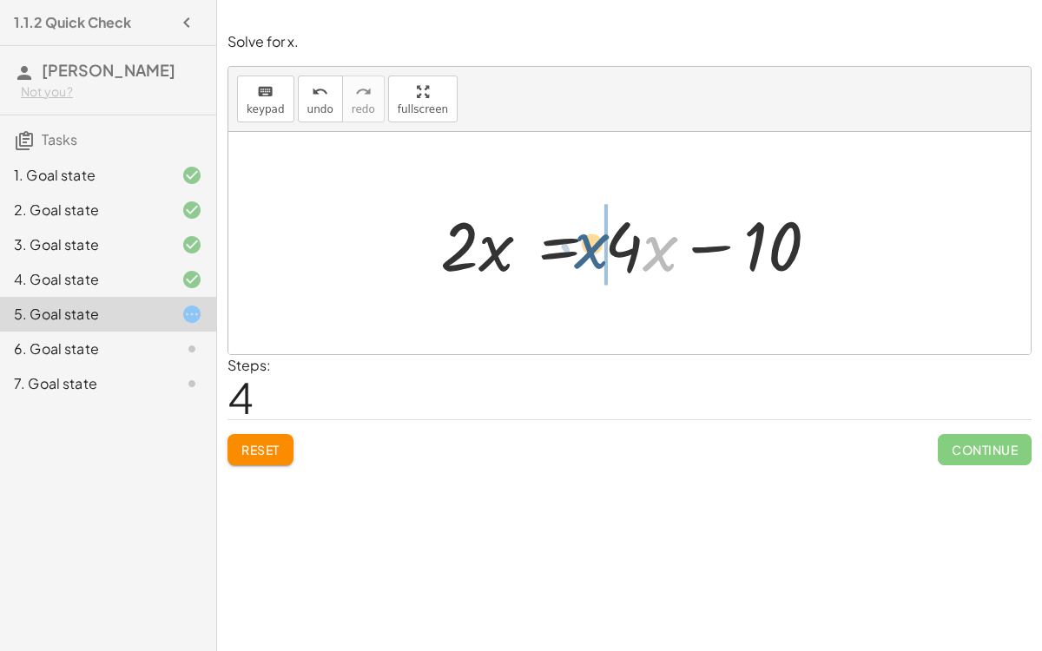
drag, startPoint x: 649, startPoint y: 260, endPoint x: 572, endPoint y: 259, distance: 77.3
click at [572, 259] on div at bounding box center [635, 243] width 409 height 89
drag, startPoint x: 656, startPoint y: 245, endPoint x: 580, endPoint y: 261, distance: 78.1
click at [580, 261] on div at bounding box center [635, 243] width 409 height 89
drag, startPoint x: 624, startPoint y: 251, endPoint x: 451, endPoint y: 257, distance: 172.8
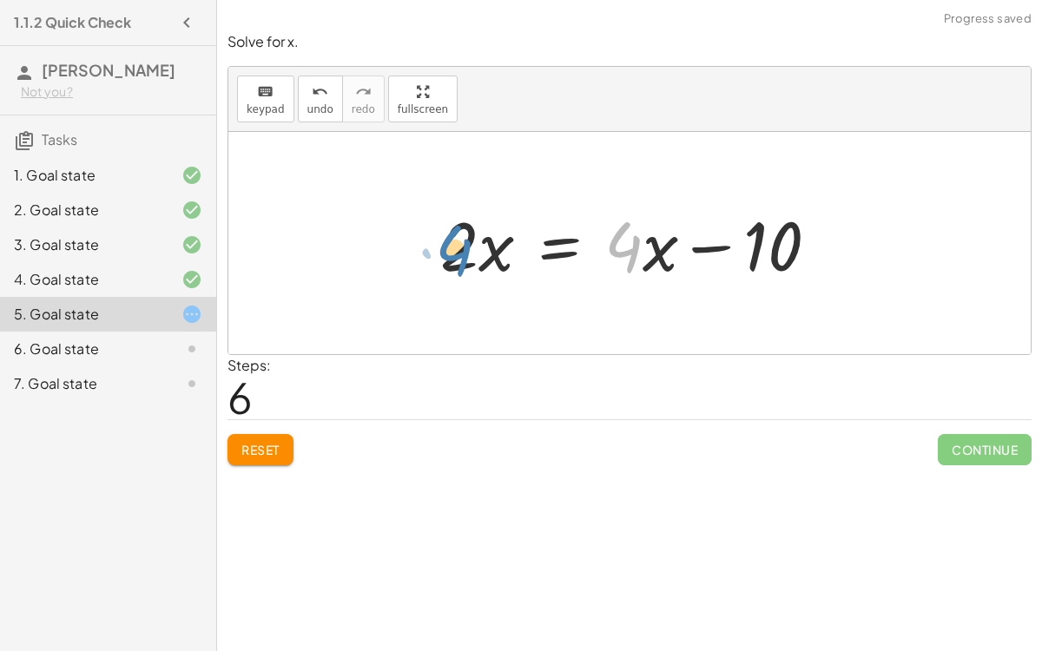
click at [451, 257] on div at bounding box center [635, 243] width 409 height 89
drag, startPoint x: 458, startPoint y: 248, endPoint x: 518, endPoint y: 265, distance: 62.1
click at [518, 265] on div at bounding box center [635, 243] width 409 height 89
click at [450, 249] on div at bounding box center [635, 243] width 409 height 89
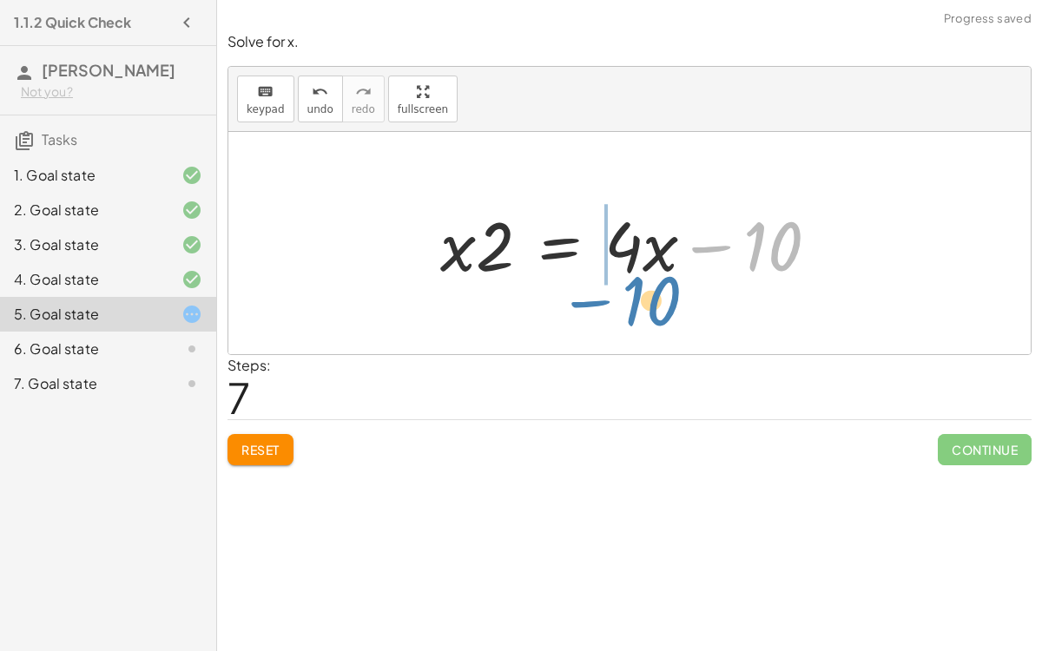
drag, startPoint x: 747, startPoint y: 244, endPoint x: 625, endPoint y: 298, distance: 133.7
click at [625, 298] on div "+ 7 + · 2 · x = + · 4 · x − 3 + 7 + · 2 · x − 7 = + · 4 · x − 3 − 7 + 7 − 7 + ·…" at bounding box center [629, 243] width 802 height 222
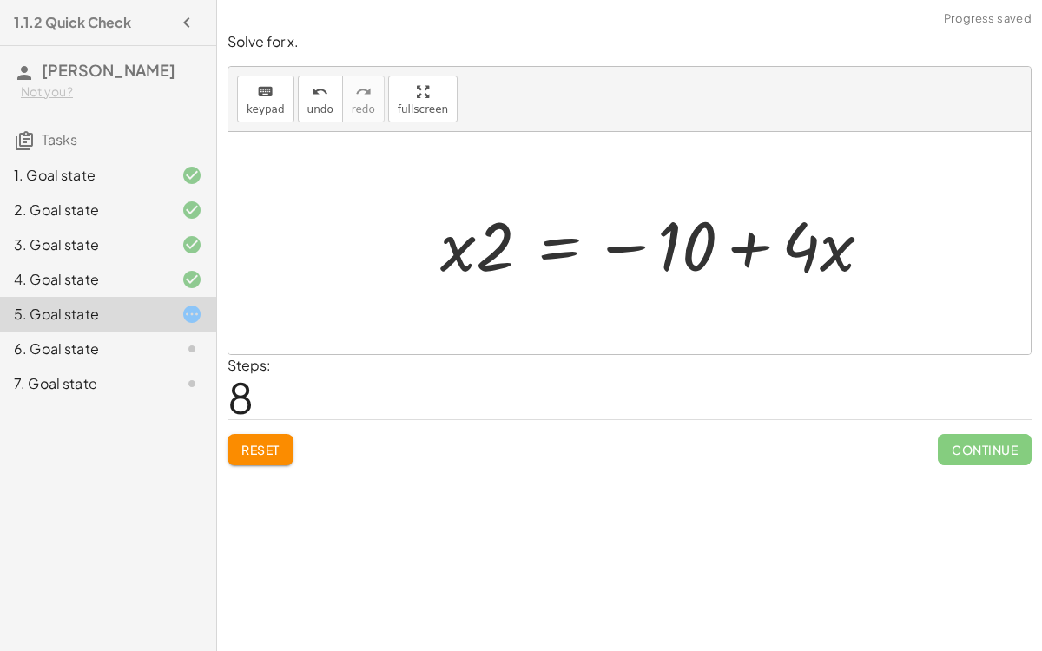
click at [745, 246] on div at bounding box center [662, 243] width 463 height 89
click at [792, 244] on div at bounding box center [662, 243] width 463 height 89
drag, startPoint x: 816, startPoint y: 248, endPoint x: 481, endPoint y: 257, distance: 335.1
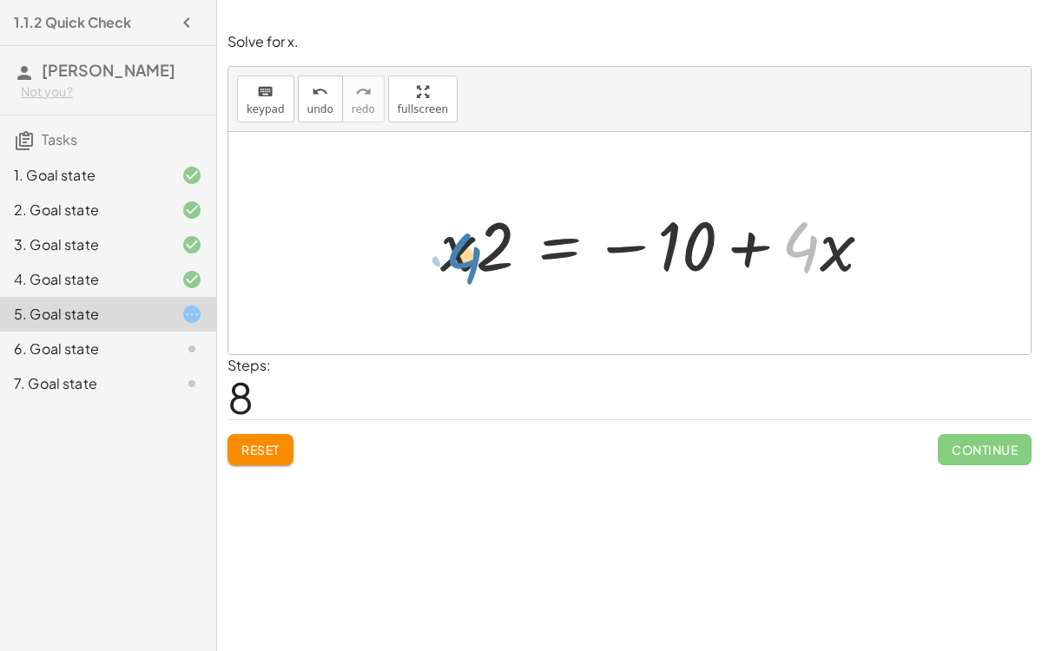
click at [481, 257] on div at bounding box center [662, 243] width 463 height 89
drag, startPoint x: 475, startPoint y: 242, endPoint x: 521, endPoint y: 244, distance: 46.0
click at [521, 244] on div at bounding box center [662, 243] width 463 height 89
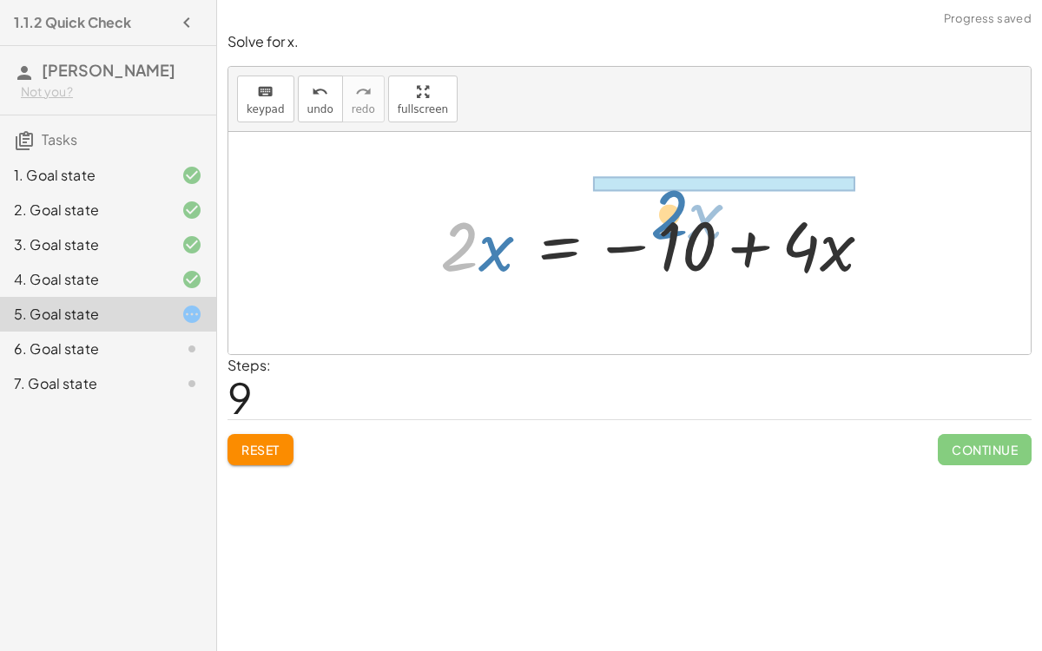
drag, startPoint x: 458, startPoint y: 226, endPoint x: 674, endPoint y: 177, distance: 221.5
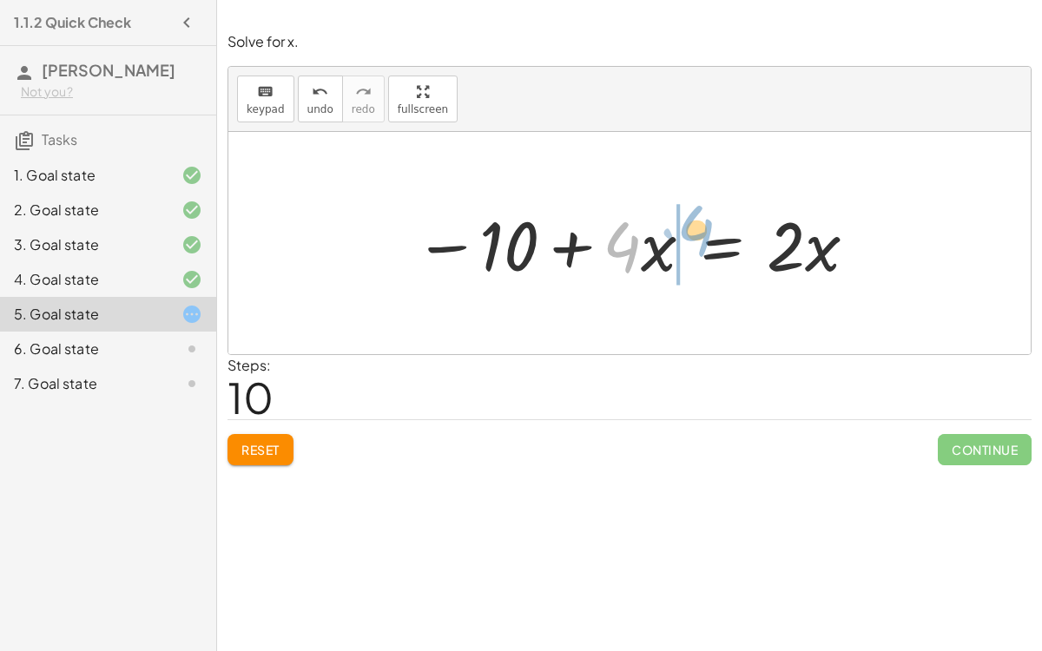
drag, startPoint x: 618, startPoint y: 245, endPoint x: 690, endPoint y: 228, distance: 73.9
click at [690, 228] on div at bounding box center [636, 243] width 463 height 89
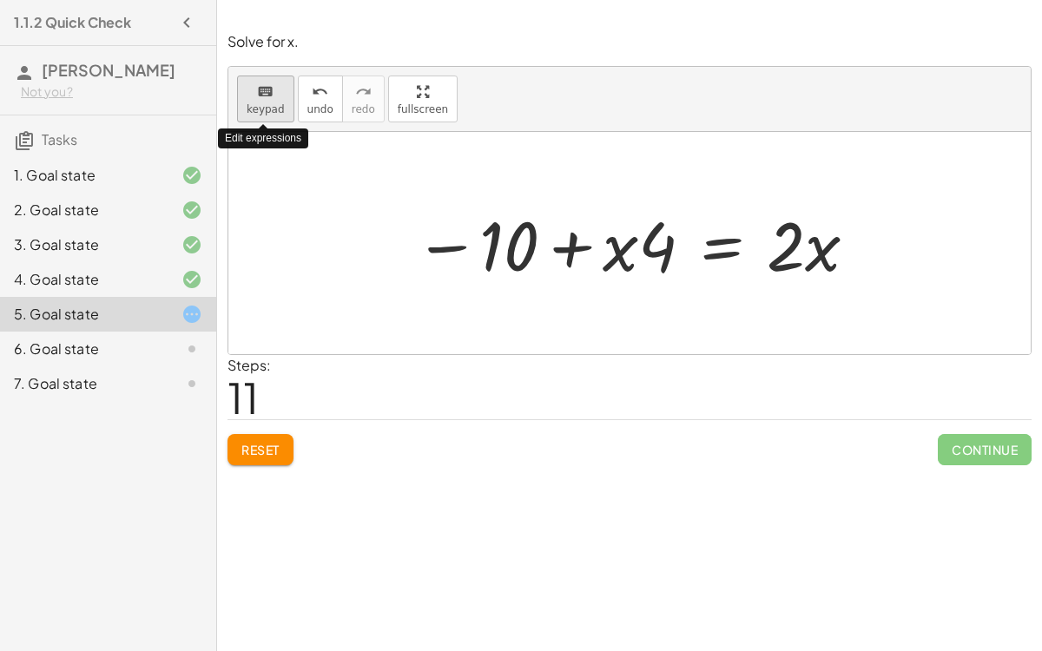
click at [257, 99] on icon "keyboard" at bounding box center [265, 92] width 16 height 21
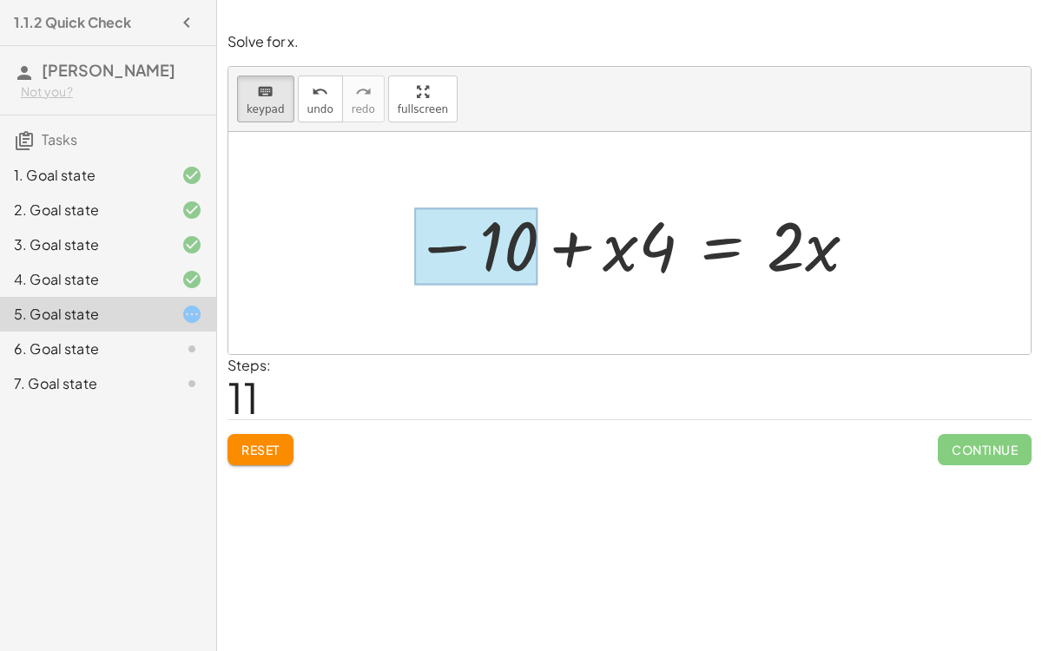
click at [508, 247] on div at bounding box center [475, 246] width 123 height 77
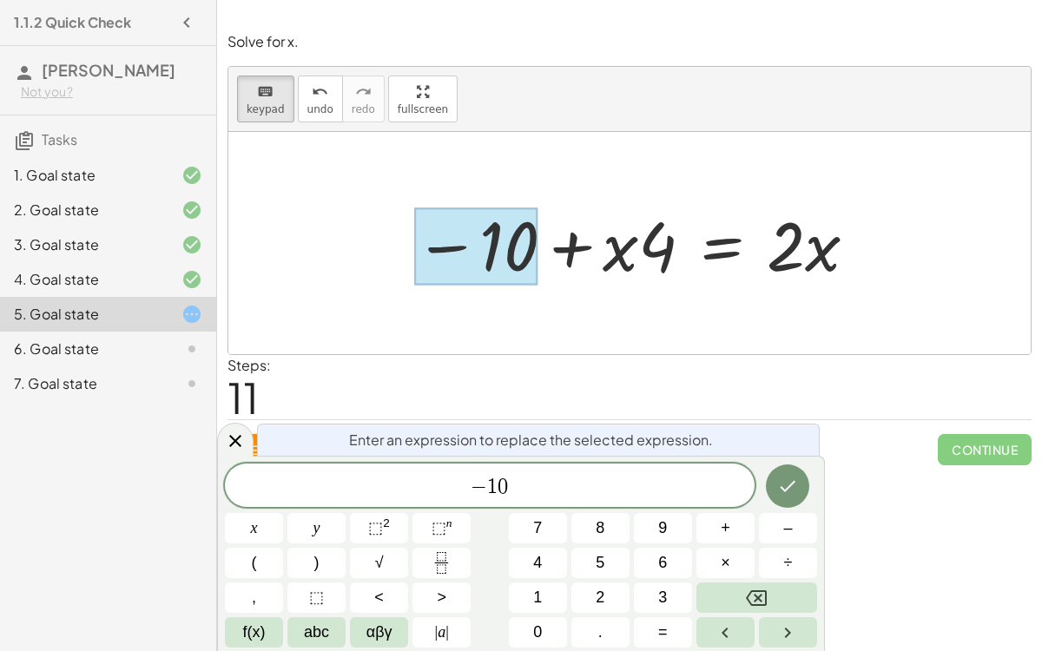
drag, startPoint x: 508, startPoint y: 247, endPoint x: 579, endPoint y: 266, distance: 73.5
click at [721, 245] on div "· 2 · x = + · 4 · x − 10" at bounding box center [721, 245] width 0 height 0
click at [223, 430] on div at bounding box center [235, 440] width 36 height 34
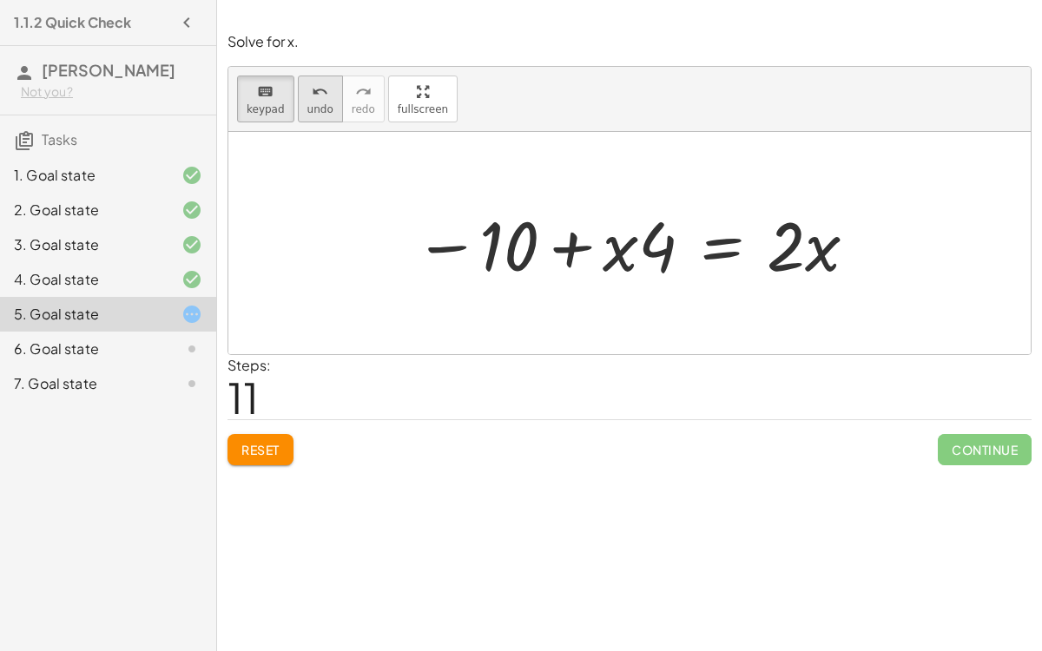
click at [312, 99] on icon "undo" at bounding box center [320, 92] width 16 height 21
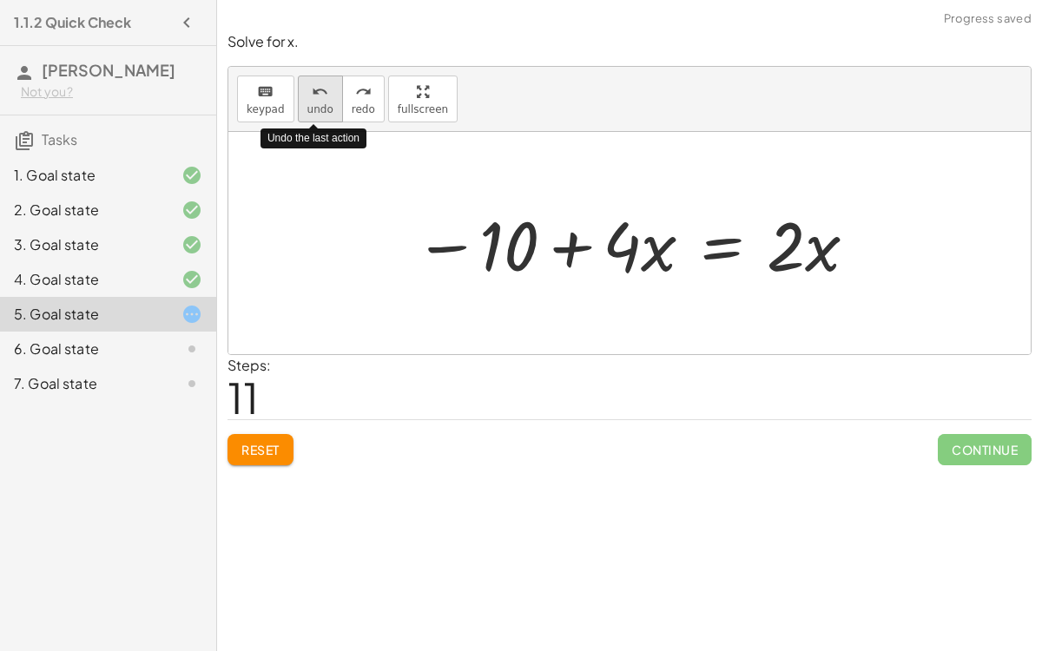
click at [312, 99] on icon "undo" at bounding box center [320, 92] width 16 height 21
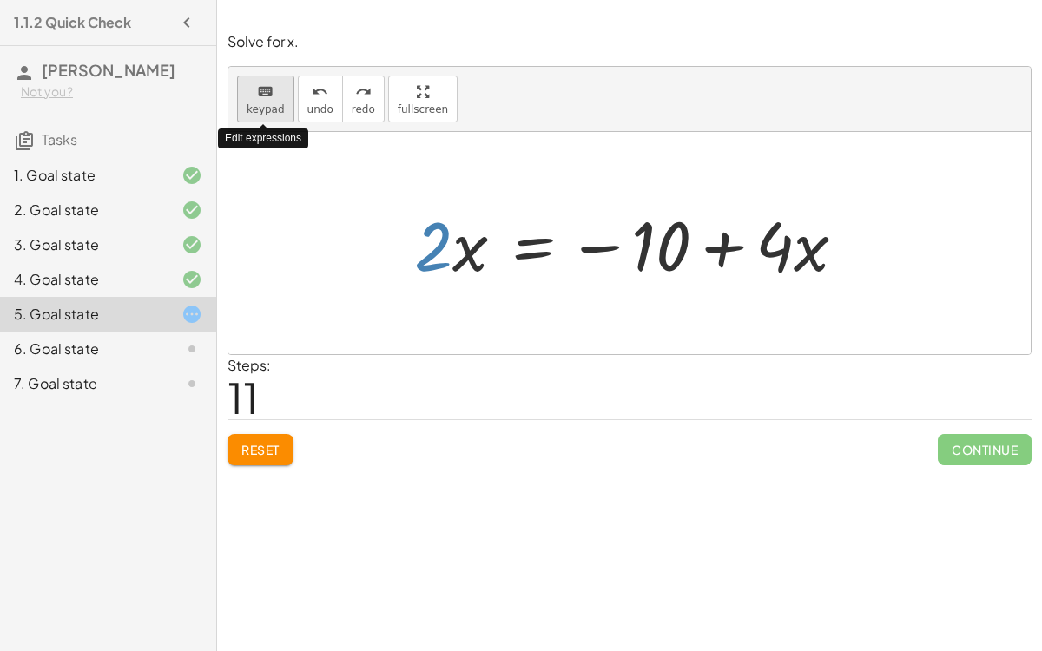
click at [257, 96] on icon "keyboard" at bounding box center [265, 92] width 16 height 21
click at [563, 299] on div at bounding box center [629, 243] width 802 height 222
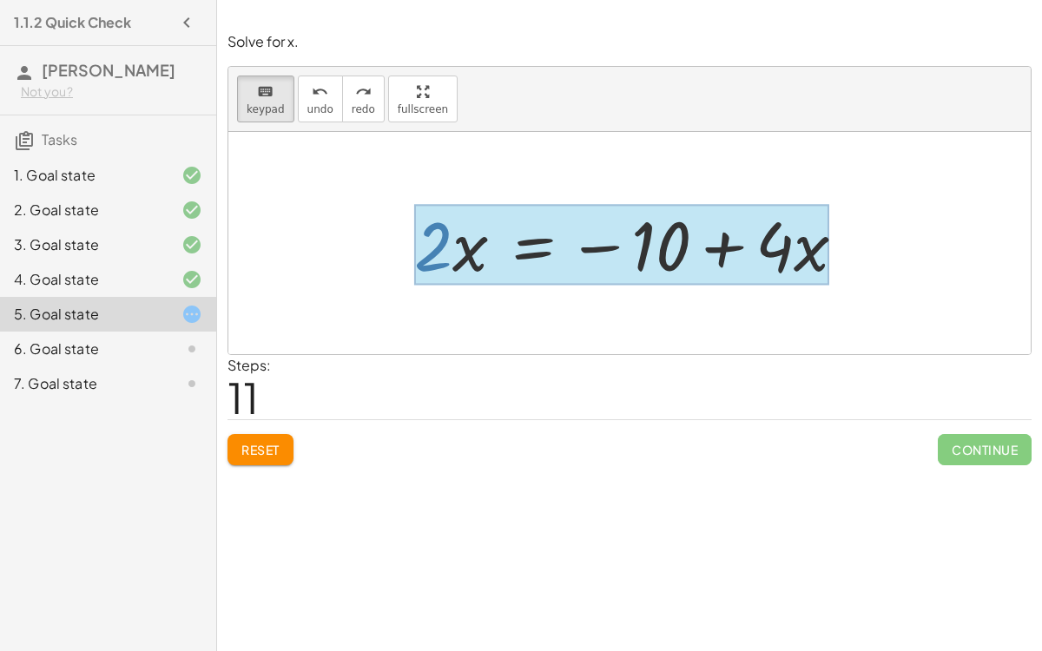
click at [530, 240] on div at bounding box center [621, 245] width 415 height 81
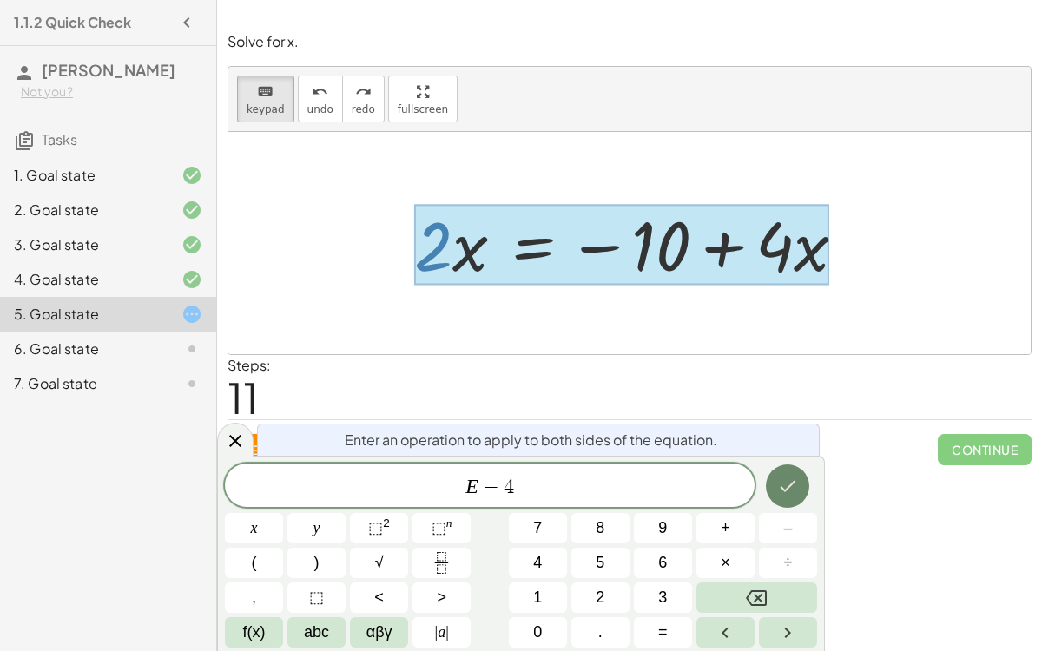
click at [797, 496] on button "Done" at bounding box center [787, 485] width 43 height 43
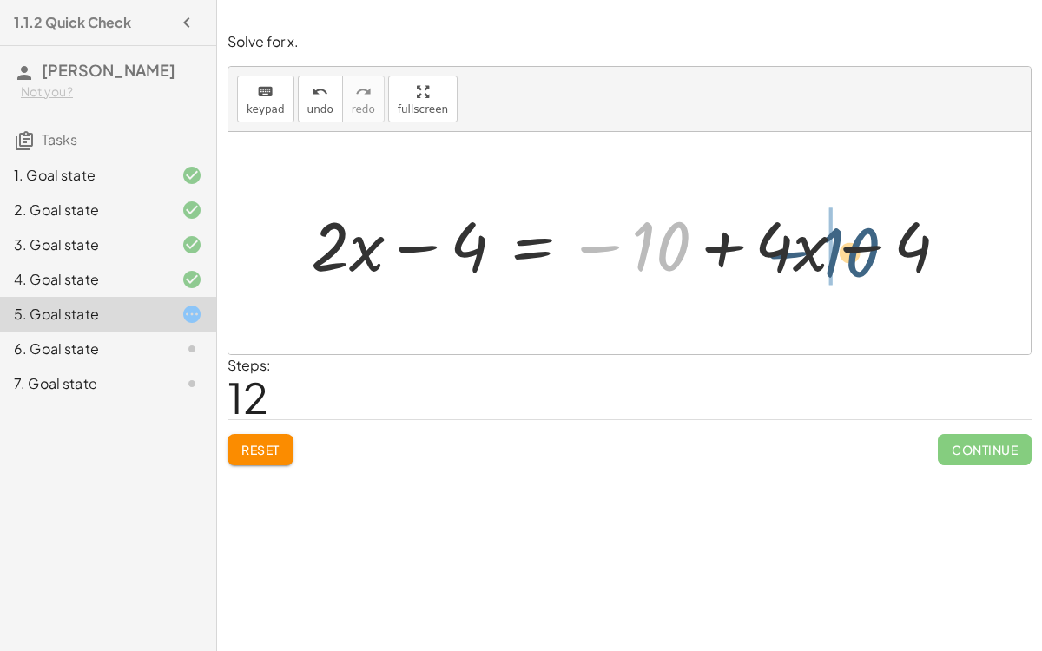
drag, startPoint x: 638, startPoint y: 240, endPoint x: 829, endPoint y: 247, distance: 191.1
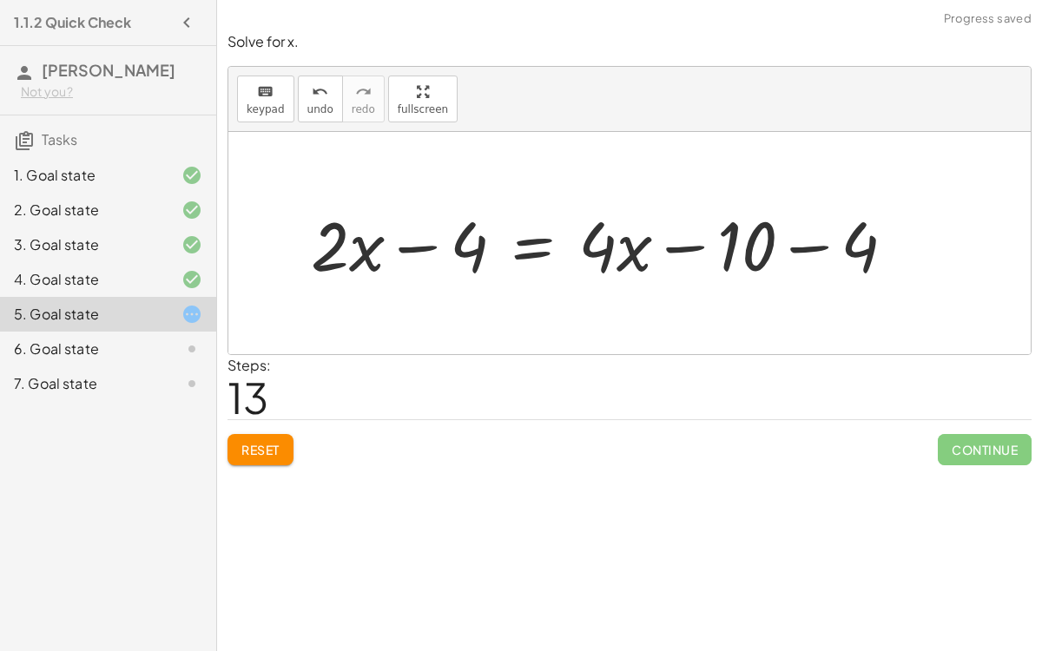
click at [799, 239] on div at bounding box center [609, 243] width 615 height 89
click at [310, 114] on span "undo" at bounding box center [320, 109] width 26 height 12
drag, startPoint x: 626, startPoint y: 246, endPoint x: 711, endPoint y: 234, distance: 85.8
click at [711, 234] on div at bounding box center [609, 243] width 615 height 89
click at [563, 244] on div at bounding box center [609, 243] width 615 height 89
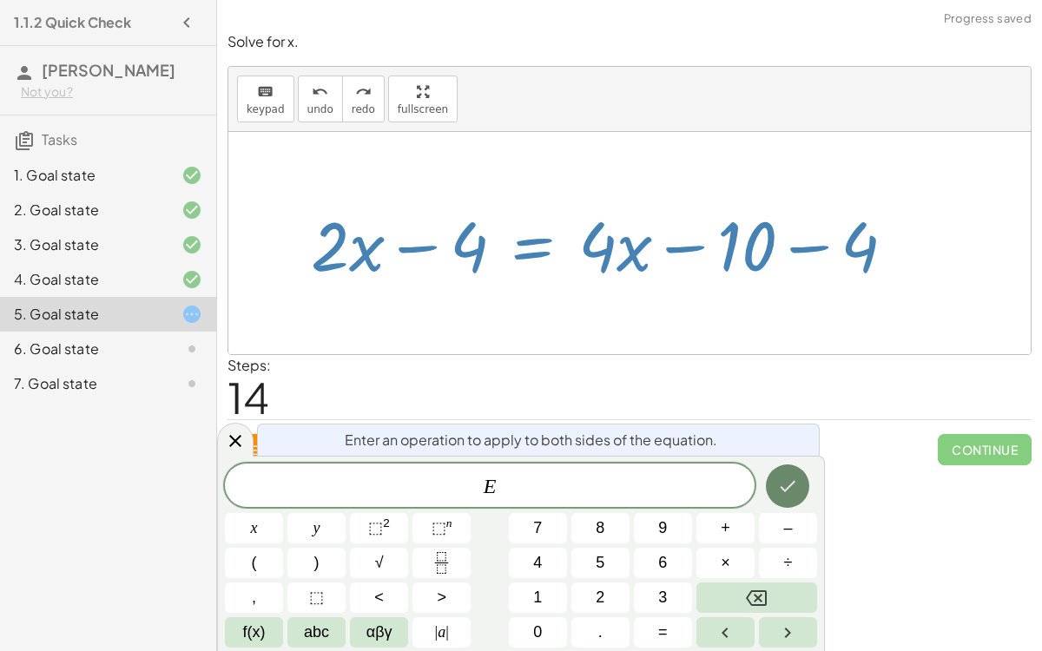
click at [783, 474] on button "Done" at bounding box center [787, 485] width 43 height 43
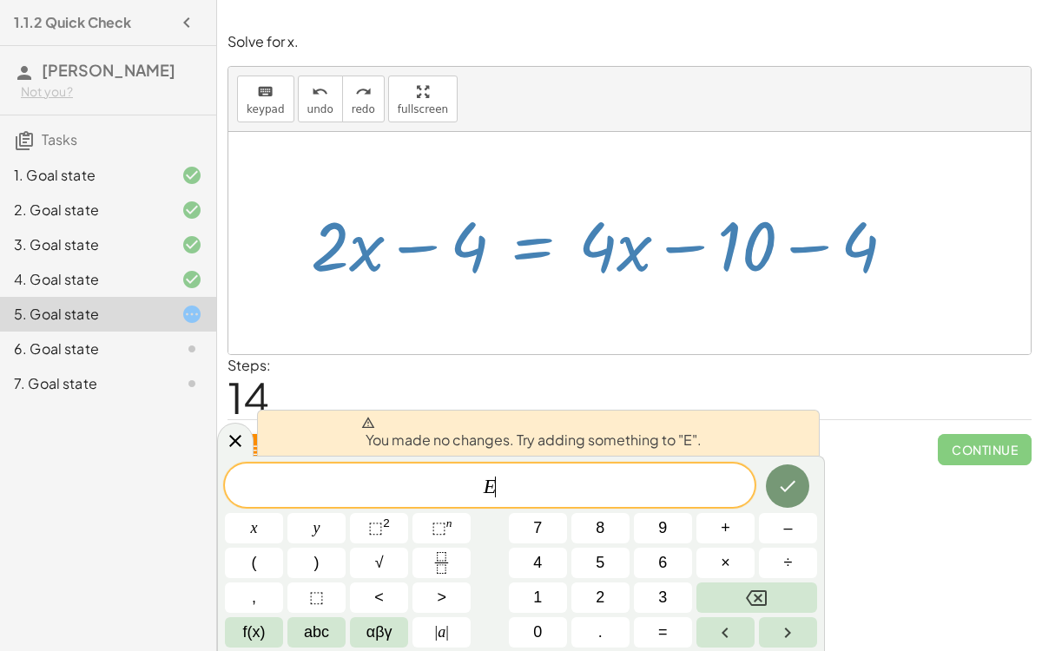
click at [555, 286] on div at bounding box center [609, 243] width 615 height 89
click at [235, 446] on icon at bounding box center [235, 441] width 21 height 21
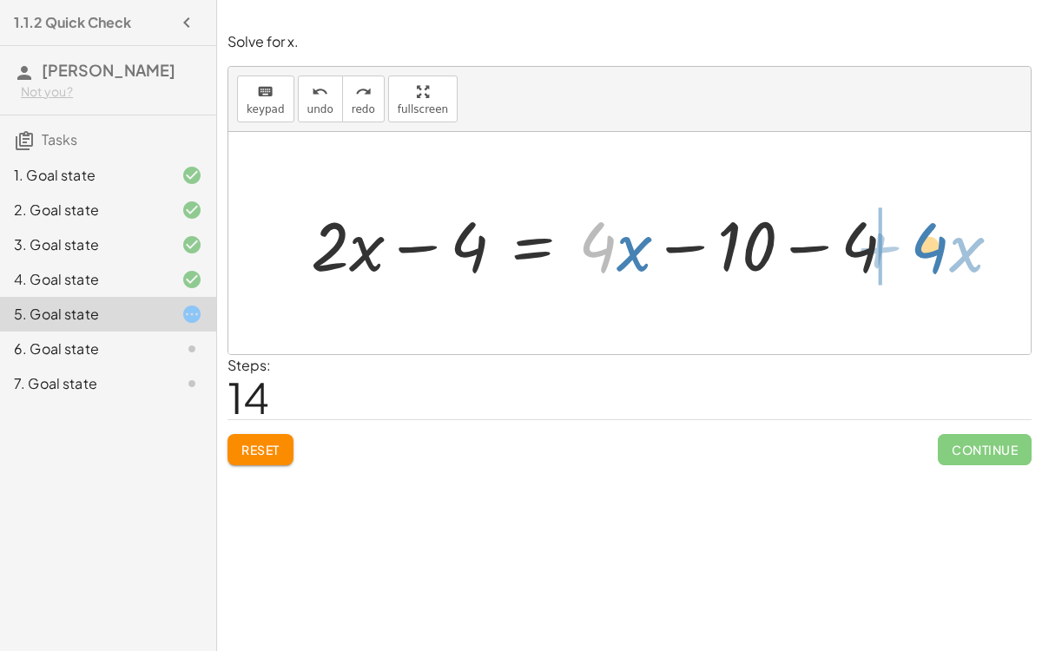
drag, startPoint x: 595, startPoint y: 241, endPoint x: 927, endPoint y: 242, distance: 332.4
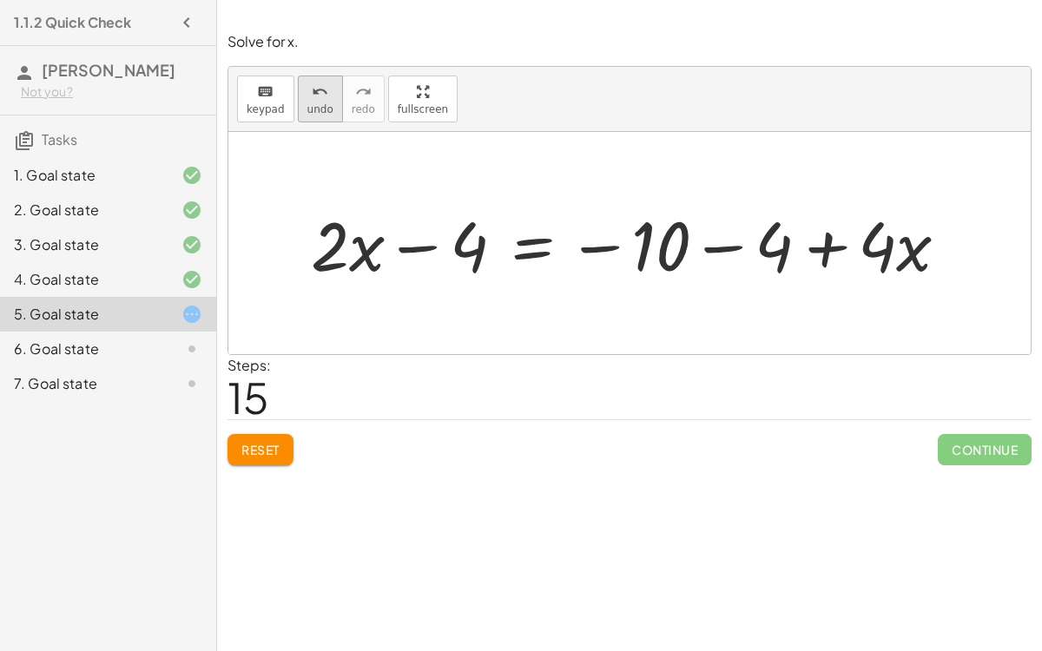
click at [312, 100] on icon "undo" at bounding box center [320, 92] width 16 height 21
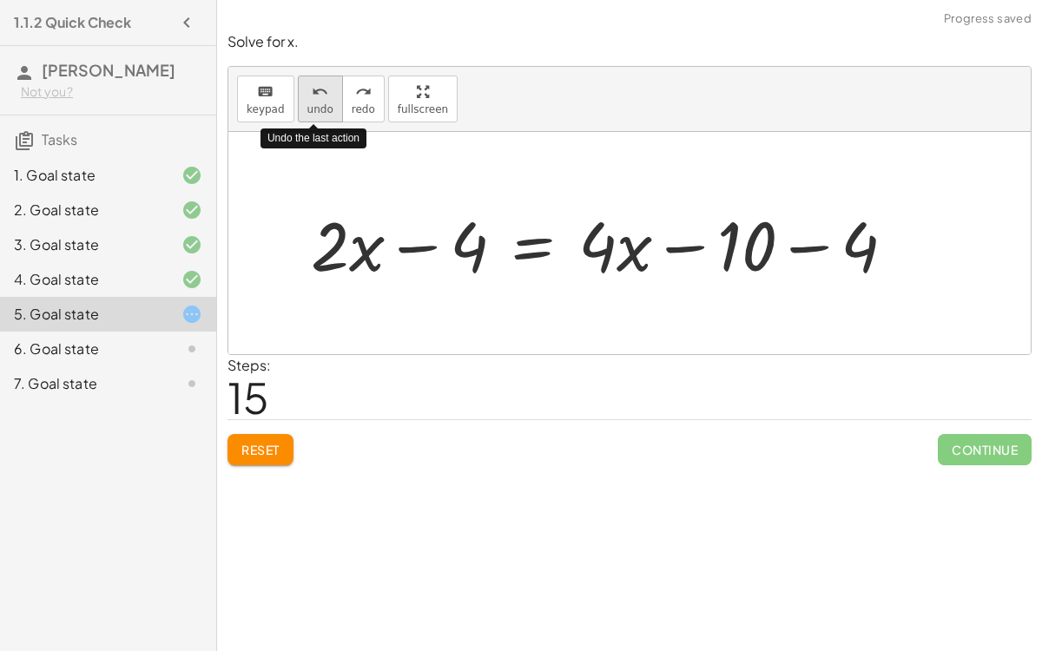
click at [312, 100] on icon "undo" at bounding box center [320, 92] width 16 height 21
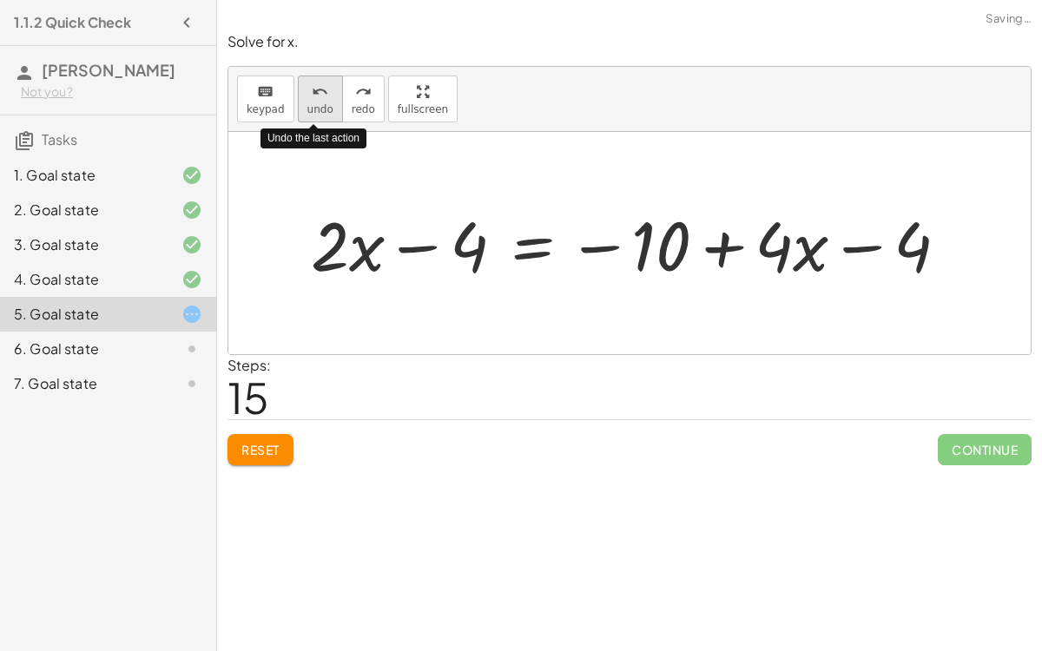
click at [312, 100] on icon "undo" at bounding box center [320, 92] width 16 height 21
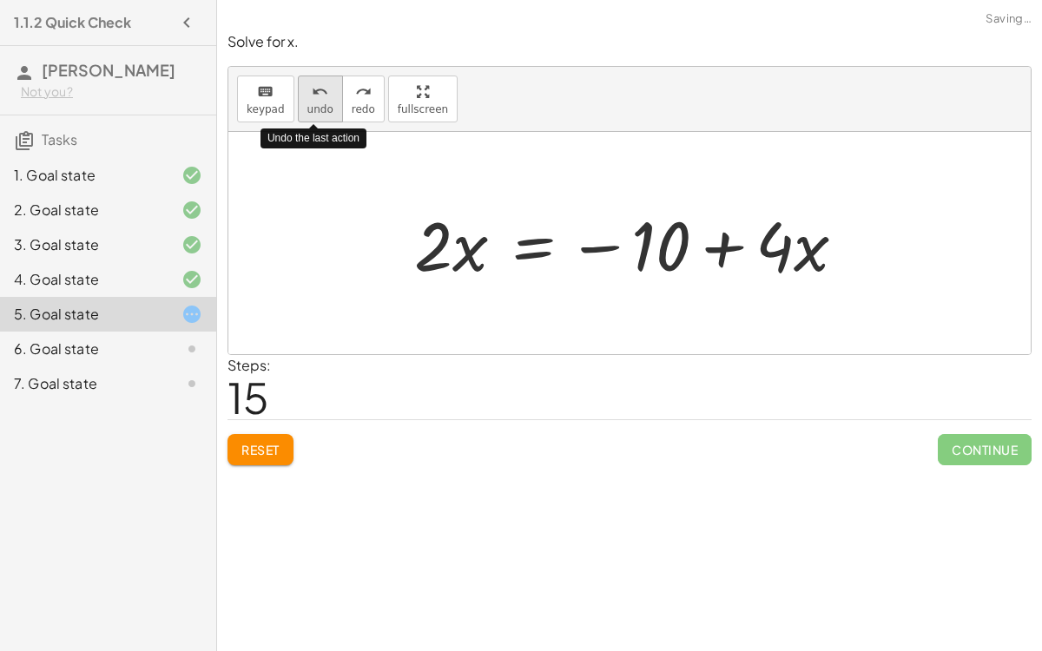
click at [312, 100] on icon "undo" at bounding box center [320, 92] width 16 height 21
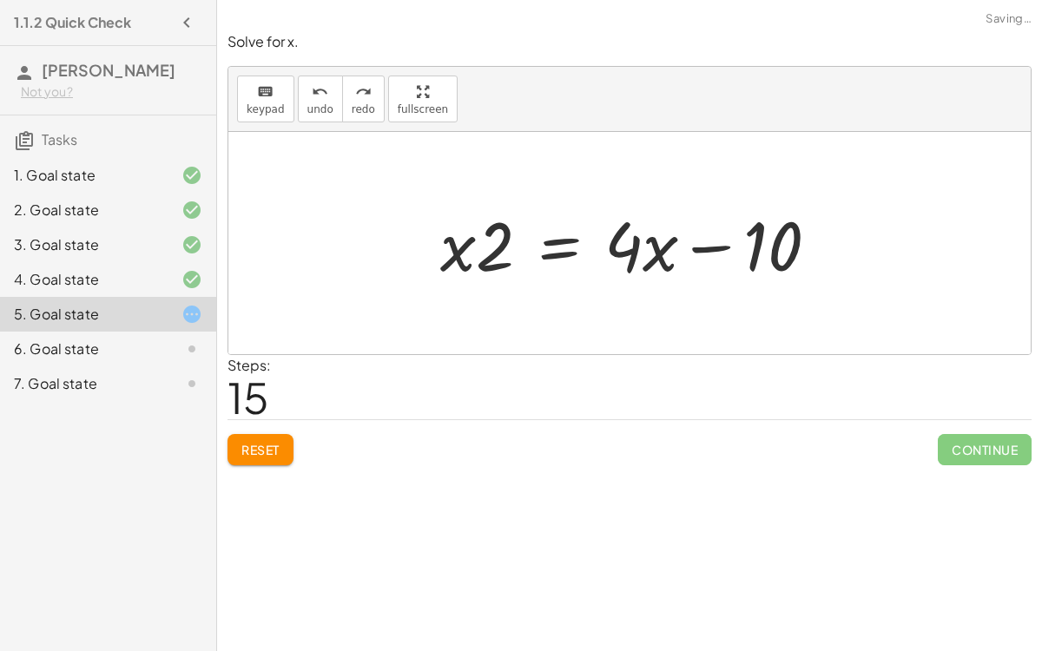
click at [262, 442] on span "Reset" at bounding box center [260, 450] width 38 height 16
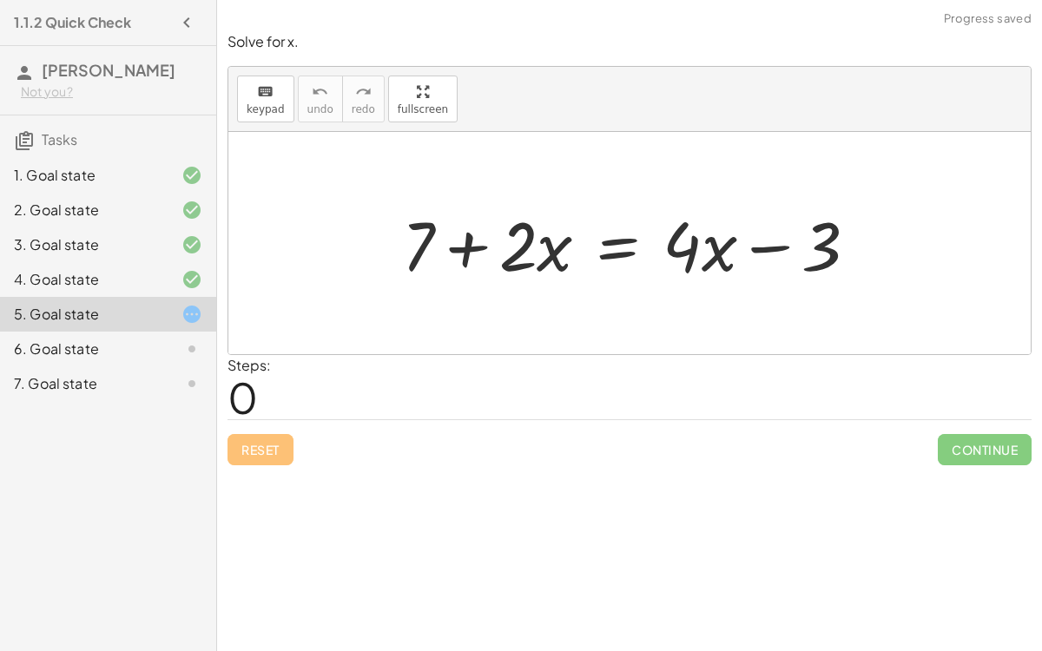
click at [624, 247] on div at bounding box center [636, 243] width 487 height 89
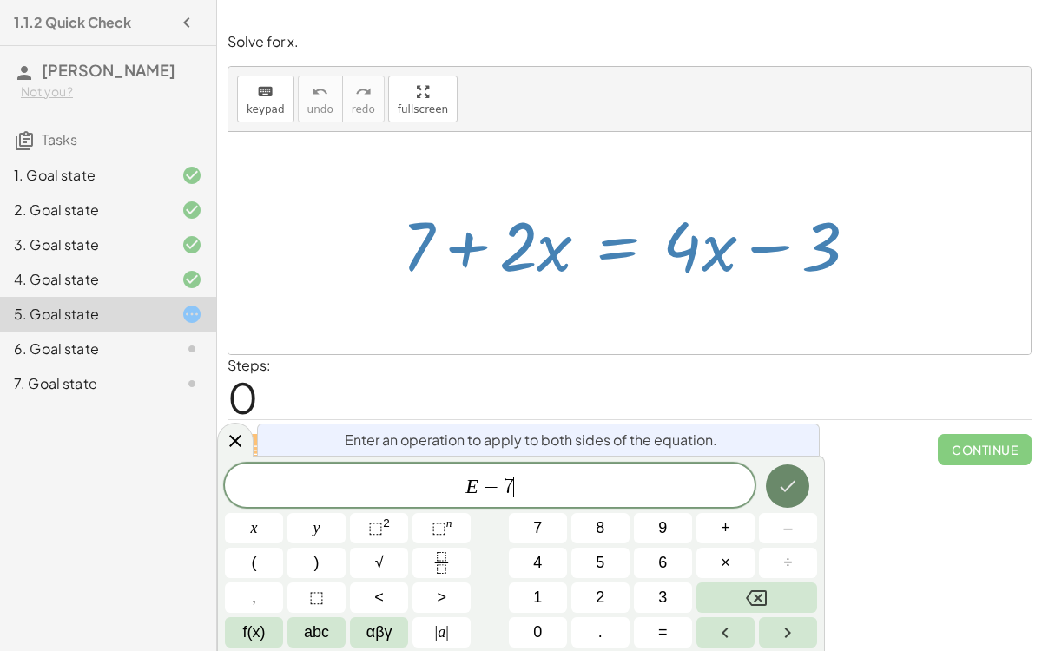
click at [779, 480] on icon "Done" at bounding box center [787, 486] width 21 height 21
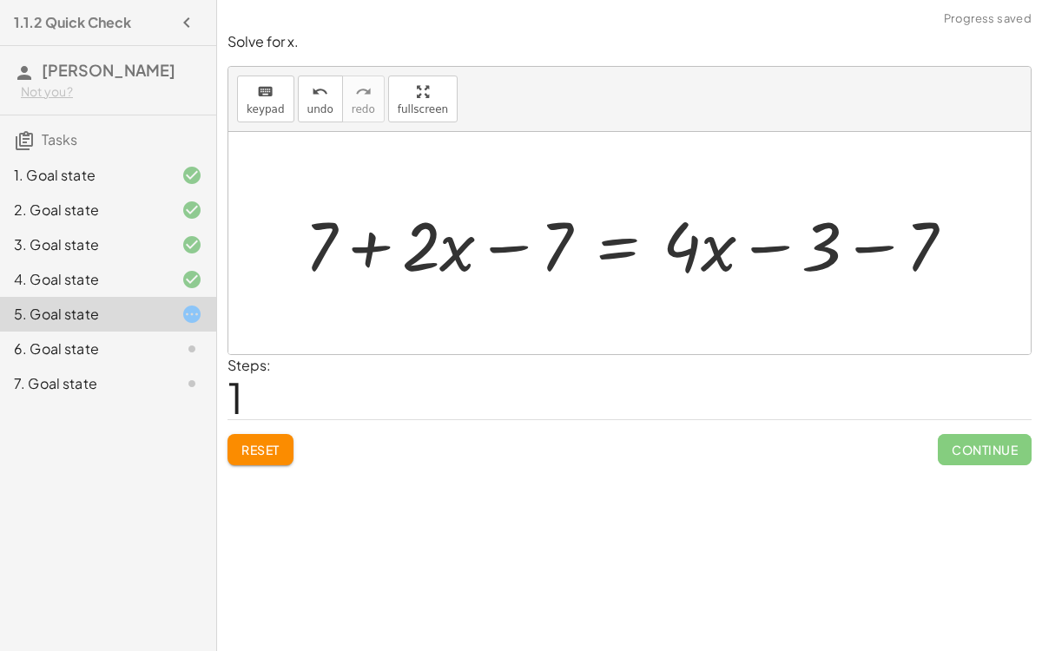
click at [344, 237] on div at bounding box center [636, 243] width 680 height 89
drag, startPoint x: 539, startPoint y: 238, endPoint x: 332, endPoint y: 245, distance: 206.7
click at [332, 245] on div at bounding box center [636, 243] width 680 height 89
click at [324, 243] on div at bounding box center [636, 243] width 680 height 89
click at [366, 240] on div at bounding box center [636, 243] width 680 height 89
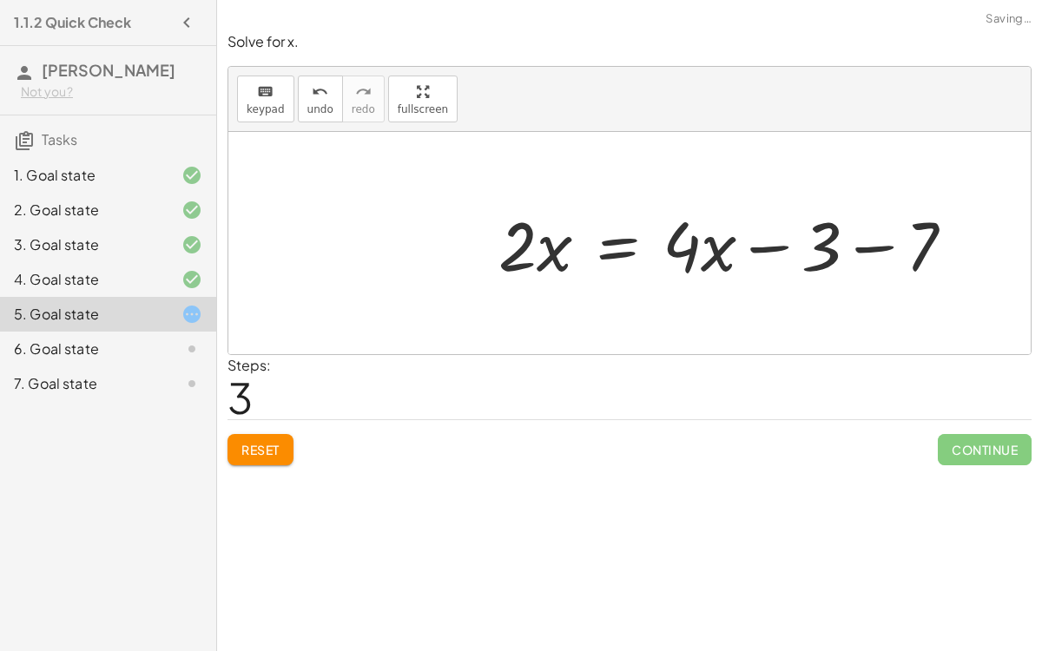
click at [854, 245] on div at bounding box center [733, 243] width 487 height 89
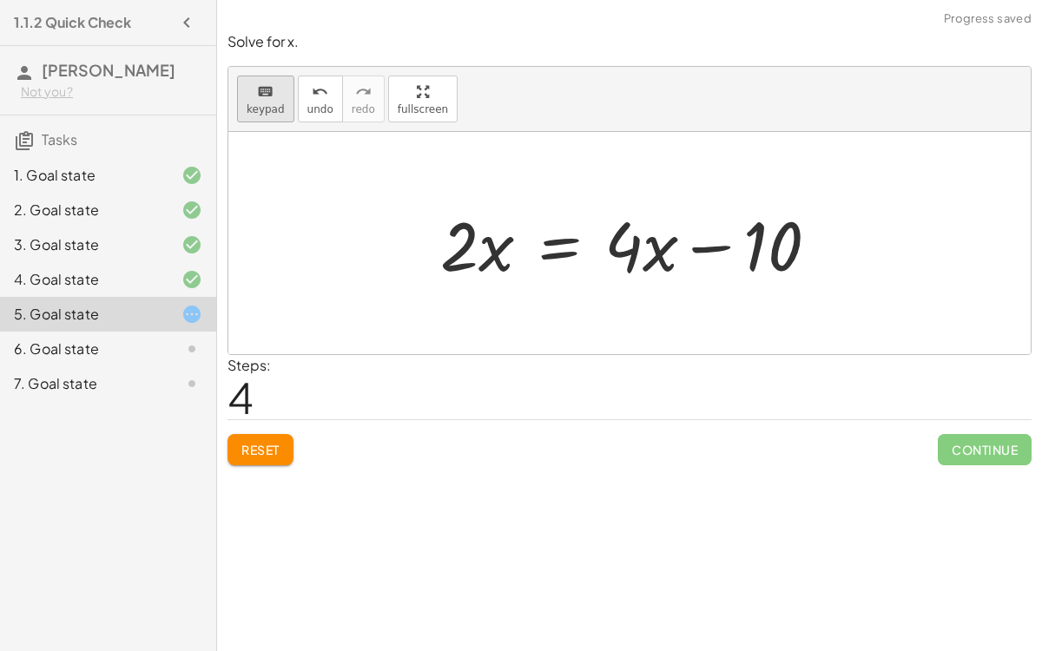
click at [276, 95] on div "keyboard" at bounding box center [266, 91] width 38 height 21
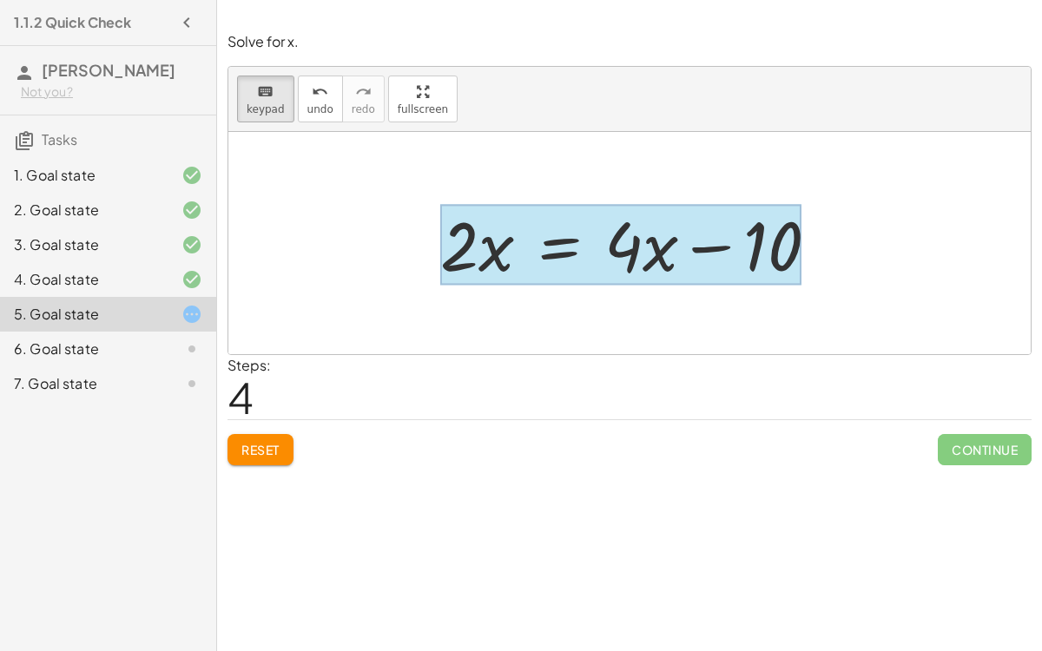
click at [567, 246] on div at bounding box center [620, 245] width 361 height 81
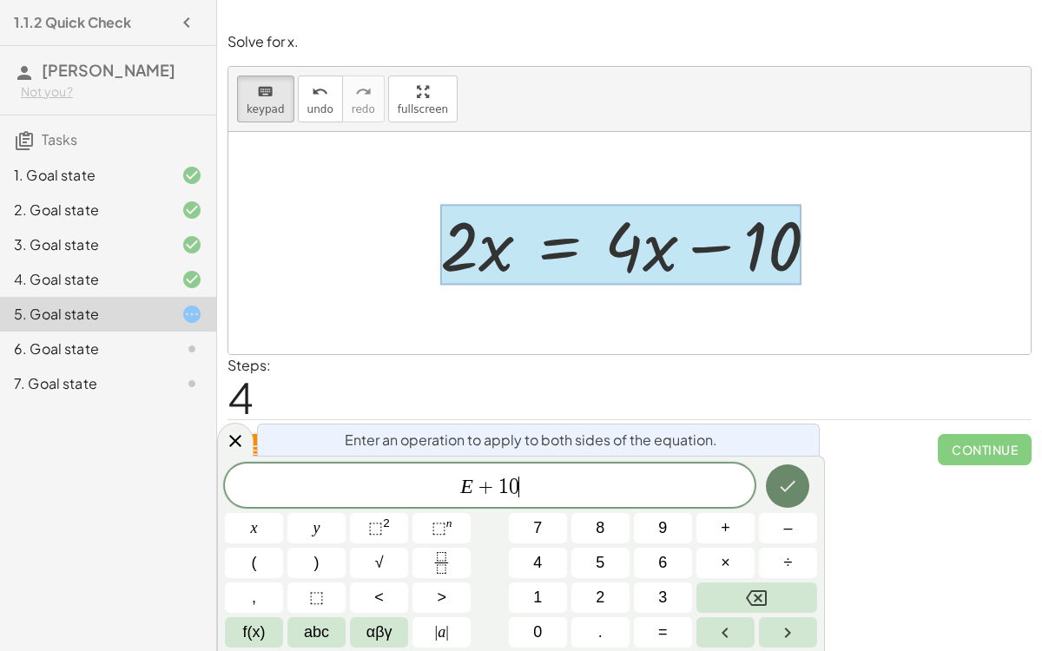
click at [777, 478] on icon "Done" at bounding box center [787, 486] width 21 height 21
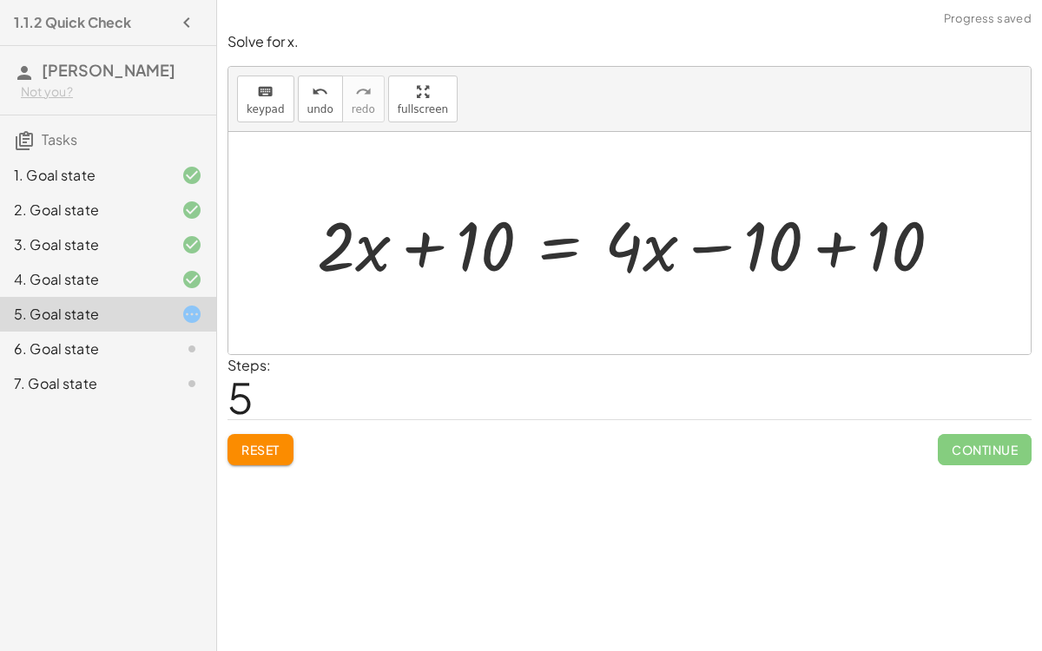
click at [836, 247] on div at bounding box center [636, 243] width 656 height 89
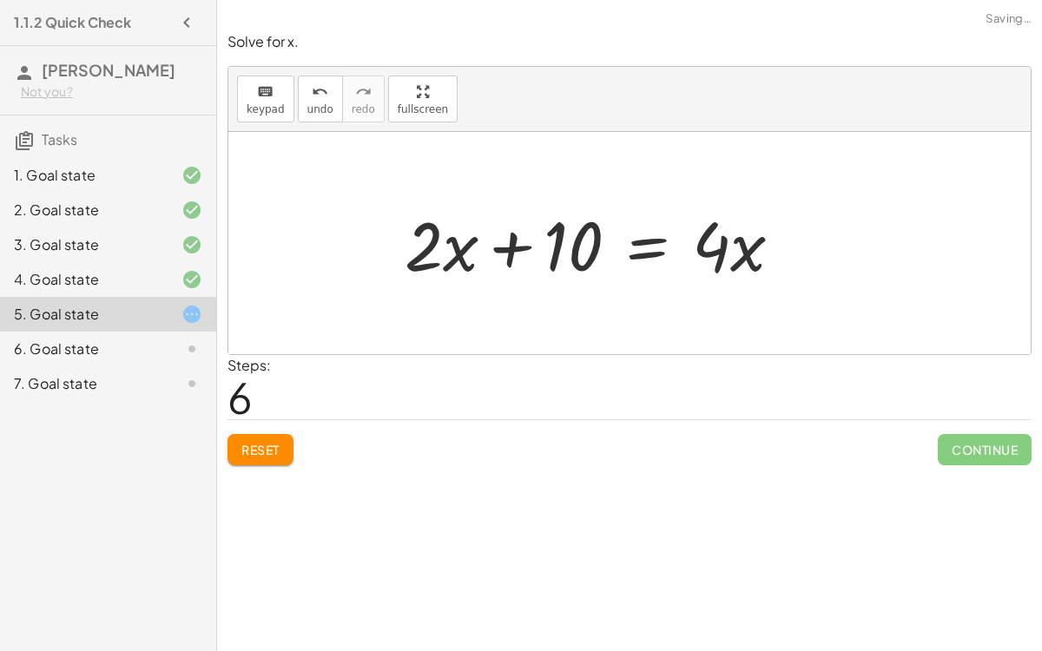
click at [428, 237] on div "+ 7 + · 2 · x = + · 4 · x − 3 + 7 + · 2 · x − 7 = + · 4 · x − 3 − 7 + 7 − 7 + ·…" at bounding box center [593, 243] width 431 height 98
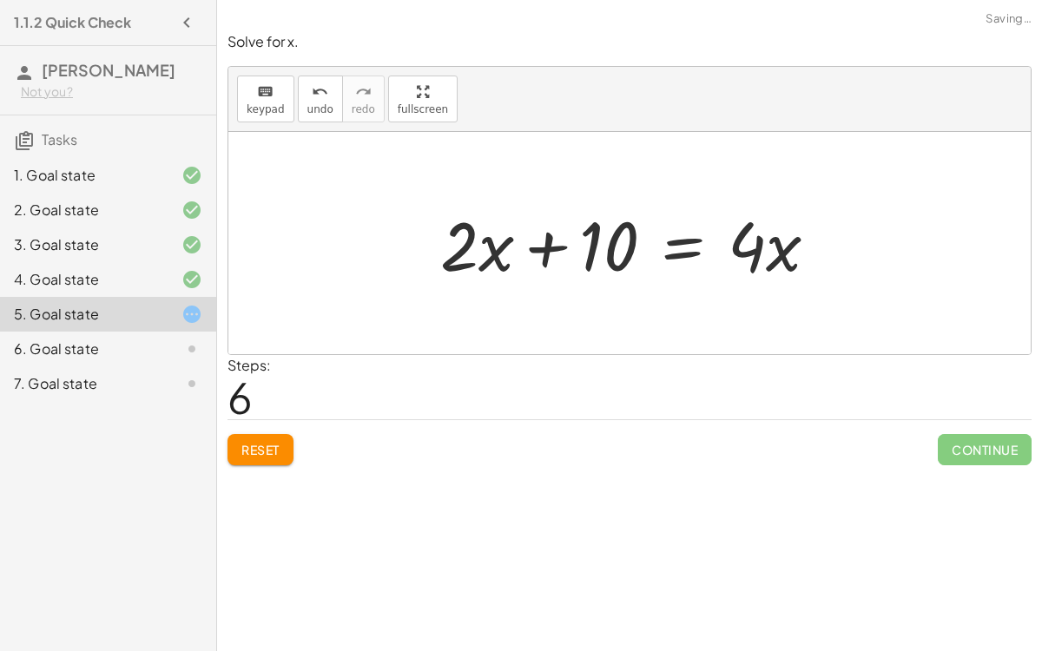
click at [639, 260] on div at bounding box center [635, 243] width 409 height 89
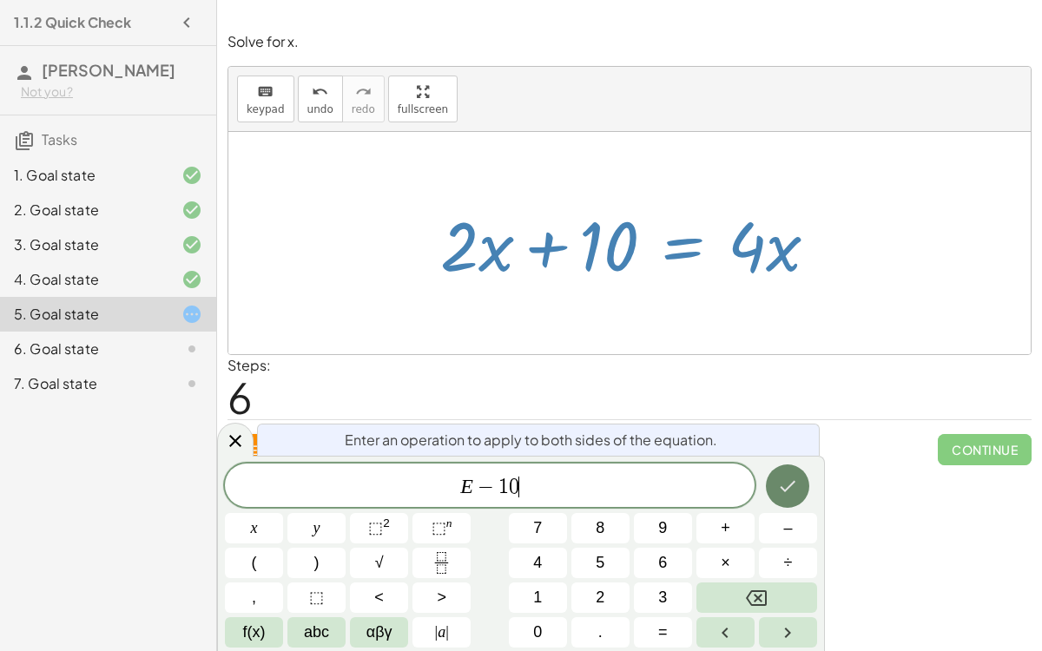
click at [784, 490] on icon "Done" at bounding box center [788, 486] width 16 height 11
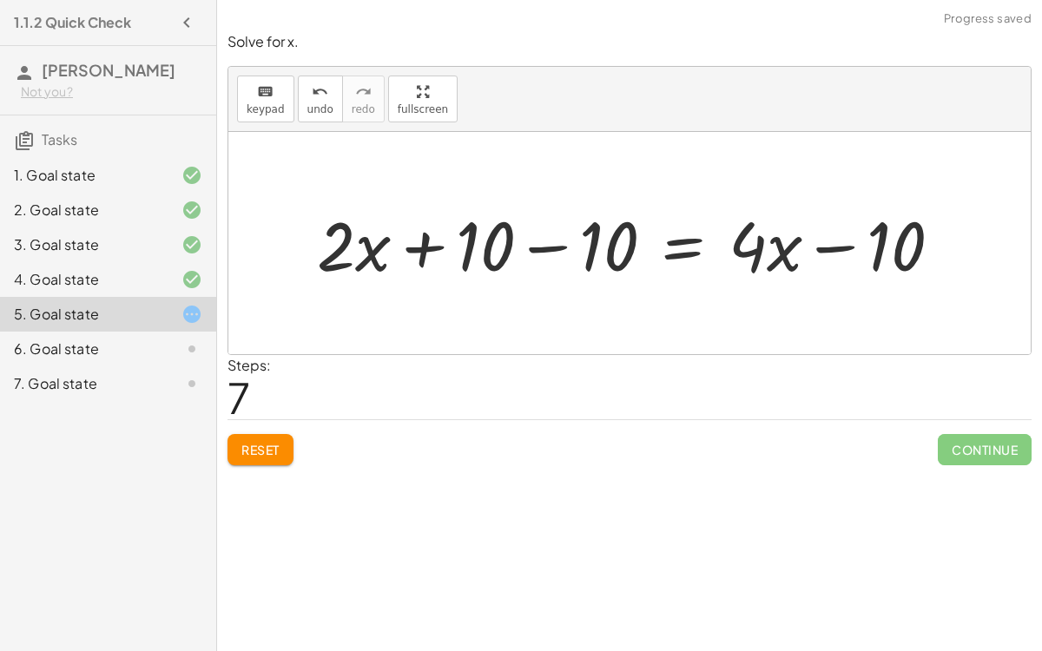
click at [502, 232] on div at bounding box center [636, 243] width 656 height 89
click at [552, 247] on div at bounding box center [636, 243] width 656 height 89
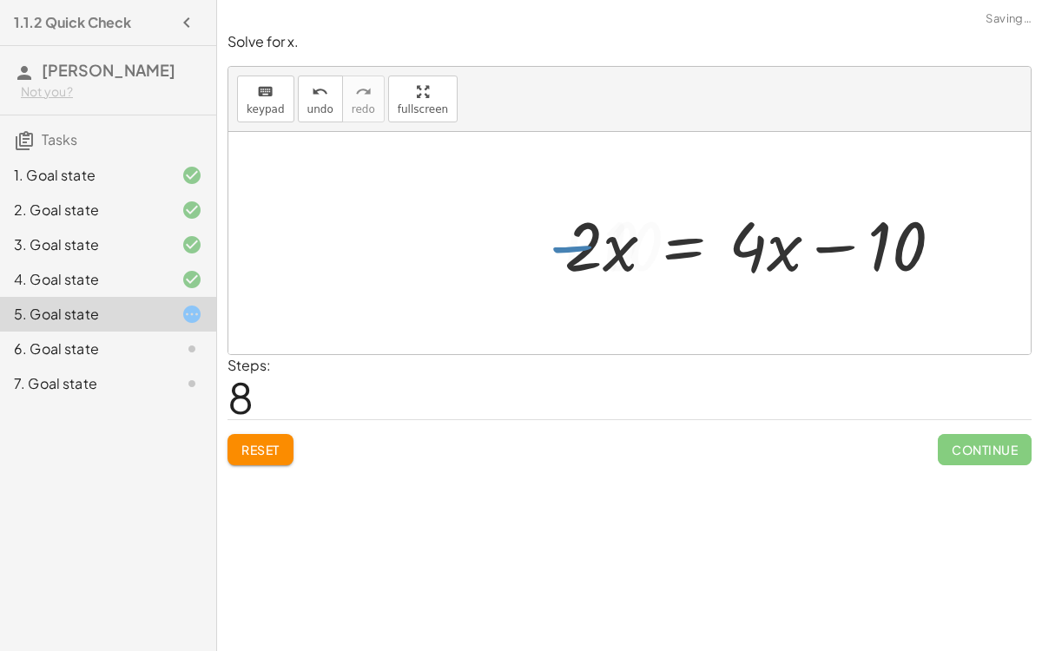
click at [859, 229] on div at bounding box center [759, 243] width 409 height 89
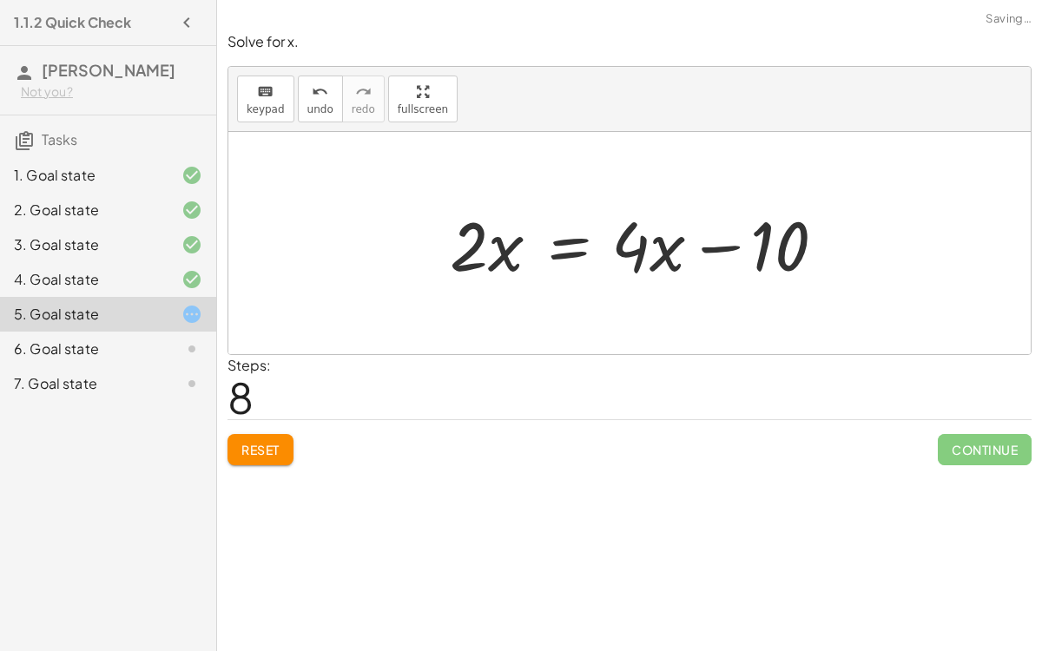
click at [859, 229] on div at bounding box center [629, 243] width 802 height 222
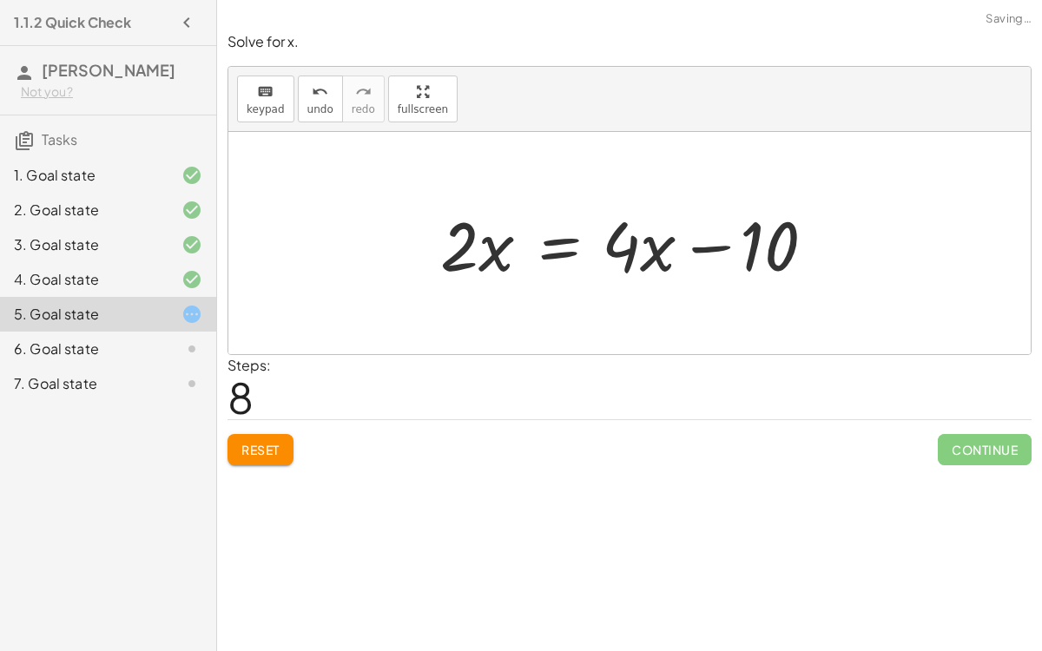
click at [859, 229] on div at bounding box center [629, 243] width 802 height 222
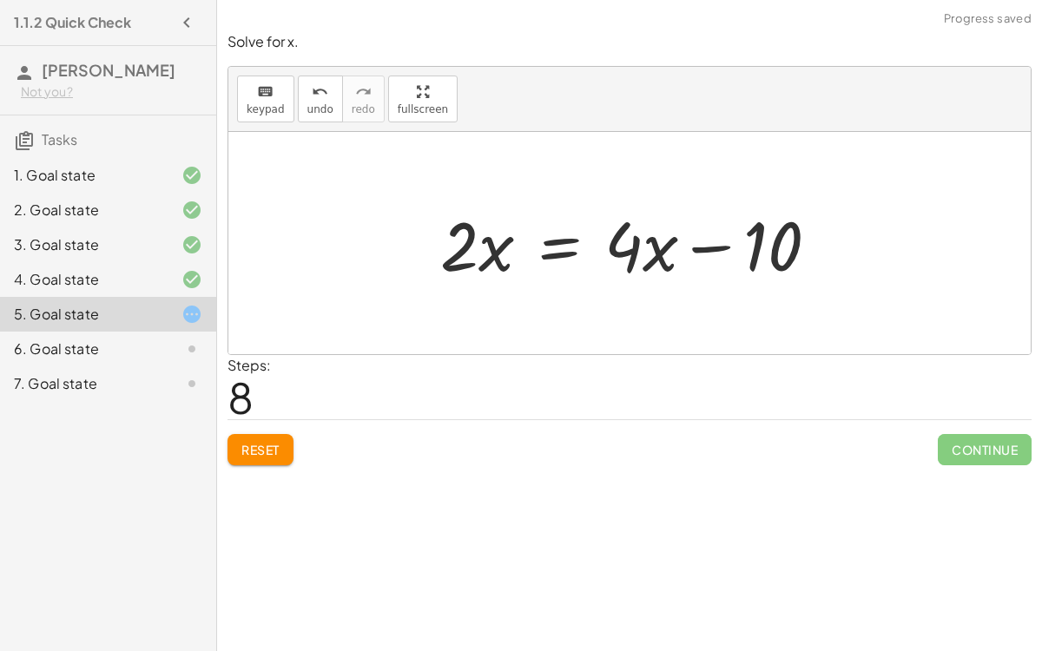
click at [859, 229] on div at bounding box center [629, 243] width 802 height 222
click at [636, 250] on div at bounding box center [635, 243] width 409 height 89
click at [276, 95] on div "keyboard" at bounding box center [266, 91] width 38 height 21
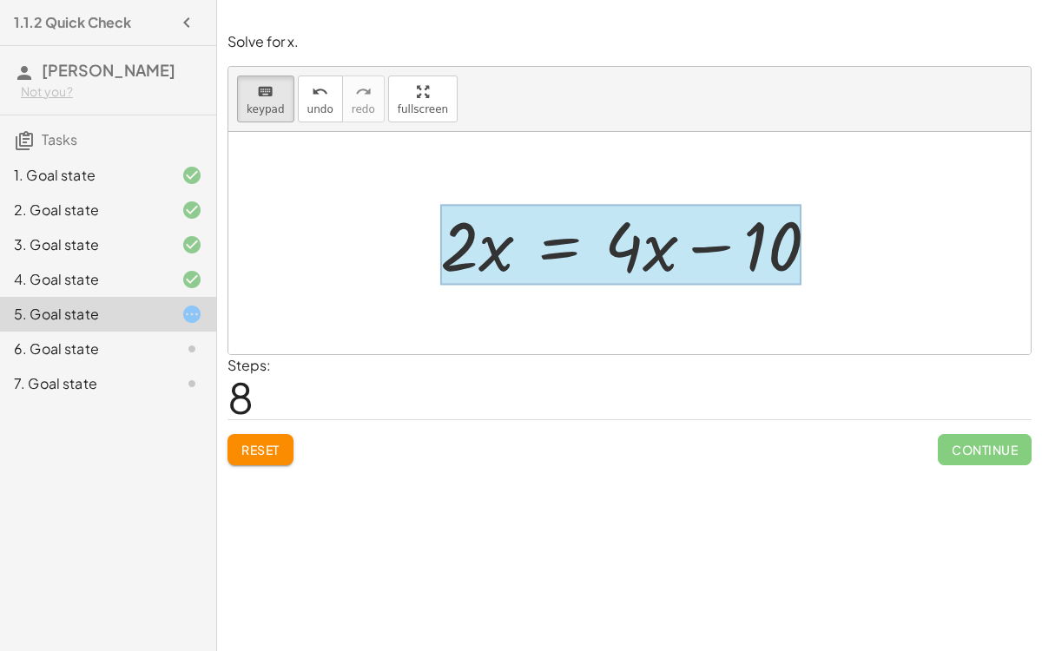
click at [552, 252] on div at bounding box center [620, 245] width 361 height 81
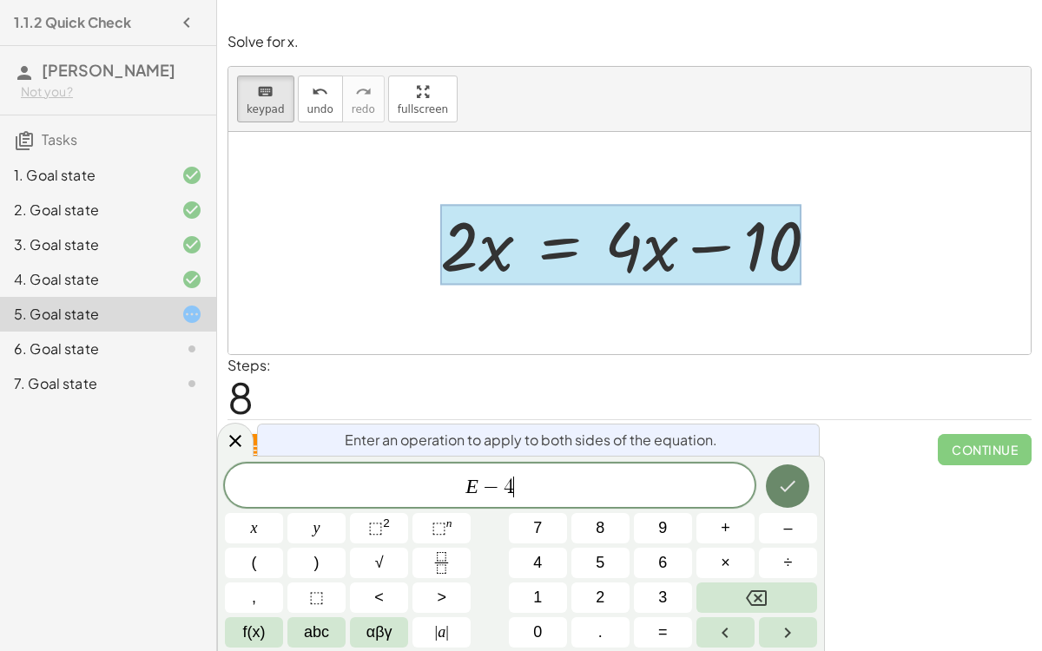
click at [778, 483] on icon "Done" at bounding box center [787, 486] width 21 height 21
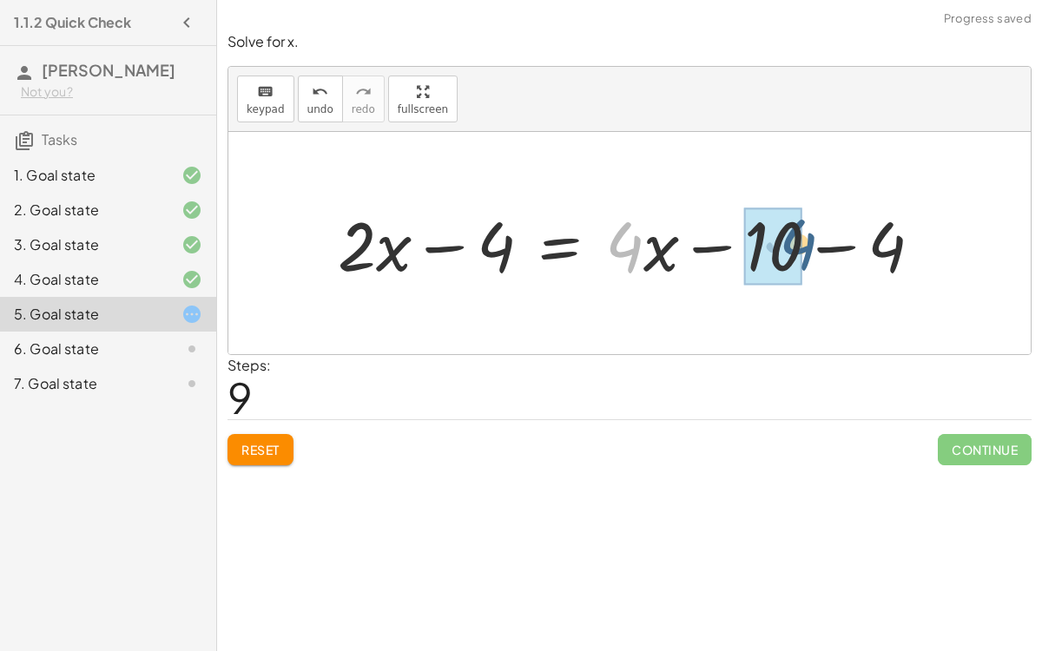
drag, startPoint x: 633, startPoint y: 248, endPoint x: 828, endPoint y: 245, distance: 195.3
click at [828, 245] on div at bounding box center [636, 243] width 615 height 89
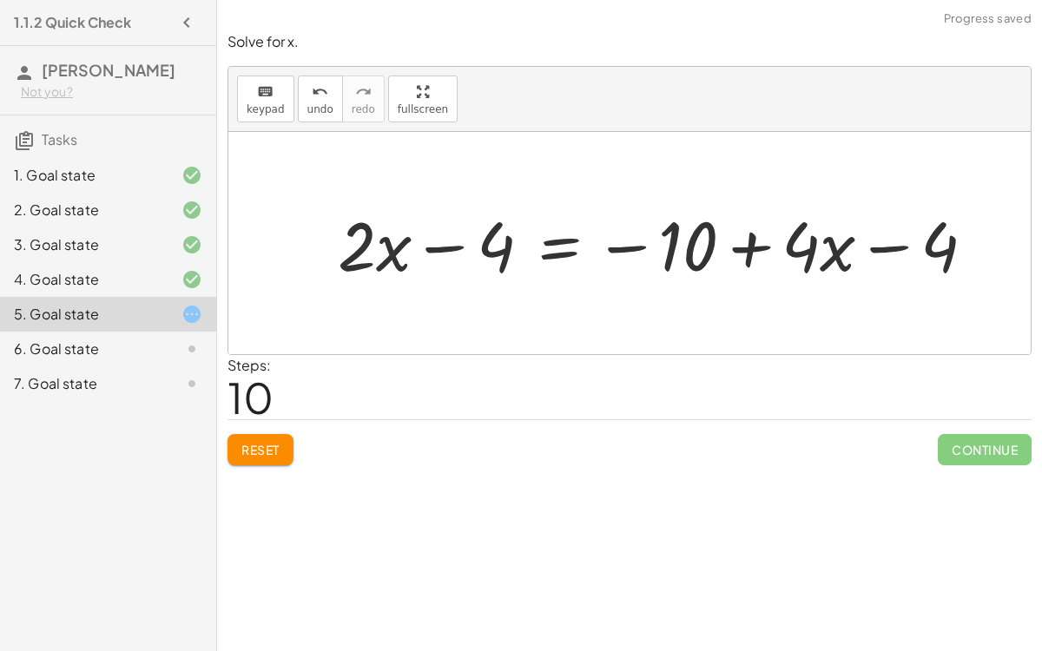
click at [877, 246] on div at bounding box center [663, 243] width 668 height 89
click at [924, 240] on div at bounding box center [663, 243] width 668 height 89
click at [924, 246] on div at bounding box center [663, 243] width 668 height 89
click at [845, 242] on div at bounding box center [663, 243] width 668 height 89
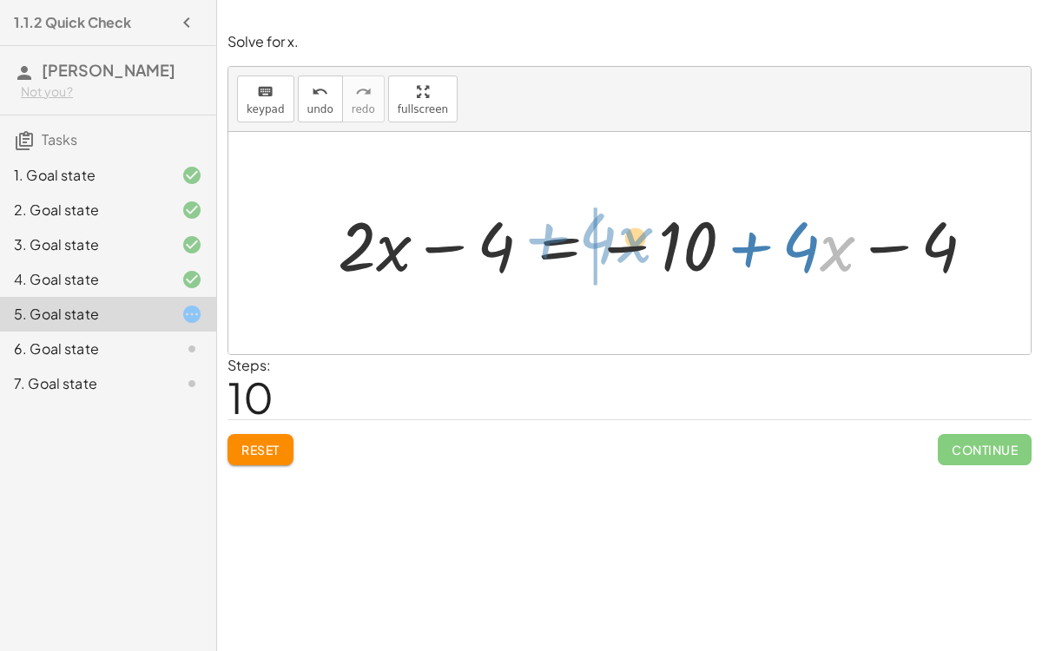
drag, startPoint x: 845, startPoint y: 242, endPoint x: 670, endPoint y: 232, distance: 174.8
click at [670, 232] on div at bounding box center [663, 243] width 668 height 89
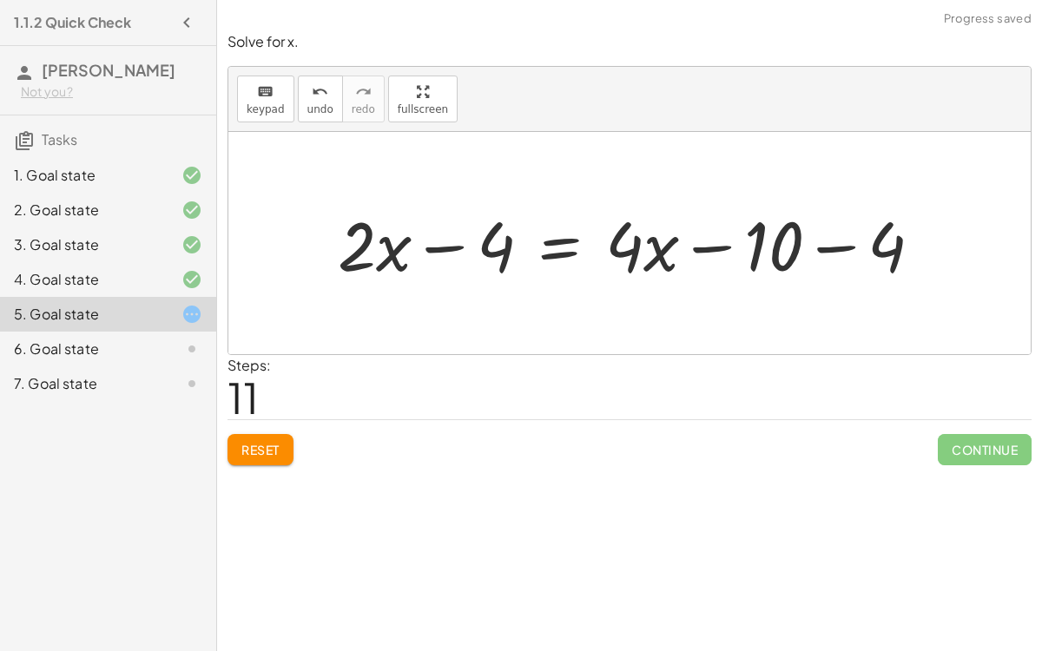
click at [240, 441] on button "Reset" at bounding box center [260, 449] width 66 height 31
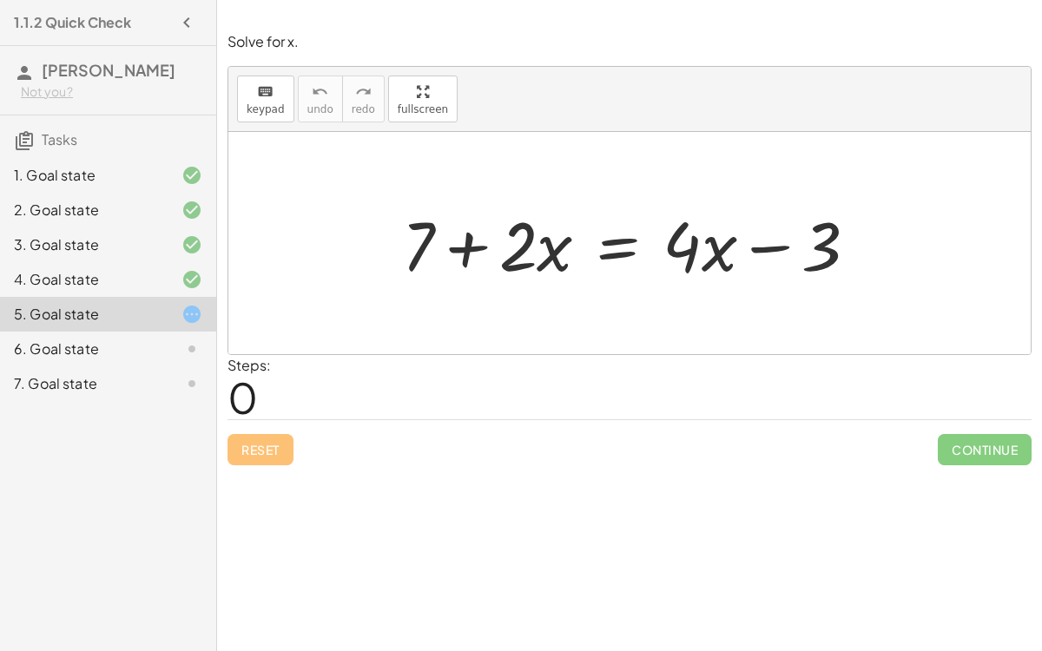
click at [629, 259] on div at bounding box center [636, 243] width 487 height 89
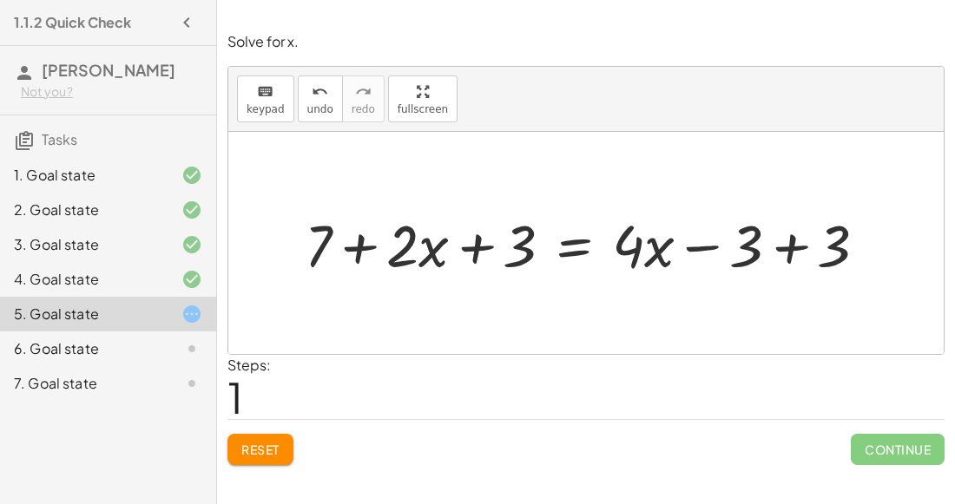
click at [258, 452] on span "Reset" at bounding box center [260, 450] width 38 height 16
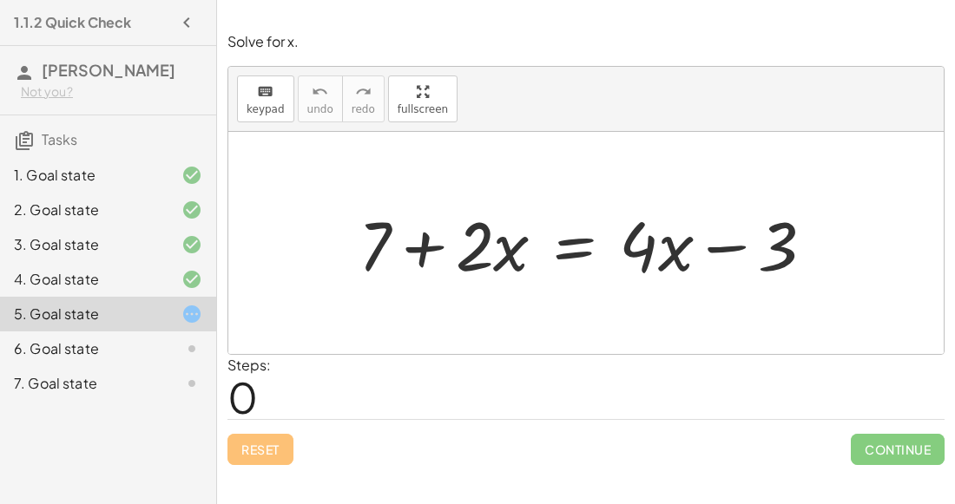
click at [588, 251] on div at bounding box center [593, 243] width 487 height 89
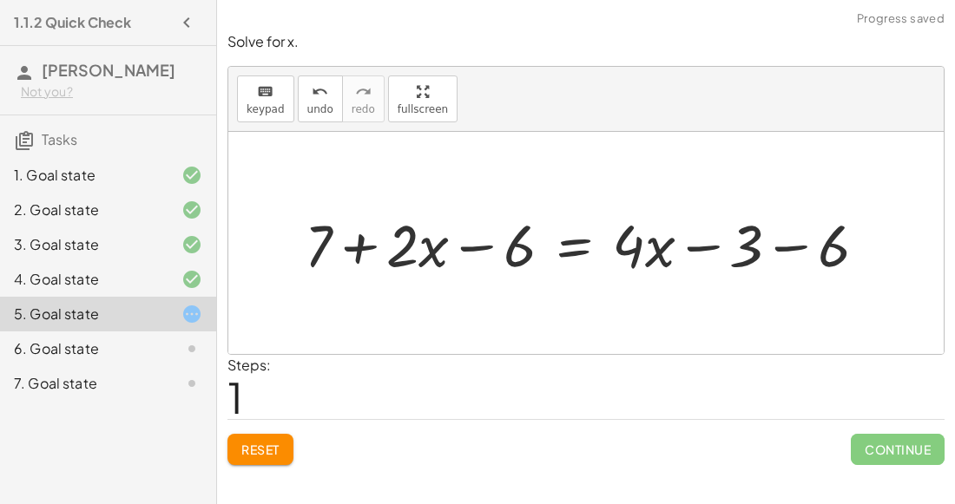
click at [470, 239] on div at bounding box center [593, 243] width 594 height 76
click at [772, 249] on div at bounding box center [593, 243] width 594 height 76
click at [323, 238] on div at bounding box center [546, 243] width 501 height 76
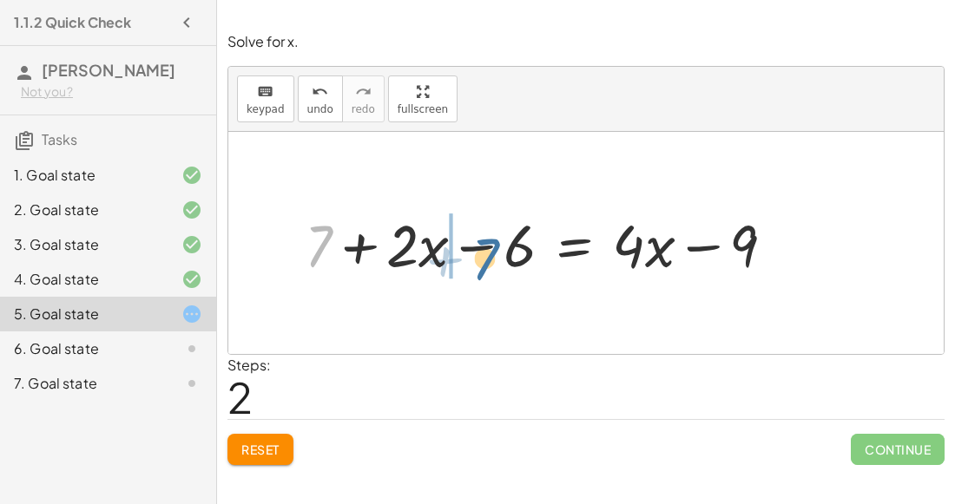
drag, startPoint x: 317, startPoint y: 238, endPoint x: 472, endPoint y: 247, distance: 155.7
click at [472, 247] on div at bounding box center [546, 243] width 501 height 76
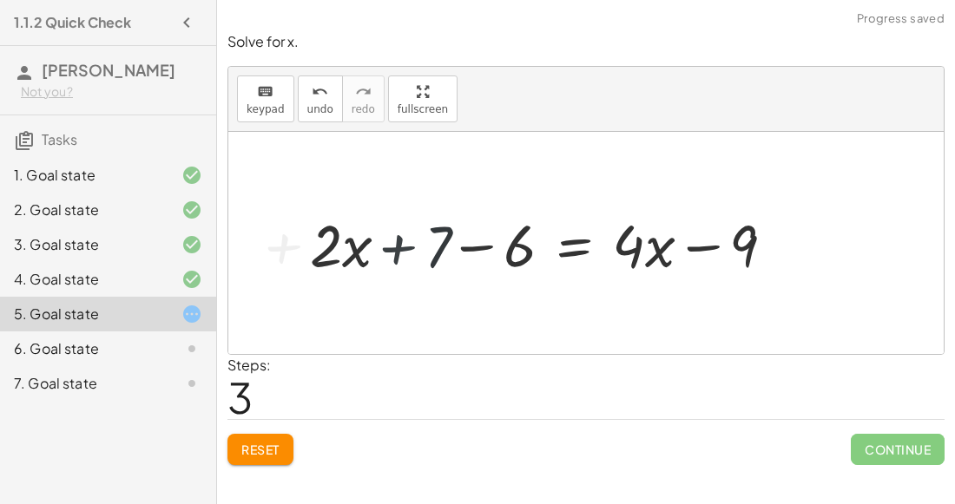
click at [472, 247] on div at bounding box center [546, 243] width 501 height 76
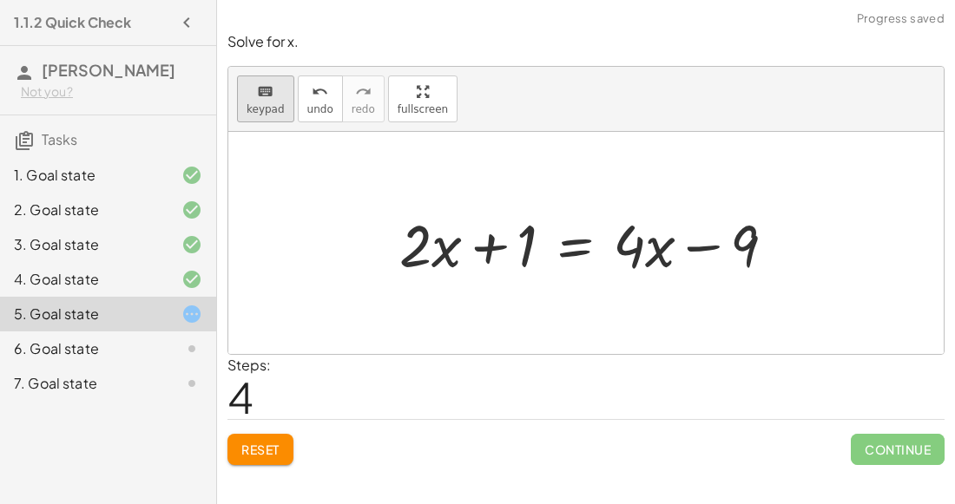
click at [253, 107] on span "keypad" at bounding box center [266, 109] width 38 height 12
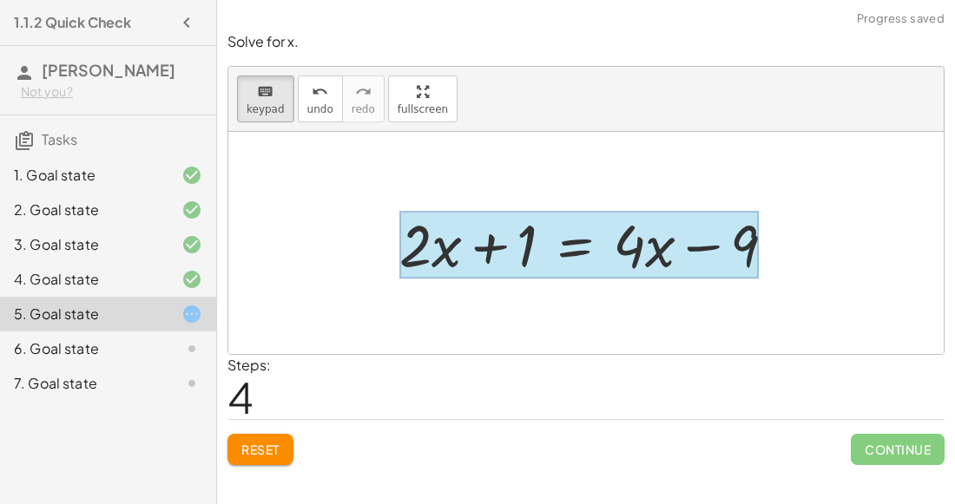
click at [555, 232] on div at bounding box center [578, 245] width 359 height 68
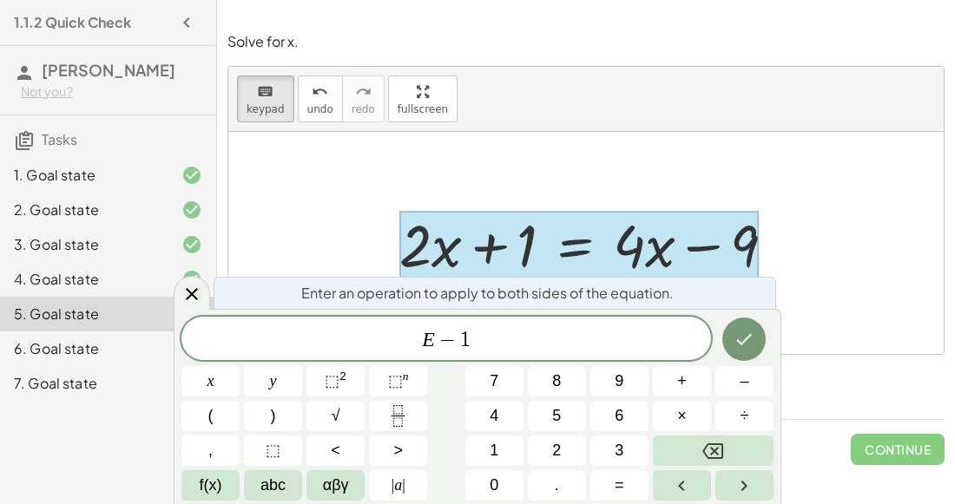
click at [240, 366] on div at bounding box center [210, 381] width 58 height 30
click at [730, 328] on button "Done" at bounding box center [743, 339] width 43 height 43
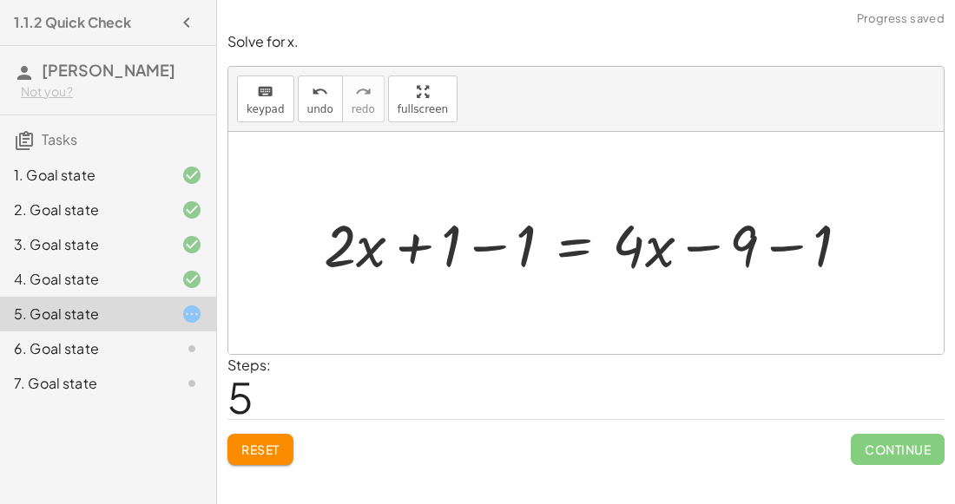
click at [450, 247] on div at bounding box center [593, 243] width 557 height 76
click at [481, 236] on div at bounding box center [593, 243] width 557 height 76
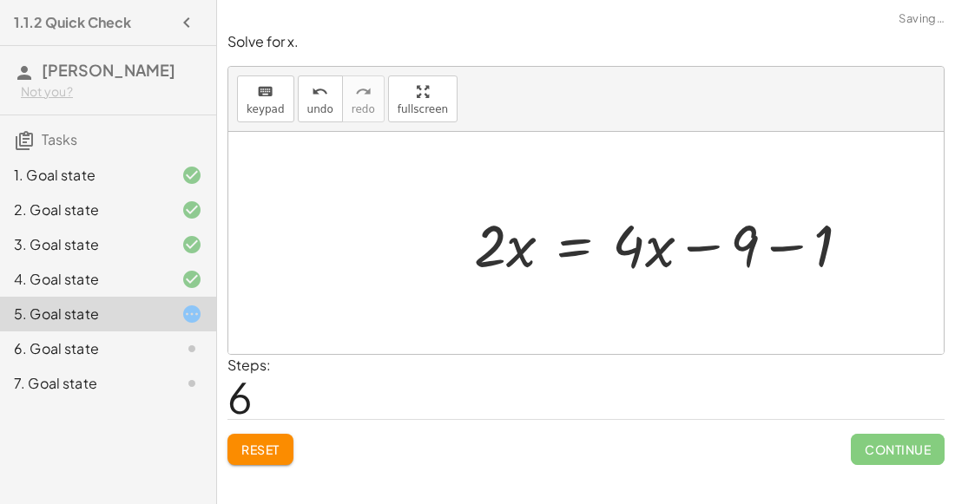
click at [761, 245] on div at bounding box center [668, 243] width 407 height 76
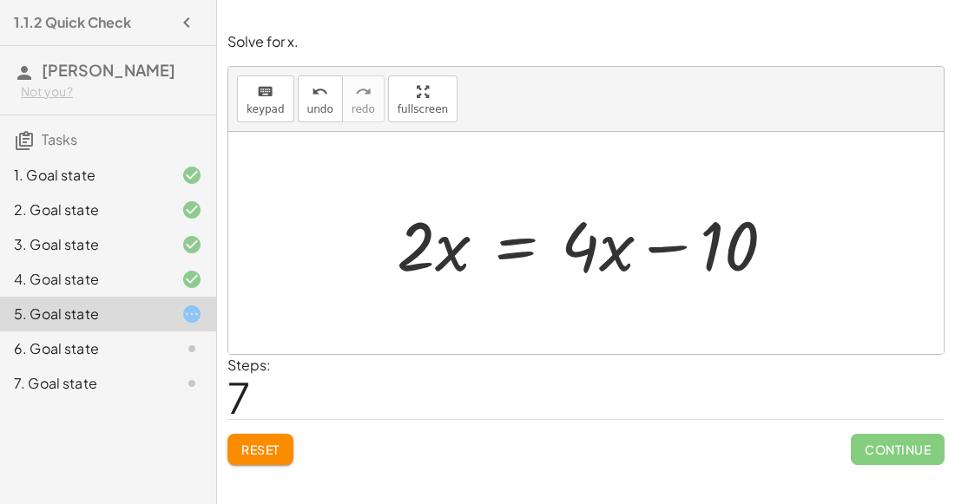
click at [511, 233] on div at bounding box center [592, 243] width 409 height 89
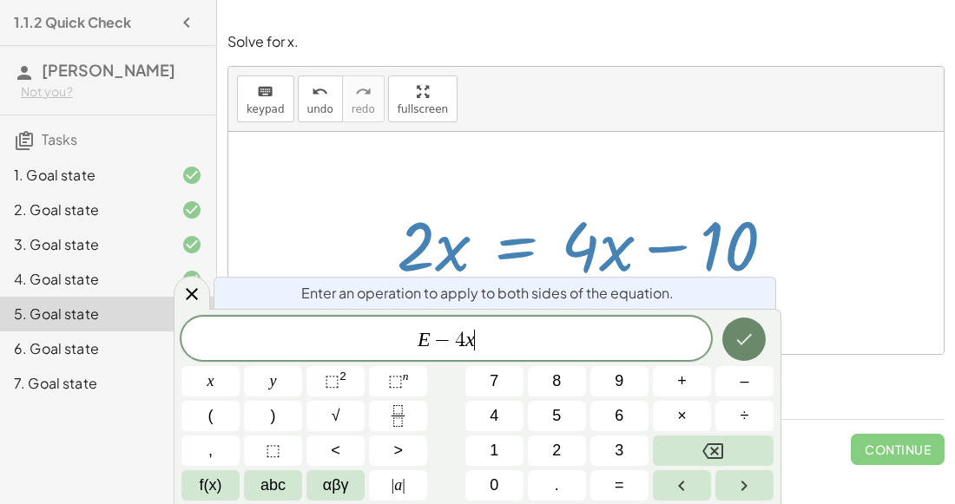
click at [726, 337] on button "Done" at bounding box center [743, 339] width 43 height 43
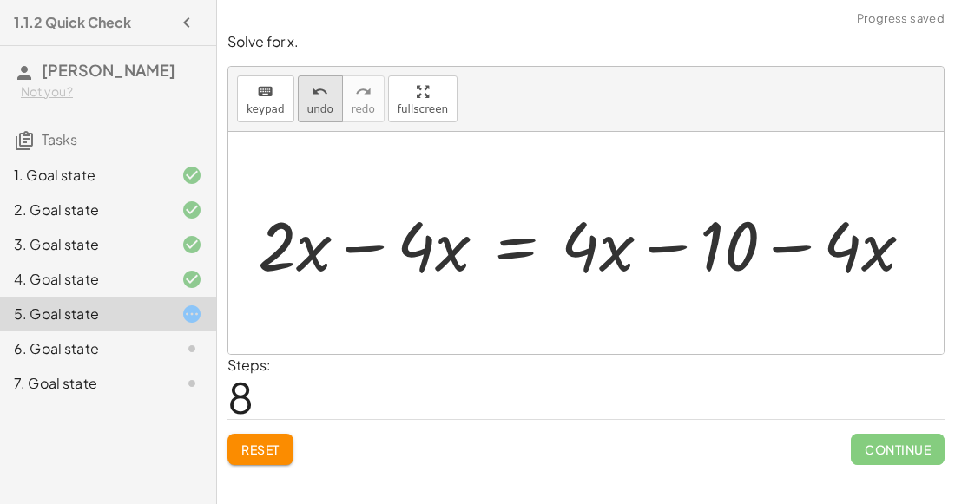
click at [308, 106] on span "undo" at bounding box center [320, 109] width 26 height 12
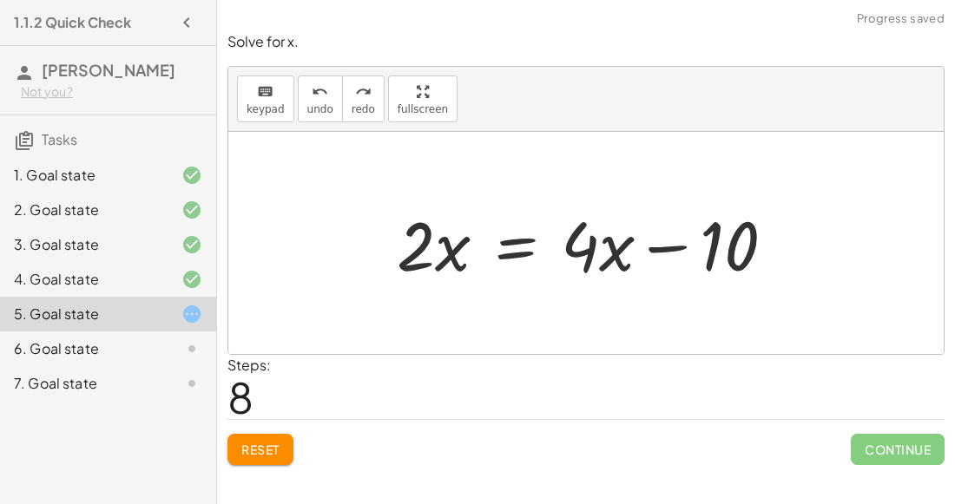
click at [496, 241] on div at bounding box center [592, 243] width 409 height 89
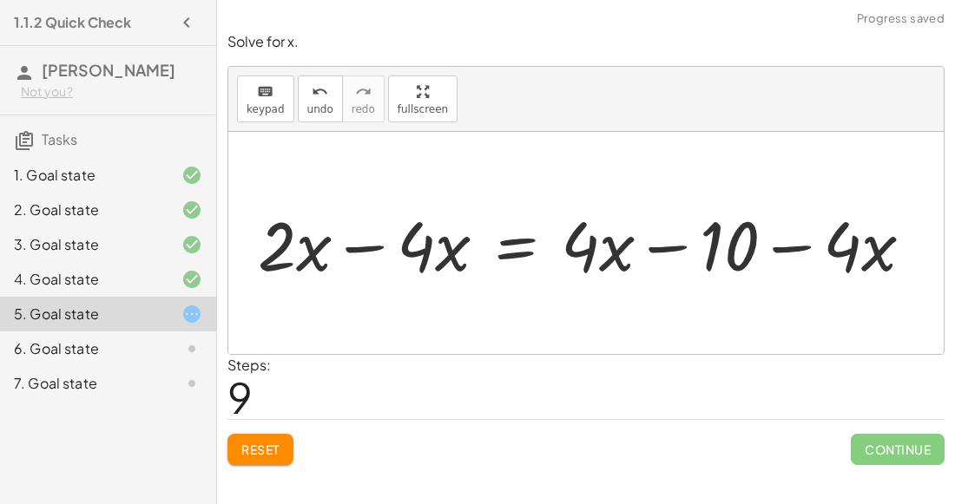
click at [832, 246] on div at bounding box center [592, 243] width 687 height 89
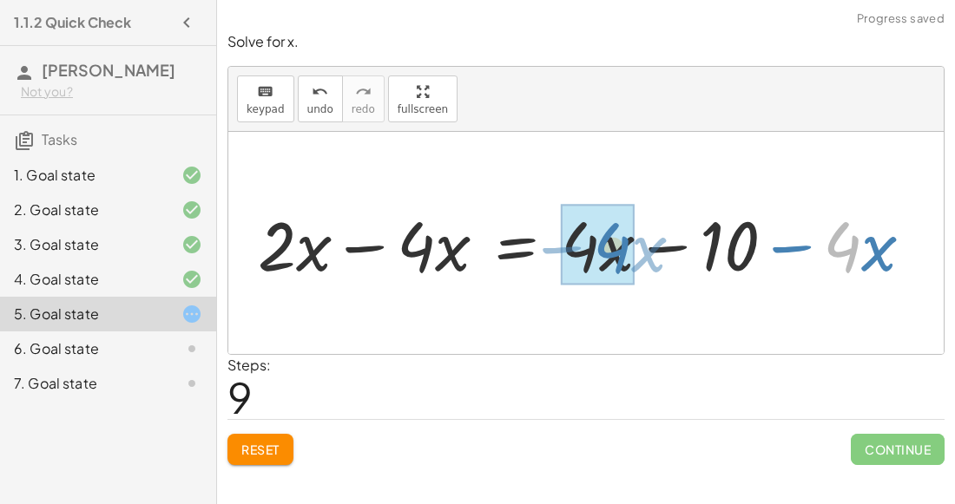
drag, startPoint x: 832, startPoint y: 246, endPoint x: 596, endPoint y: 247, distance: 236.1
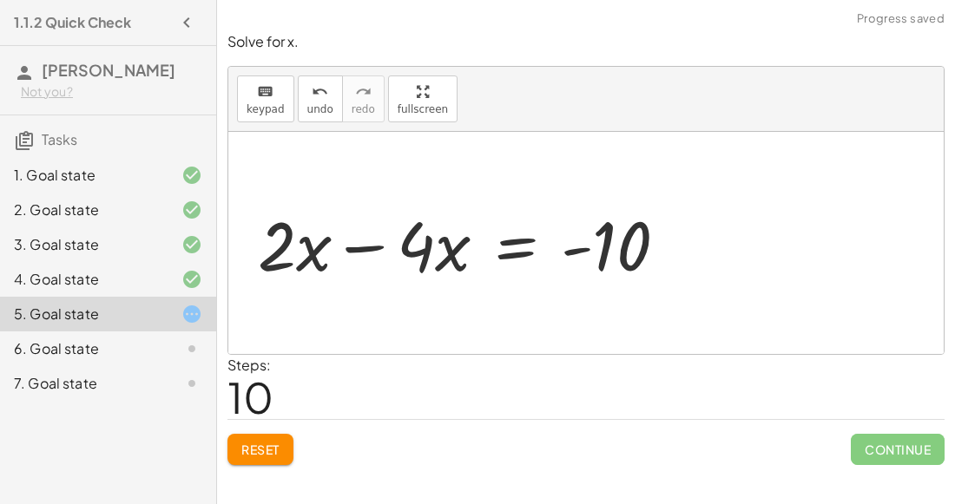
click at [384, 243] on div at bounding box center [469, 243] width 441 height 89
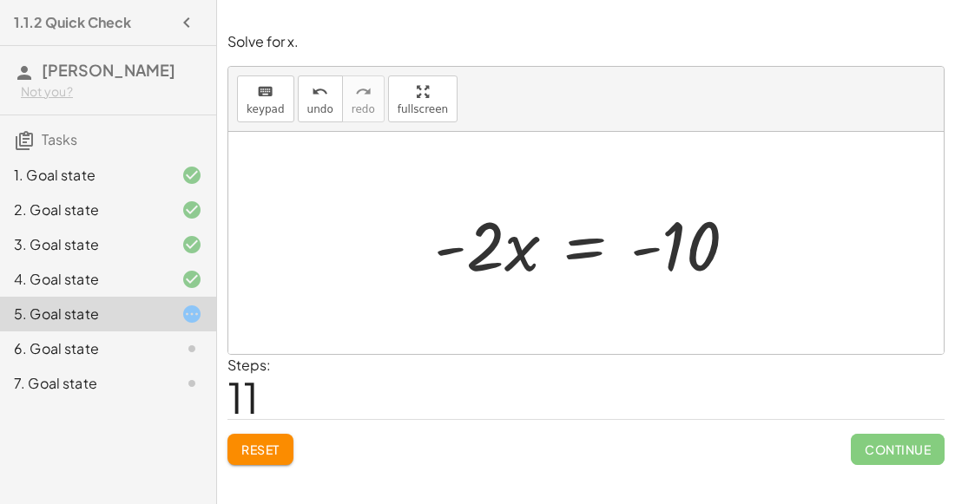
click at [578, 253] on div at bounding box center [592, 243] width 334 height 89
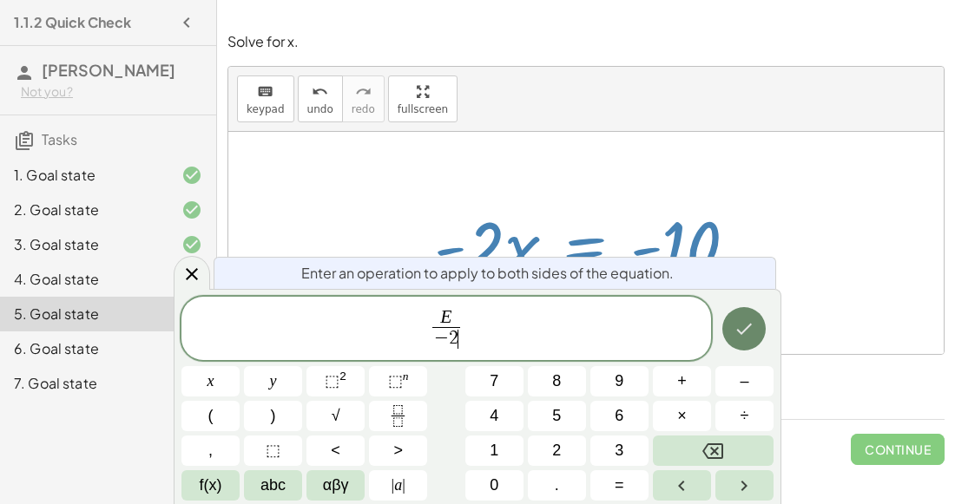
click at [733, 326] on icon "Done" at bounding box center [743, 329] width 21 height 21
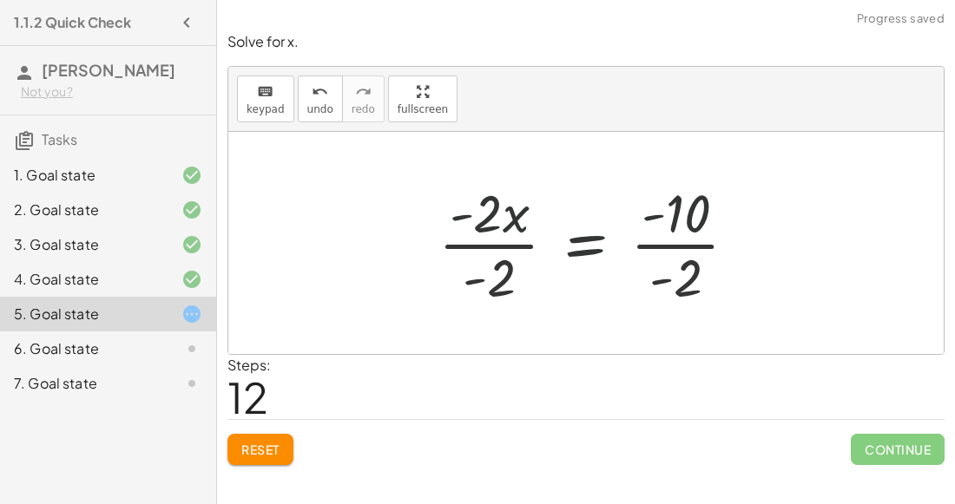
click at [495, 265] on div at bounding box center [595, 243] width 330 height 134
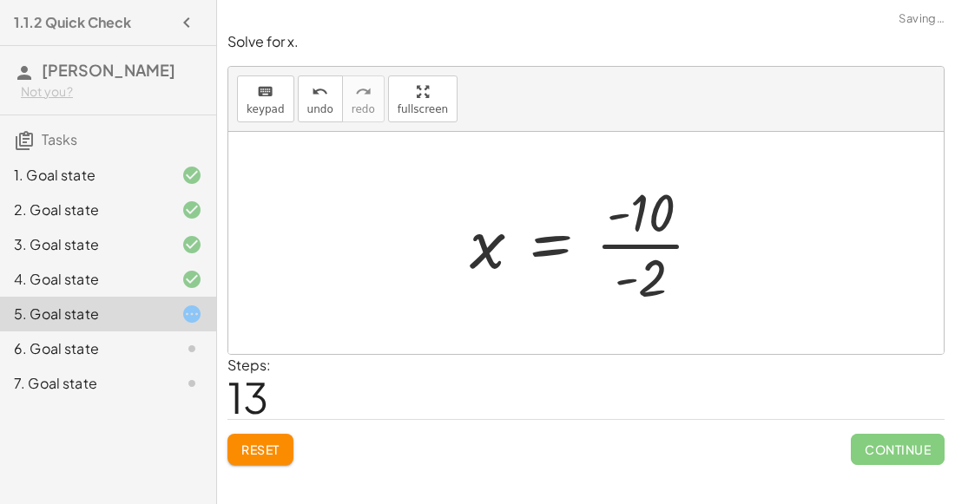
click at [643, 228] on div at bounding box center [593, 243] width 264 height 134
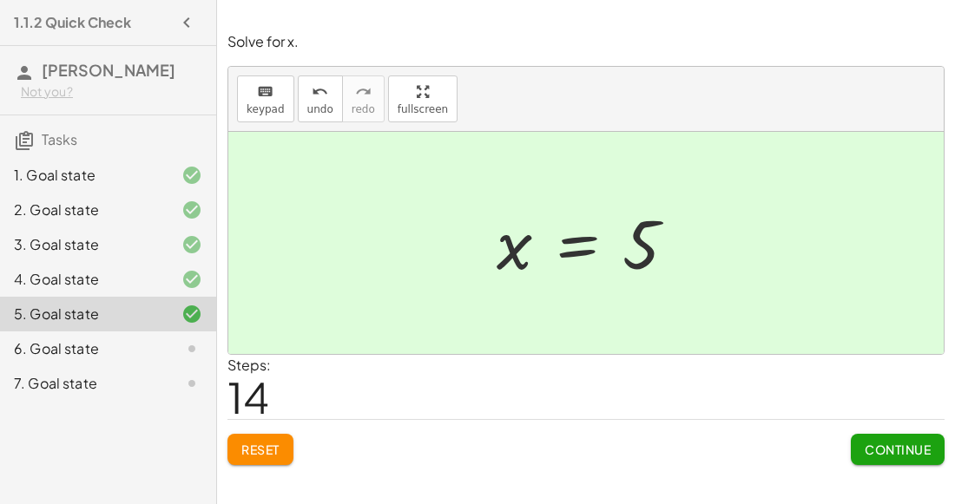
click at [855, 451] on button "Continue" at bounding box center [898, 449] width 94 height 31
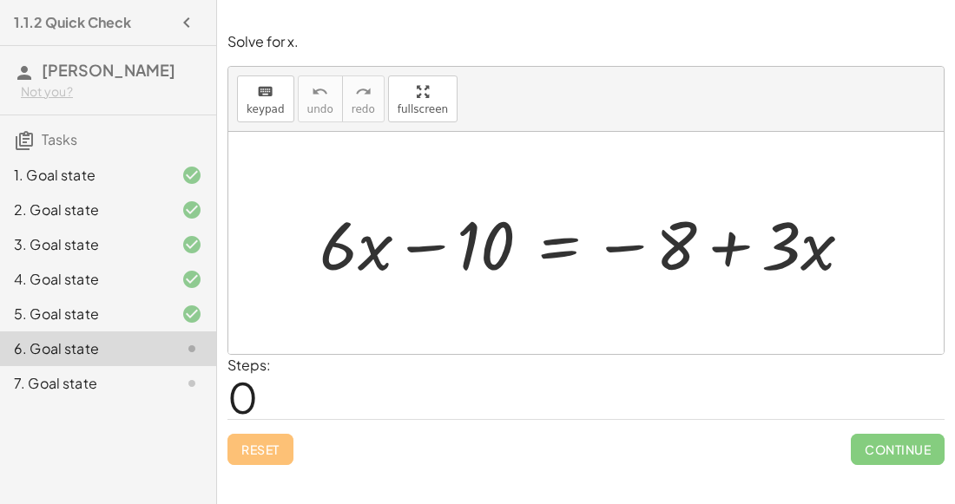
click at [548, 240] on div at bounding box center [592, 243] width 563 height 88
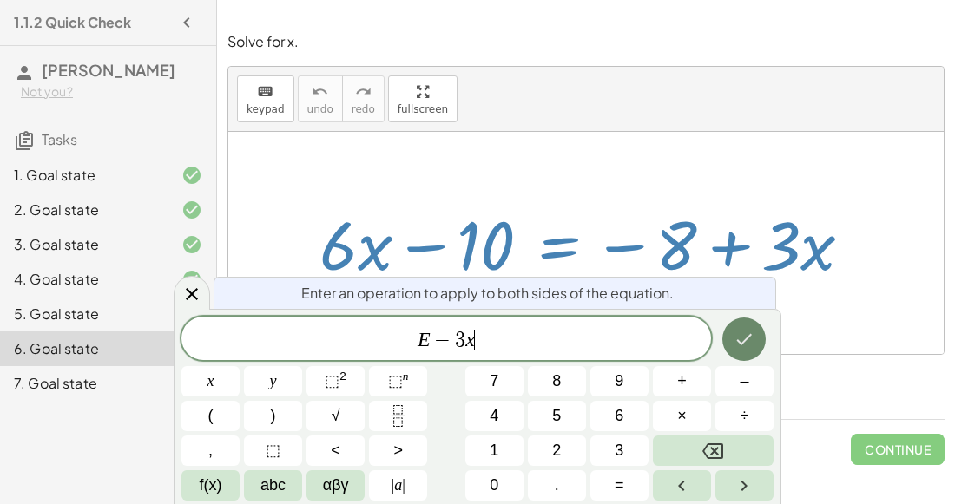
click at [737, 334] on icon "Done" at bounding box center [743, 339] width 21 height 21
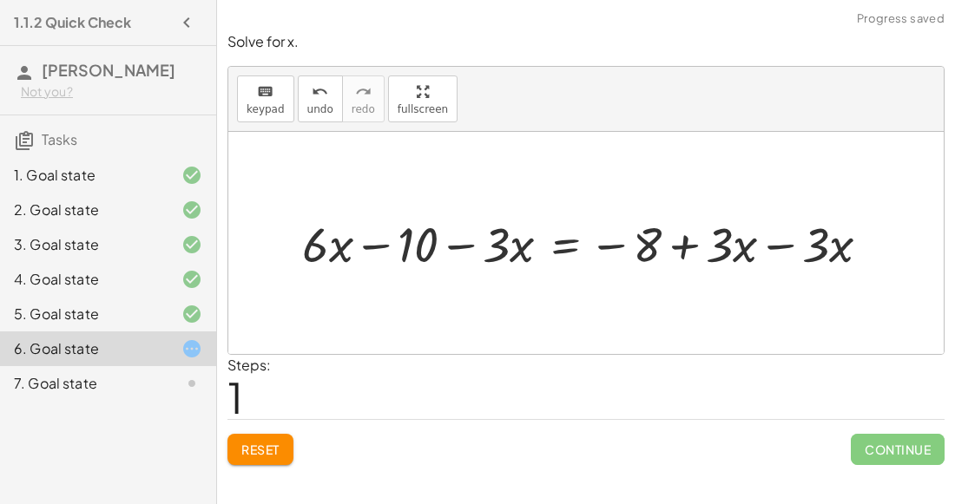
click at [772, 257] on div at bounding box center [593, 243] width 600 height 64
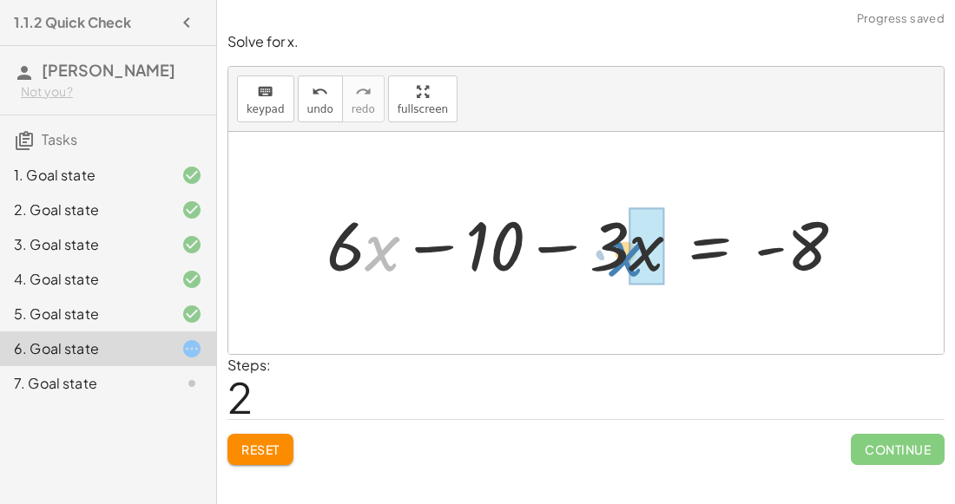
drag, startPoint x: 371, startPoint y: 242, endPoint x: 613, endPoint y: 247, distance: 242.2
click at [613, 247] on div at bounding box center [592, 243] width 549 height 89
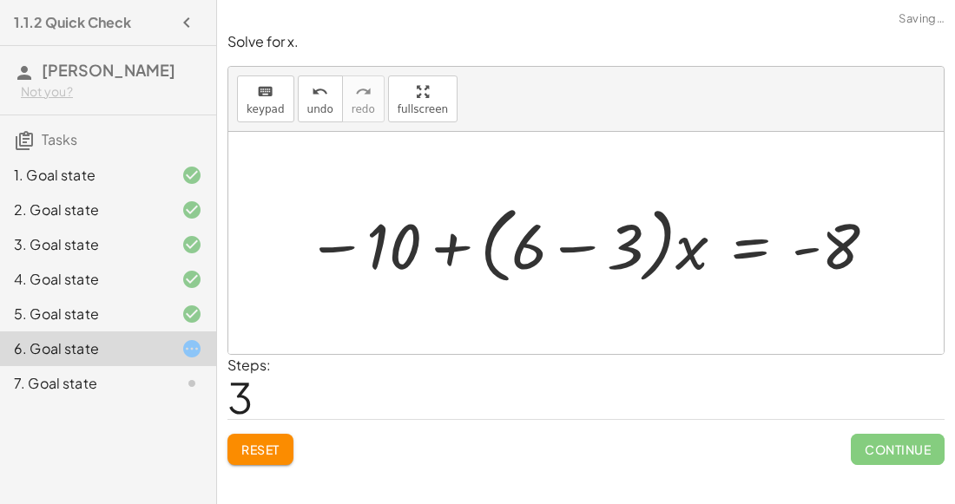
click at [552, 240] on div at bounding box center [593, 243] width 590 height 93
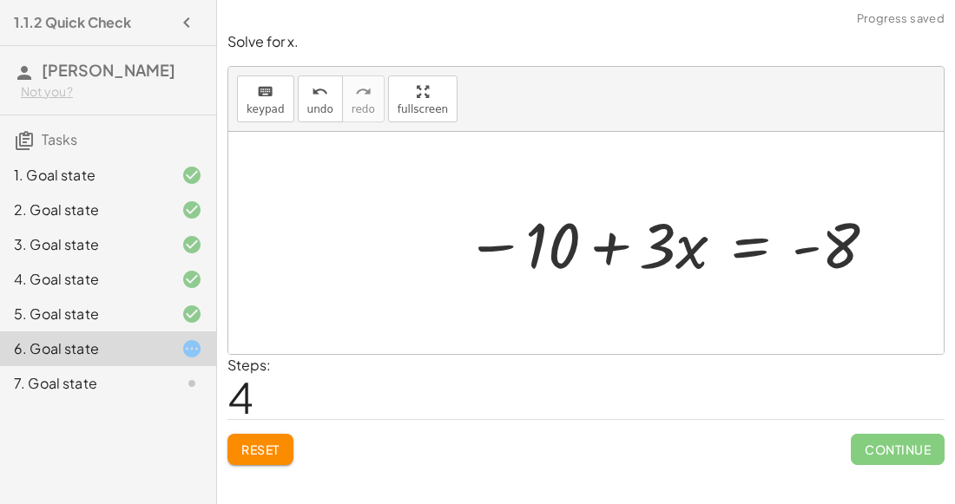
click at [542, 233] on div at bounding box center [672, 242] width 431 height 83
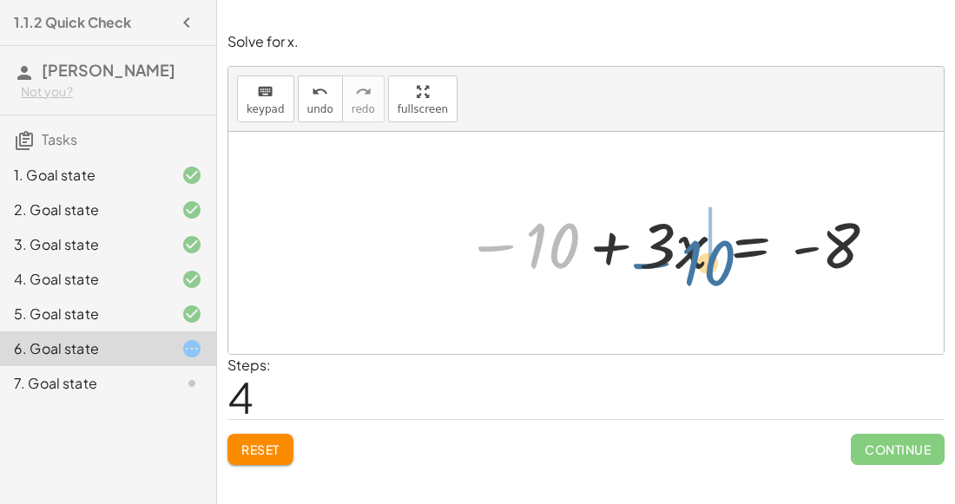
drag, startPoint x: 535, startPoint y: 228, endPoint x: 692, endPoint y: 245, distance: 158.0
click at [692, 245] on div at bounding box center [672, 242] width 431 height 83
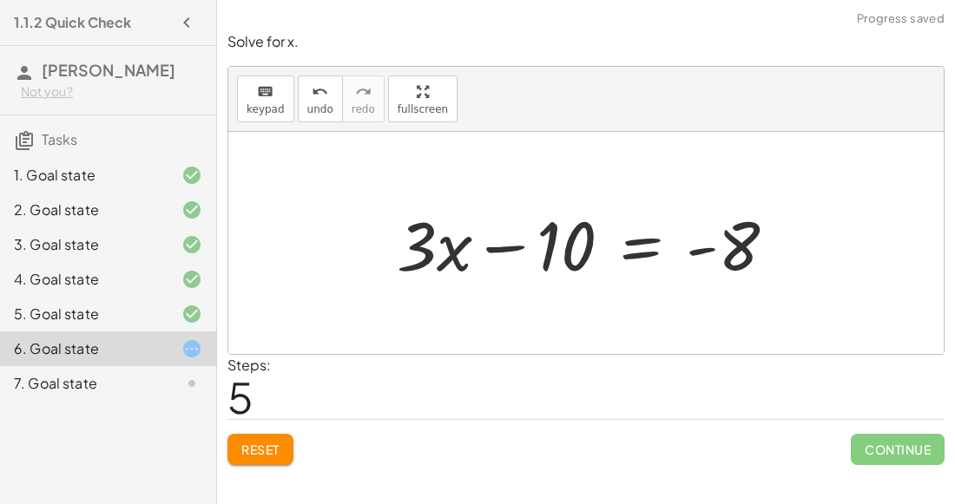
click at [498, 308] on div at bounding box center [585, 243] width 715 height 222
click at [556, 250] on div at bounding box center [593, 243] width 411 height 89
click at [660, 250] on div at bounding box center [593, 243] width 411 height 89
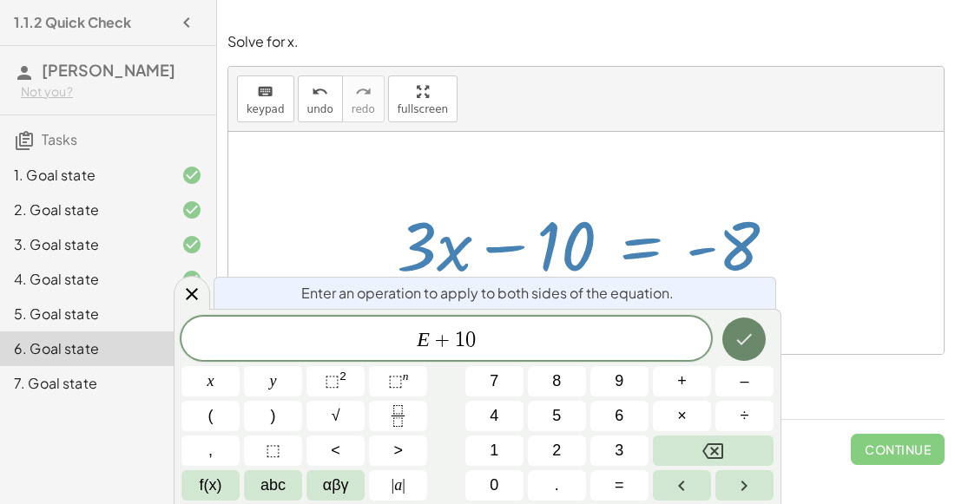
click at [746, 350] on button "Done" at bounding box center [743, 339] width 43 height 43
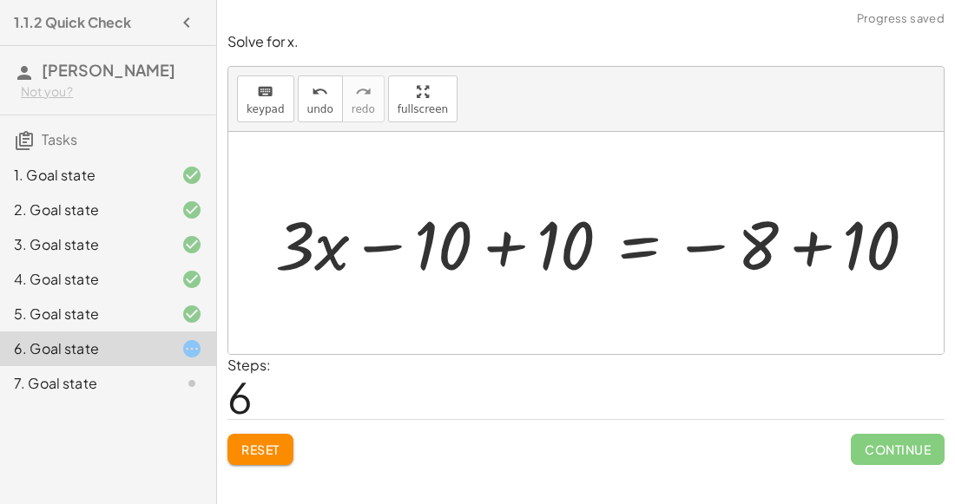
click at [493, 247] on div at bounding box center [609, 243] width 593 height 78
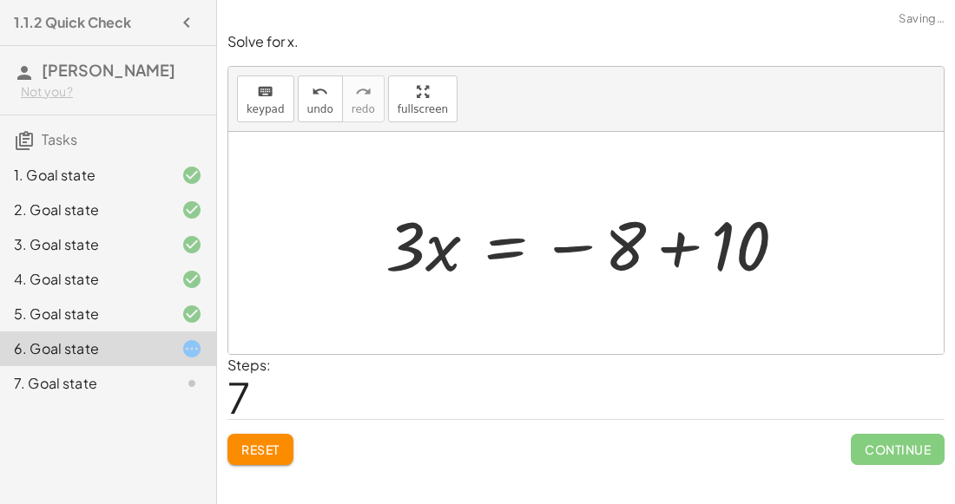
click at [699, 237] on div at bounding box center [593, 243] width 432 height 89
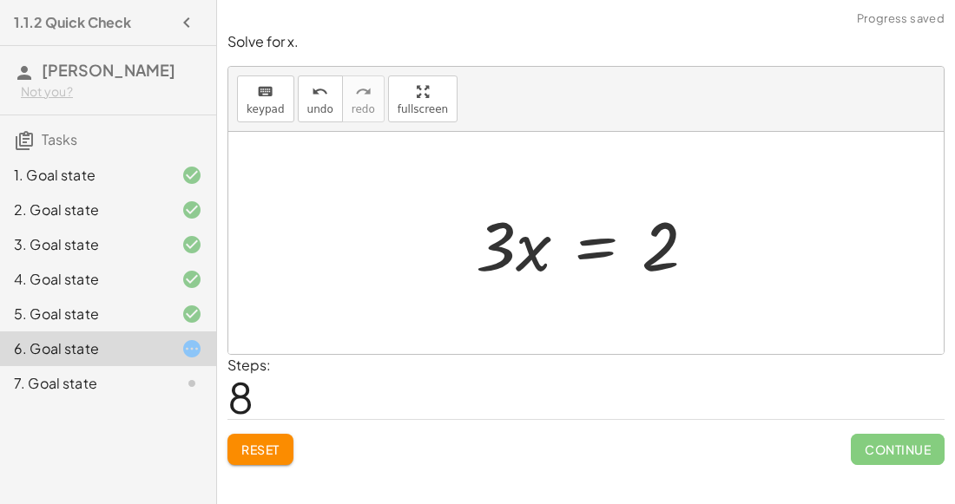
click at [592, 254] on div at bounding box center [593, 243] width 252 height 89
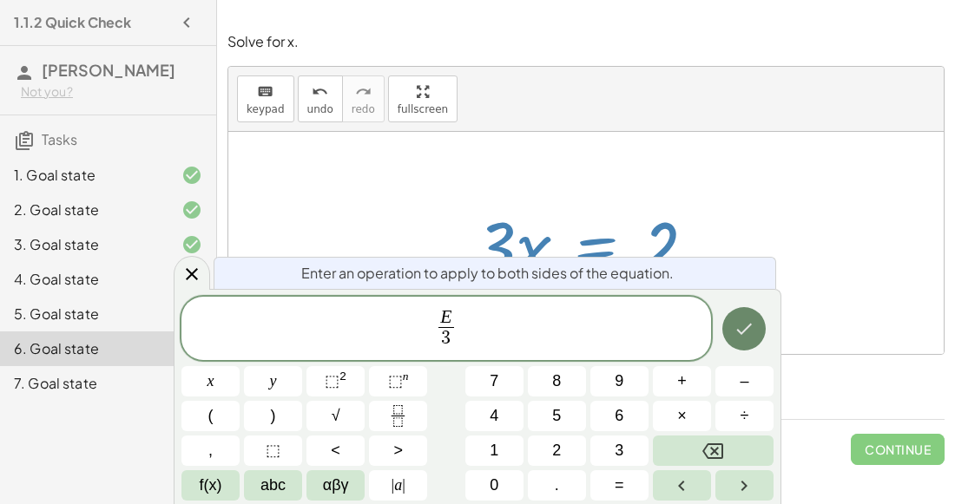
click at [749, 333] on icon "Done" at bounding box center [743, 329] width 21 height 21
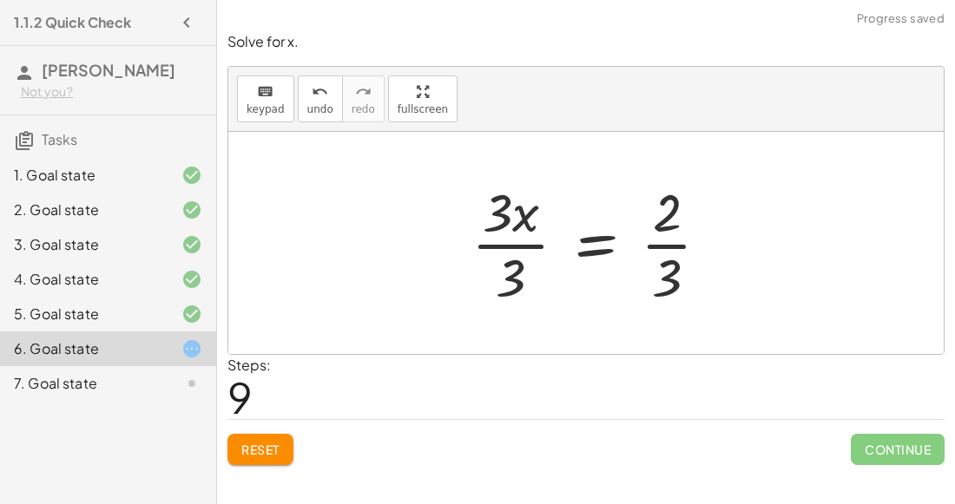
click at [527, 266] on div at bounding box center [597, 243] width 269 height 134
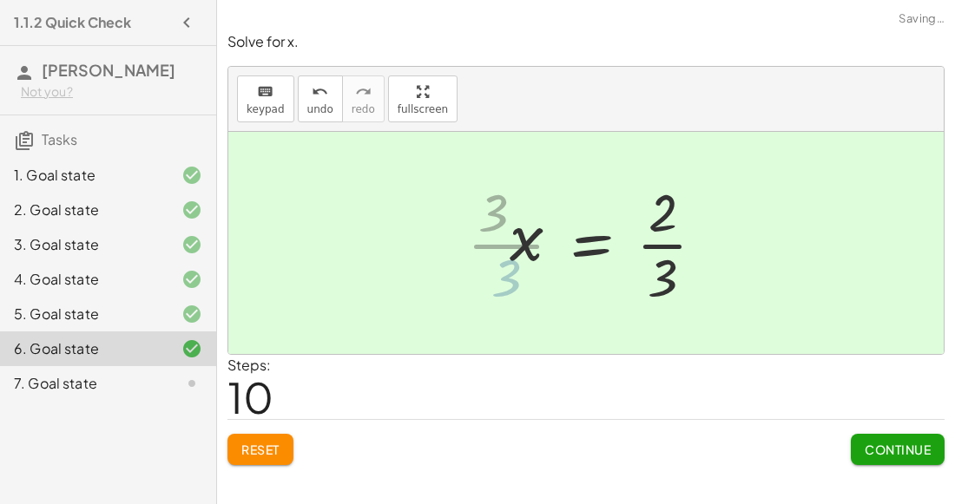
click at [671, 248] on div at bounding box center [615, 243] width 226 height 134
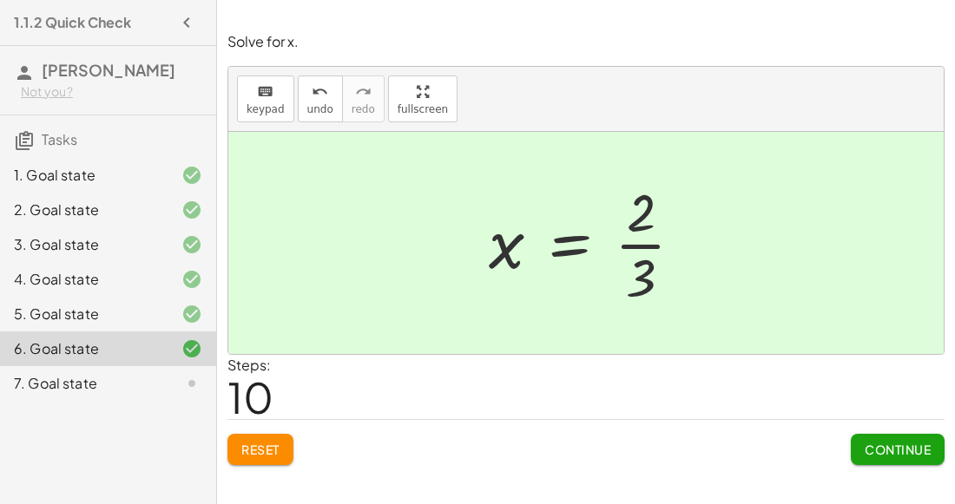
click at [855, 450] on button "Continue" at bounding box center [898, 449] width 94 height 31
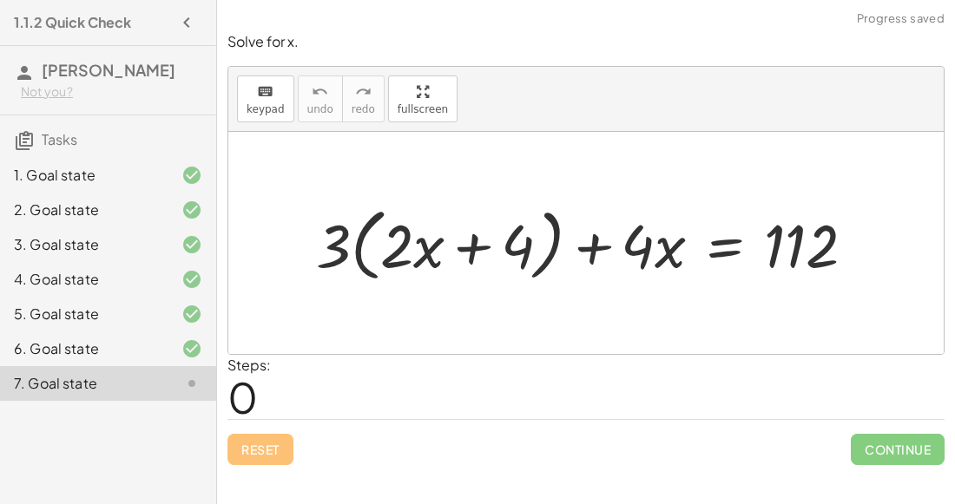
click at [431, 238] on div at bounding box center [592, 243] width 571 height 88
click at [341, 228] on div at bounding box center [592, 243] width 571 height 88
click at [399, 227] on div at bounding box center [592, 243] width 571 height 88
click at [795, 243] on div at bounding box center [592, 243] width 571 height 88
click at [457, 242] on div at bounding box center [592, 243] width 571 height 88
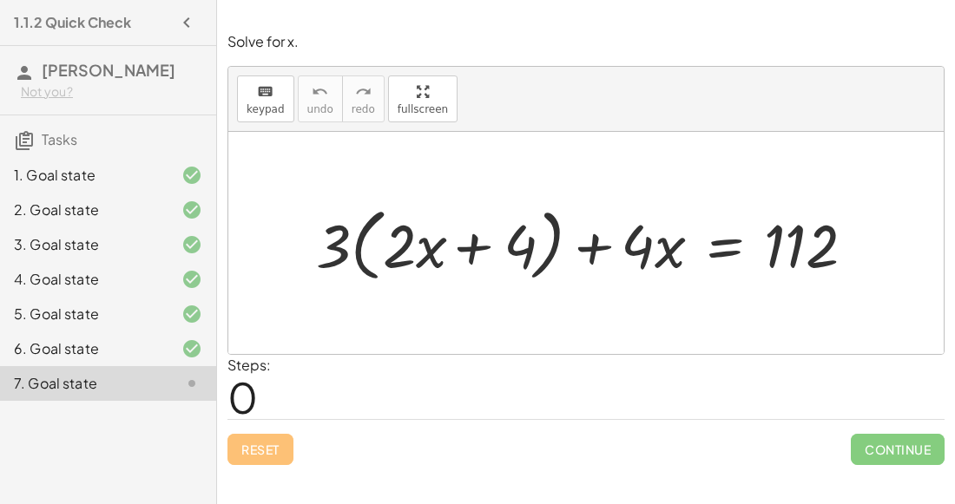
click at [508, 239] on div at bounding box center [592, 243] width 571 height 88
click at [311, 214] on div at bounding box center [592, 243] width 571 height 88
click at [312, 215] on div at bounding box center [592, 243] width 571 height 88
click at [353, 240] on div at bounding box center [592, 243] width 571 height 88
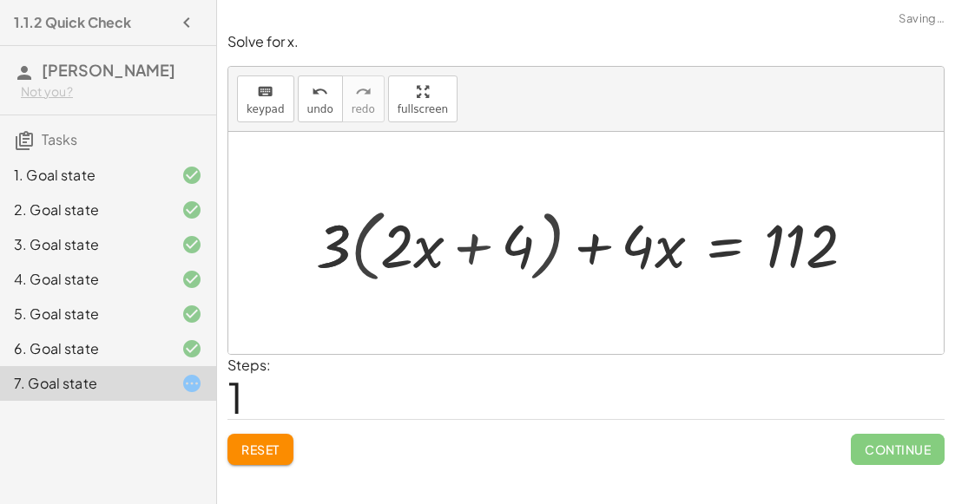
click at [353, 240] on div at bounding box center [591, 243] width 575 height 79
click at [353, 240] on div at bounding box center [615, 243] width 526 height 79
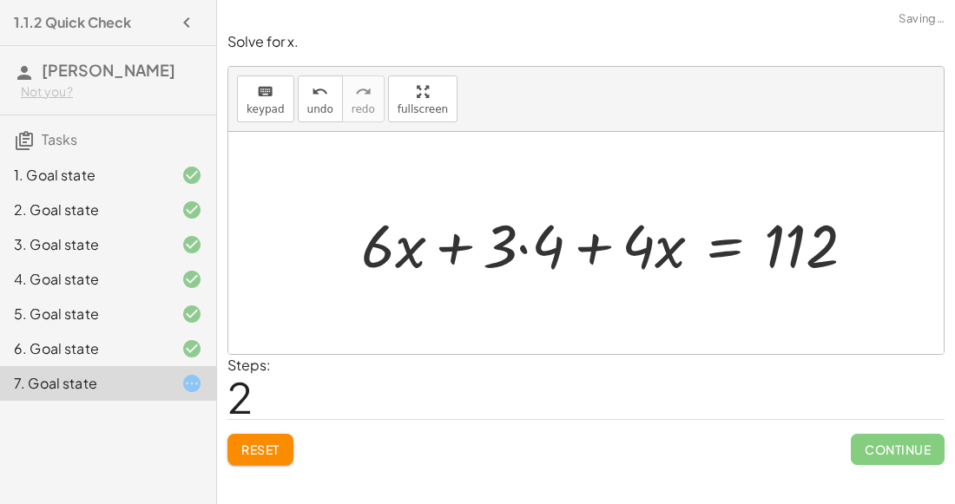
click at [521, 247] on div at bounding box center [615, 243] width 526 height 79
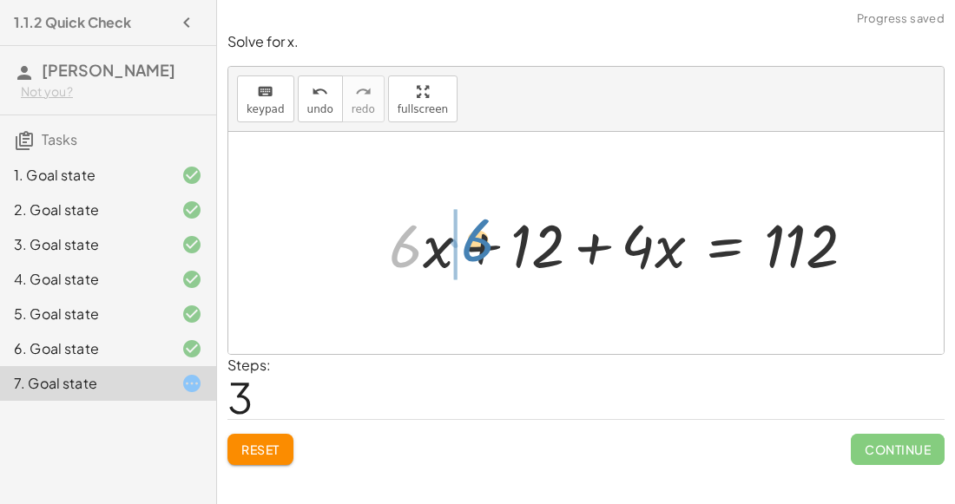
drag, startPoint x: 415, startPoint y: 249, endPoint x: 483, endPoint y: 244, distance: 67.9
click at [483, 244] on div at bounding box center [628, 243] width 497 height 79
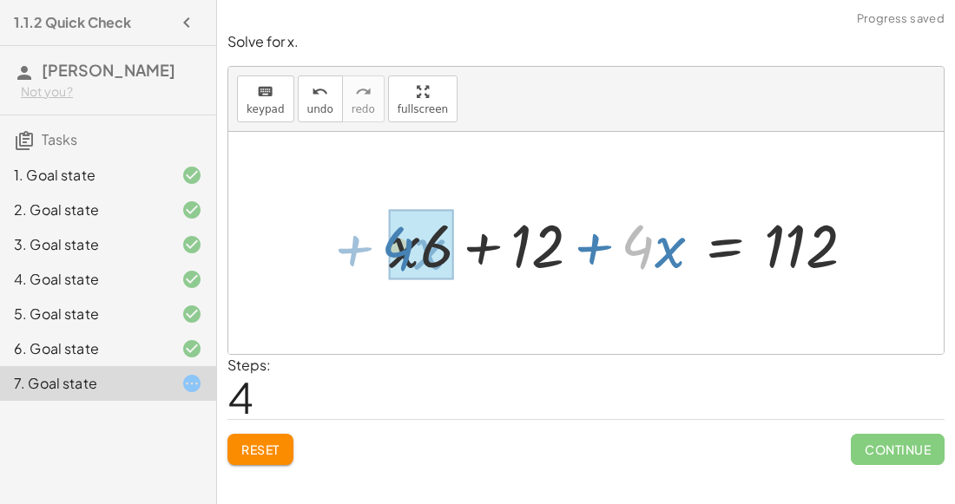
drag, startPoint x: 633, startPoint y: 248, endPoint x: 414, endPoint y: 251, distance: 218.7
click at [414, 251] on div at bounding box center [628, 243] width 497 height 79
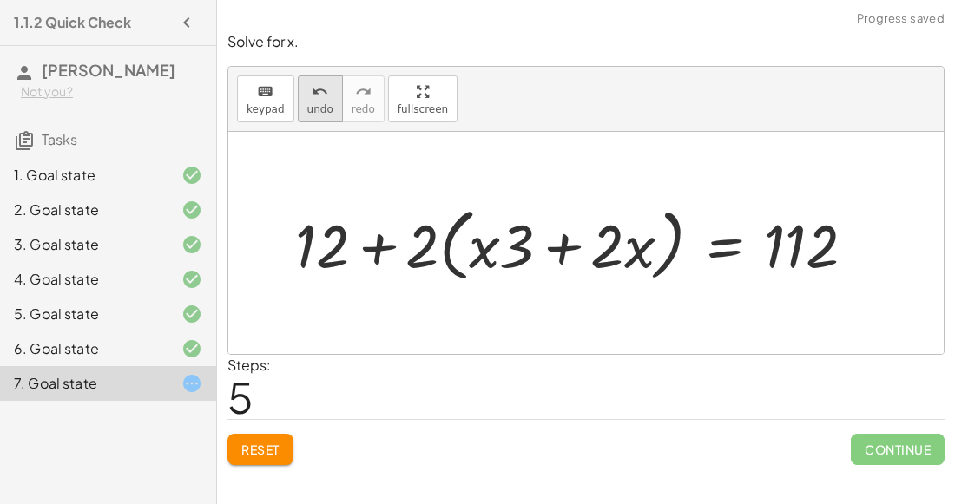
click at [314, 96] on icon "undo" at bounding box center [320, 92] width 16 height 21
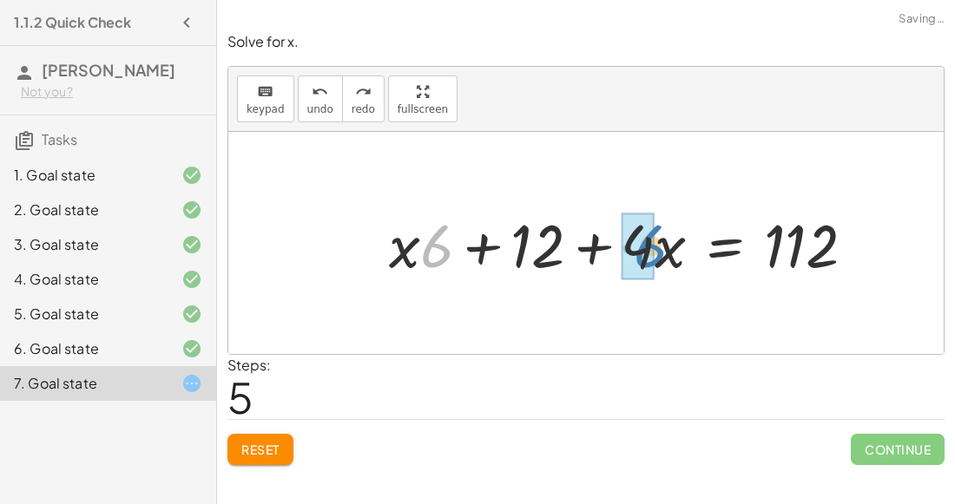
drag, startPoint x: 435, startPoint y: 238, endPoint x: 650, endPoint y: 238, distance: 215.3
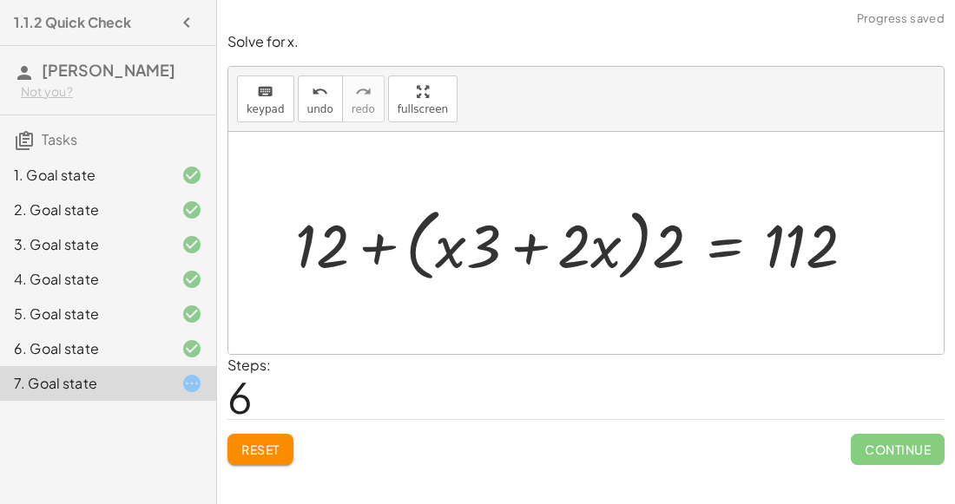
click at [451, 249] on div at bounding box center [582, 243] width 592 height 88
click at [364, 233] on div at bounding box center [582, 243] width 592 height 88
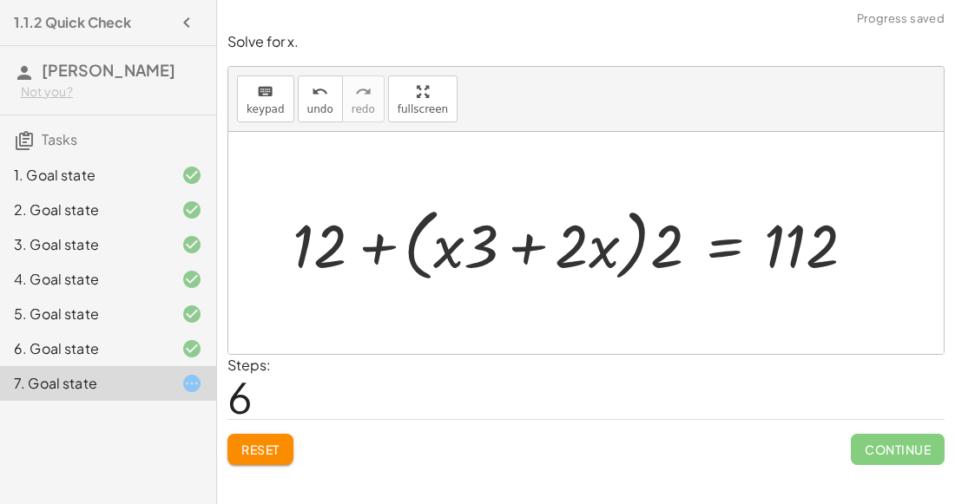
click at [618, 243] on div at bounding box center [582, 243] width 592 height 88
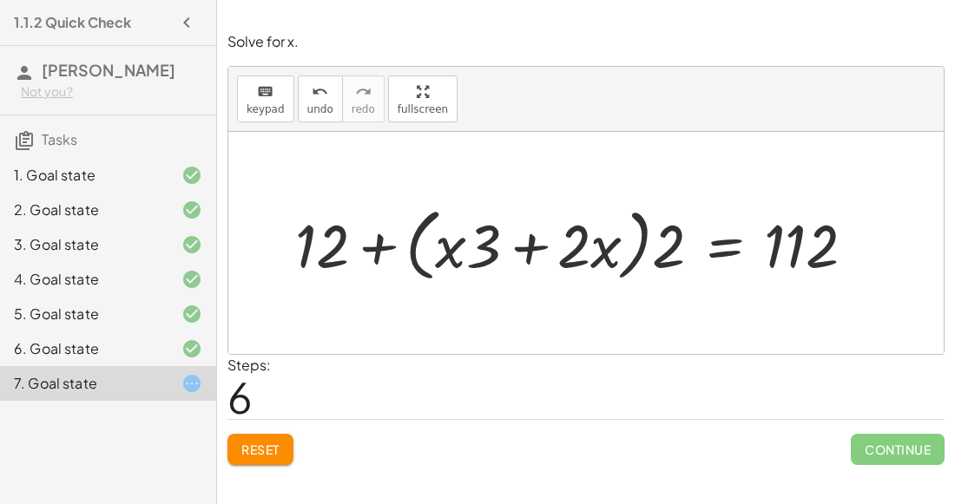
click at [660, 243] on div at bounding box center [582, 243] width 592 height 88
click at [565, 239] on div at bounding box center [582, 243] width 592 height 88
click at [444, 262] on div at bounding box center [582, 243] width 592 height 88
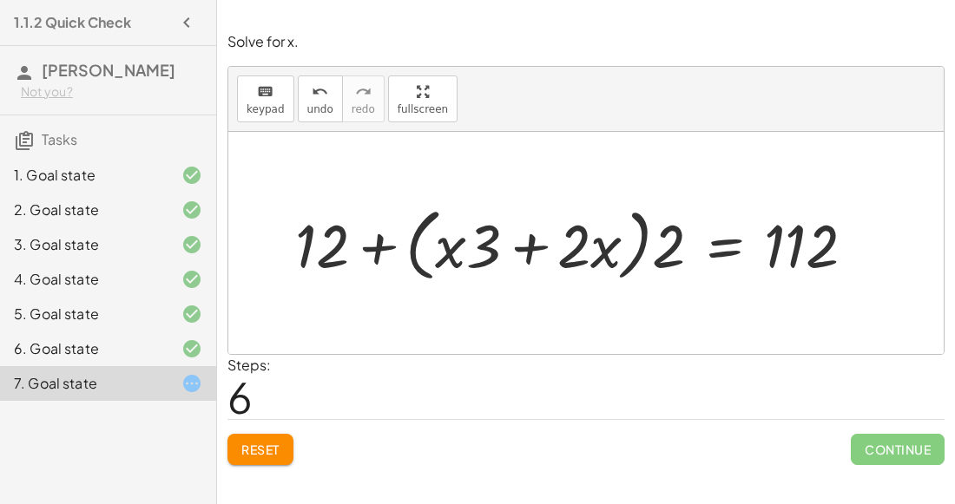
click at [444, 262] on div at bounding box center [582, 243] width 592 height 88
click at [312, 95] on icon "undo" at bounding box center [320, 92] width 16 height 21
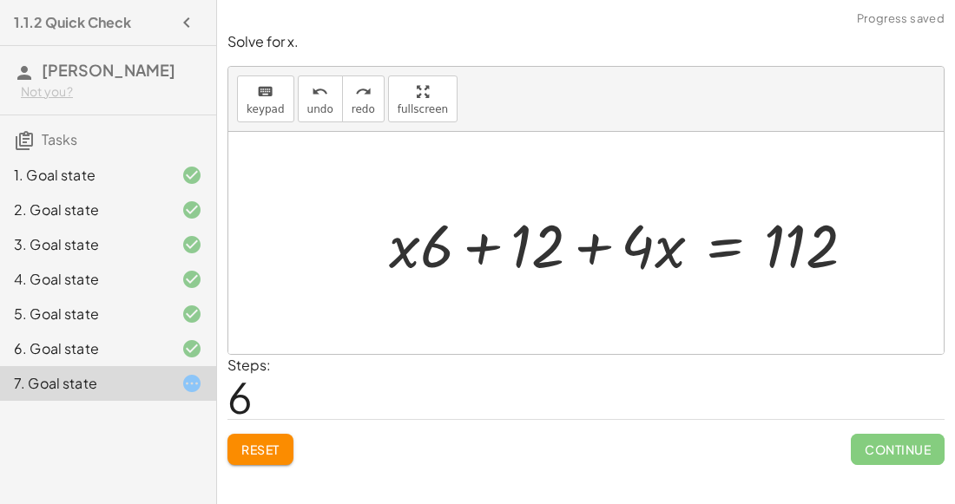
click at [347, 191] on div at bounding box center [585, 243] width 715 height 222
click at [710, 247] on div at bounding box center [628, 243] width 497 height 79
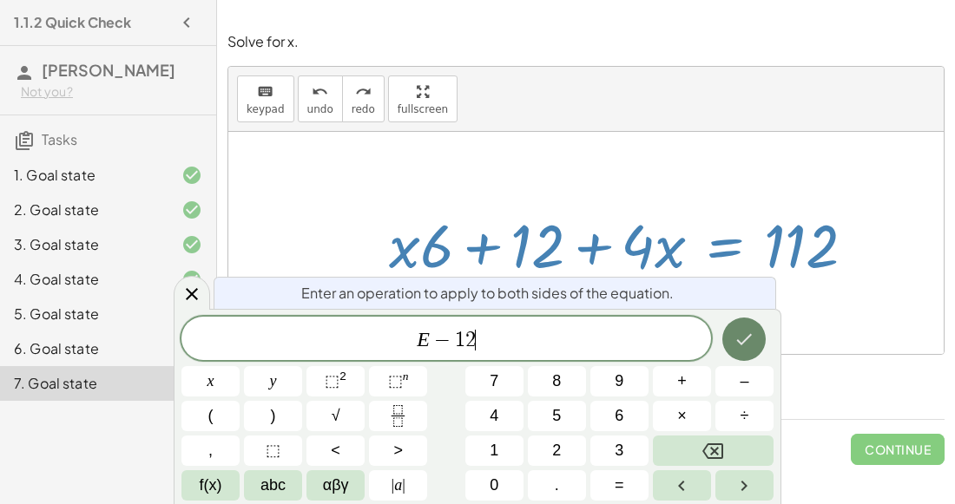
click at [743, 321] on button "Done" at bounding box center [743, 339] width 43 height 43
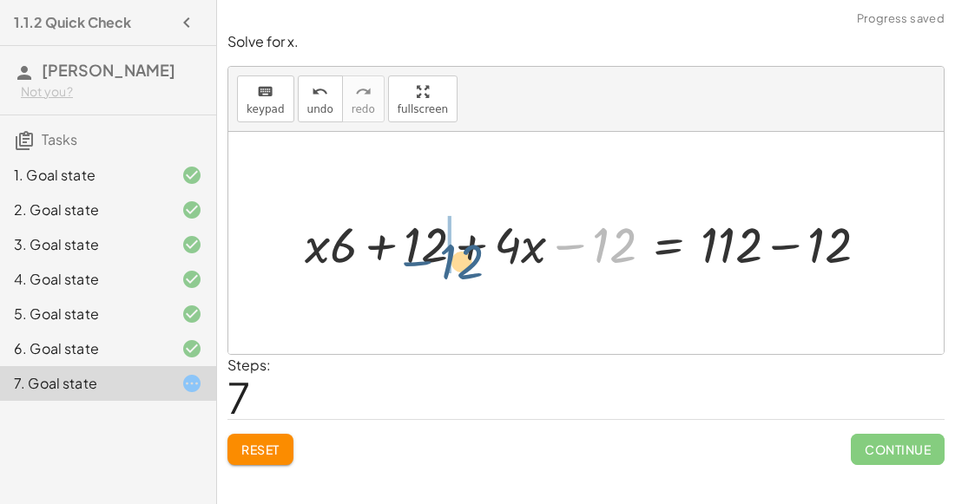
drag, startPoint x: 613, startPoint y: 237, endPoint x: 456, endPoint y: 251, distance: 157.7
click at [456, 251] on div at bounding box center [593, 243] width 595 height 66
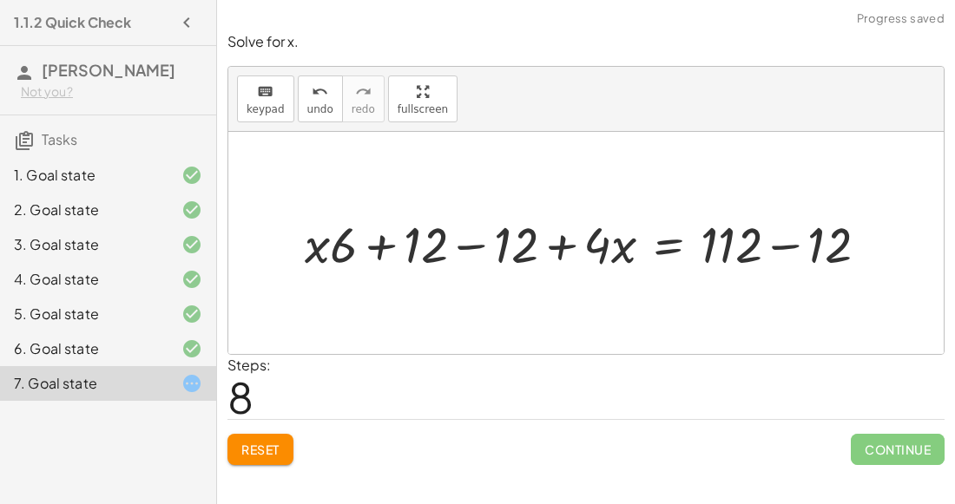
click at [444, 237] on div at bounding box center [593, 243] width 595 height 66
click at [471, 244] on div at bounding box center [593, 243] width 595 height 66
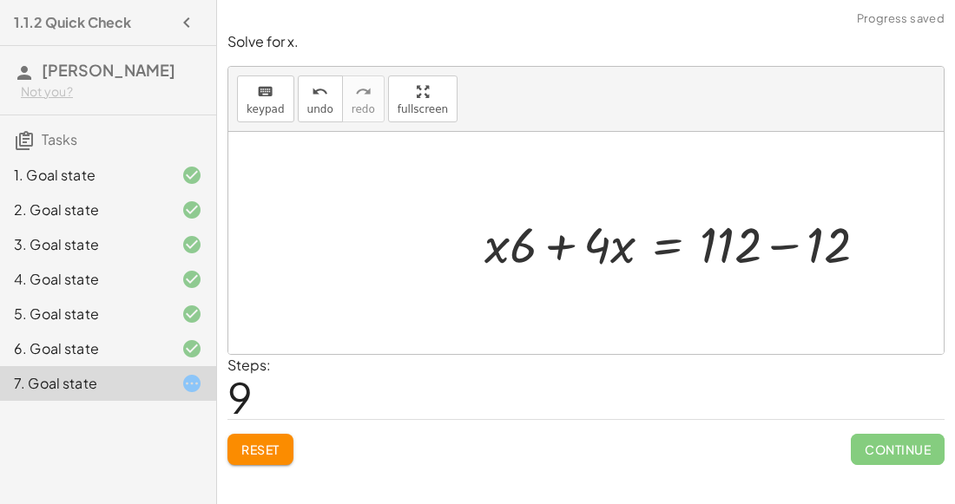
click at [806, 244] on div at bounding box center [683, 243] width 414 height 66
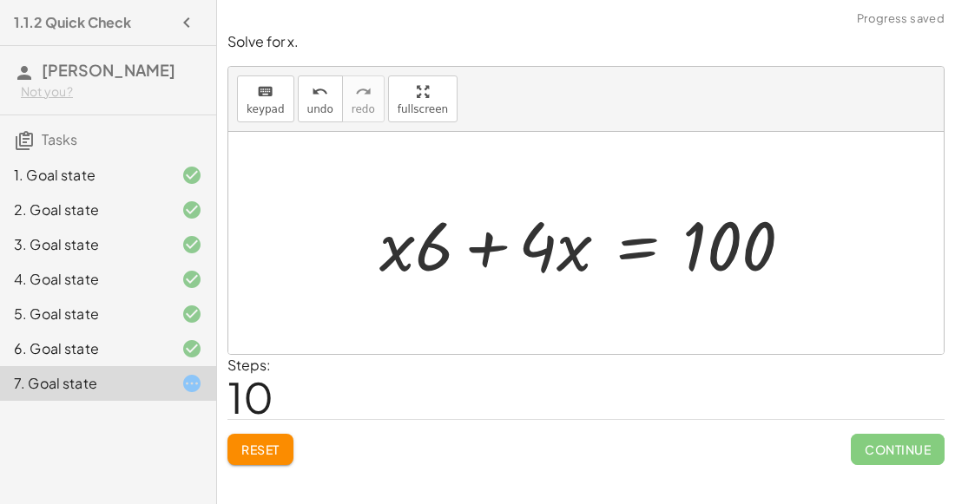
click at [433, 245] on div at bounding box center [593, 243] width 444 height 89
click at [475, 235] on div at bounding box center [593, 243] width 444 height 89
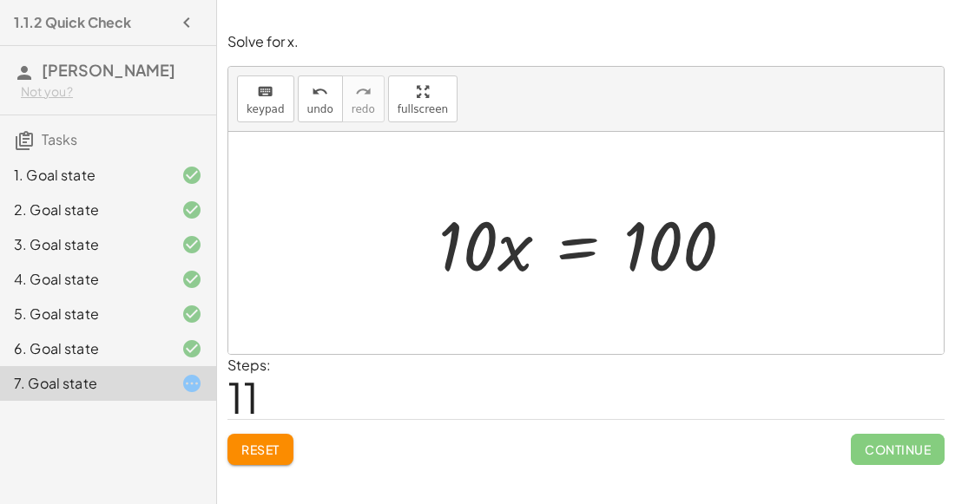
click at [565, 240] on div at bounding box center [592, 243] width 325 height 89
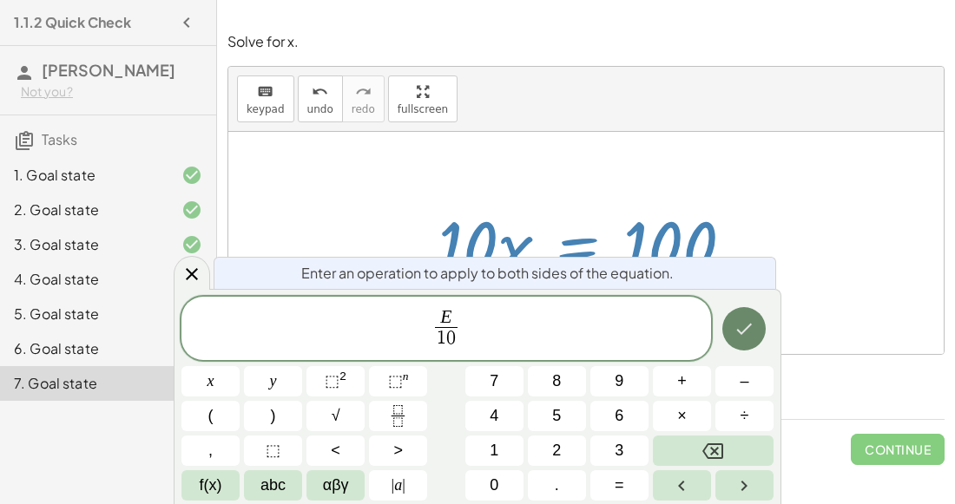
click at [754, 325] on icon "Done" at bounding box center [743, 329] width 21 height 21
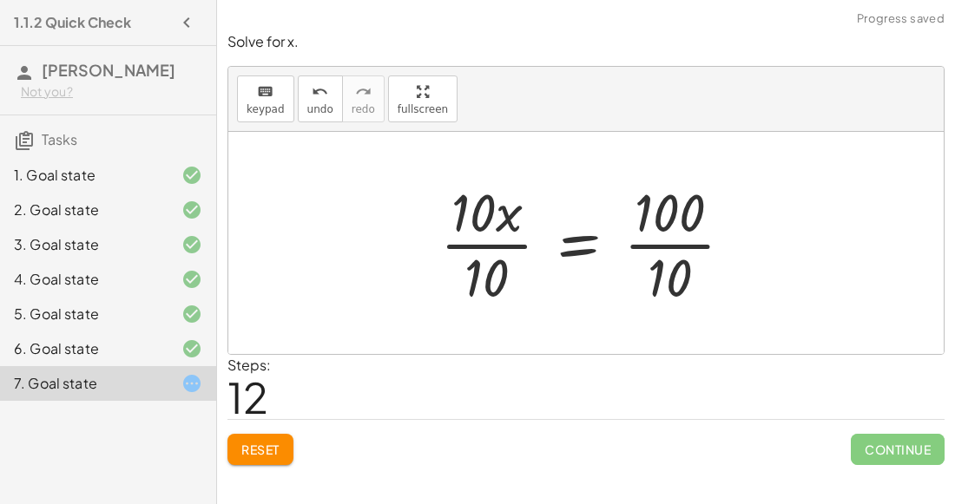
click at [477, 246] on div at bounding box center [593, 243] width 324 height 134
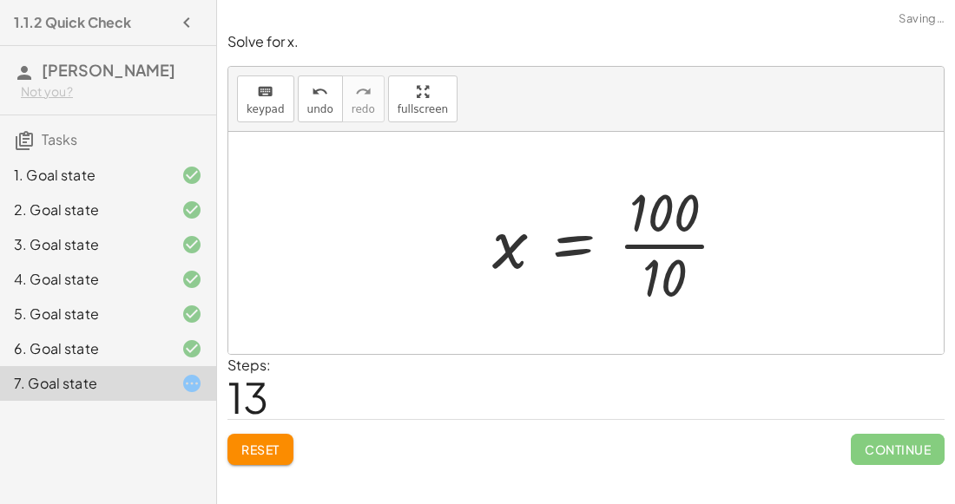
click at [671, 241] on div at bounding box center [616, 243] width 266 height 134
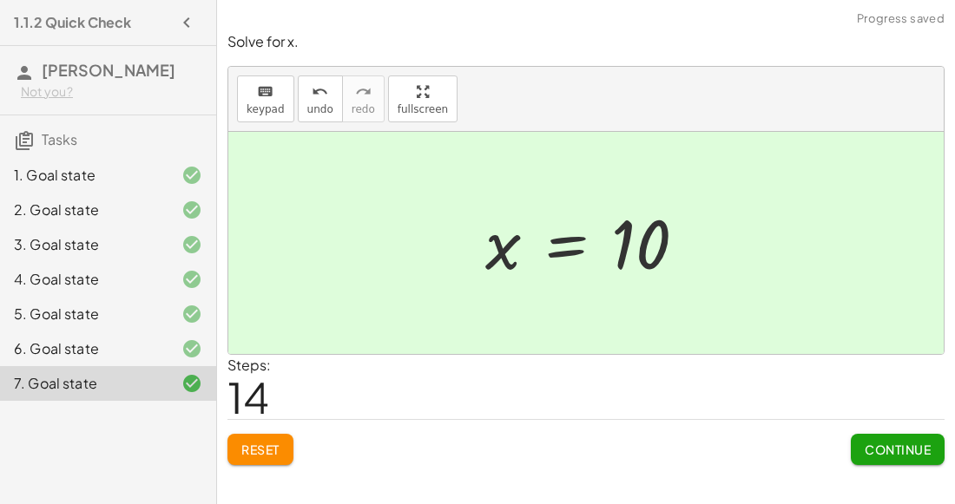
click at [902, 445] on span "Continue" at bounding box center [897, 450] width 66 height 16
